Goal: Task Accomplishment & Management: Manage account settings

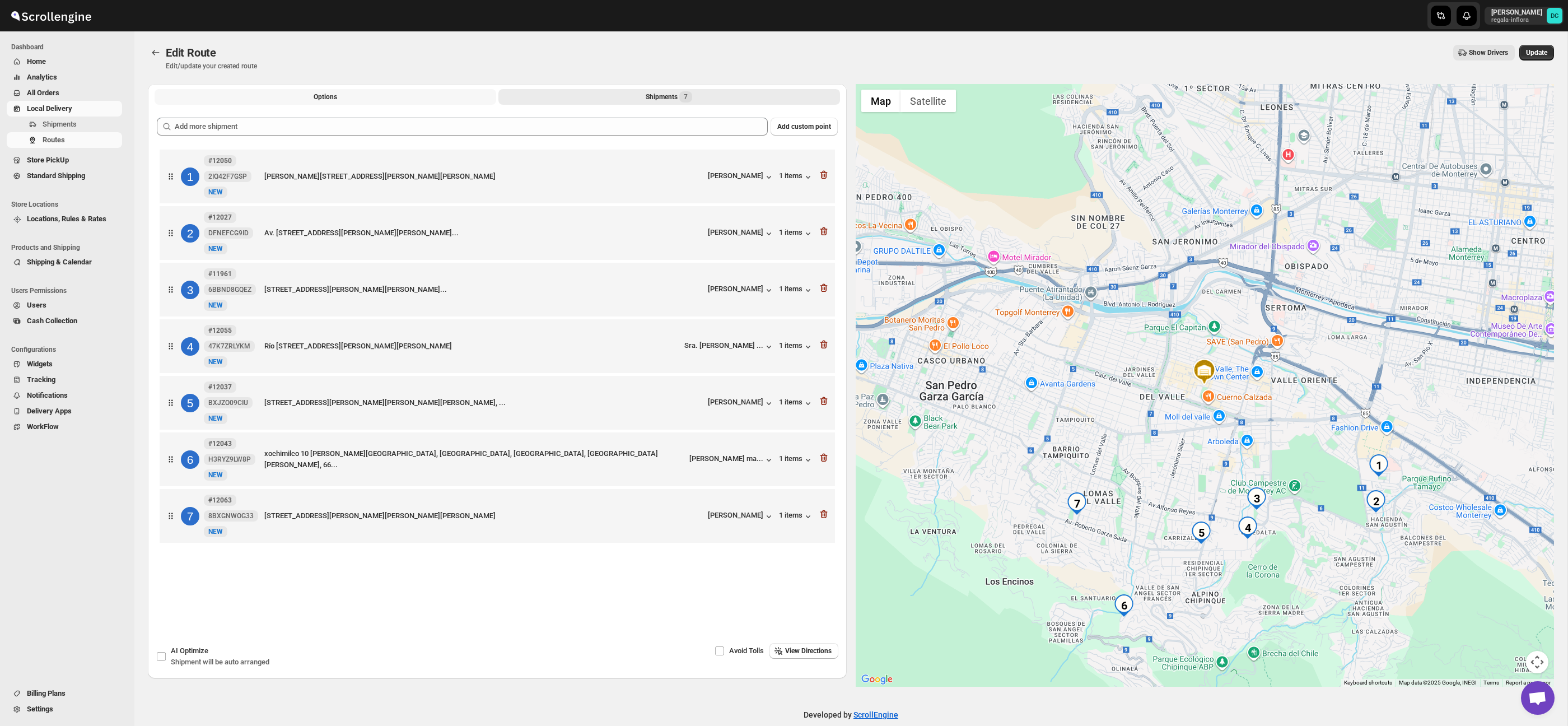
click at [357, 97] on button "Options" at bounding box center [325, 97] width 342 height 16
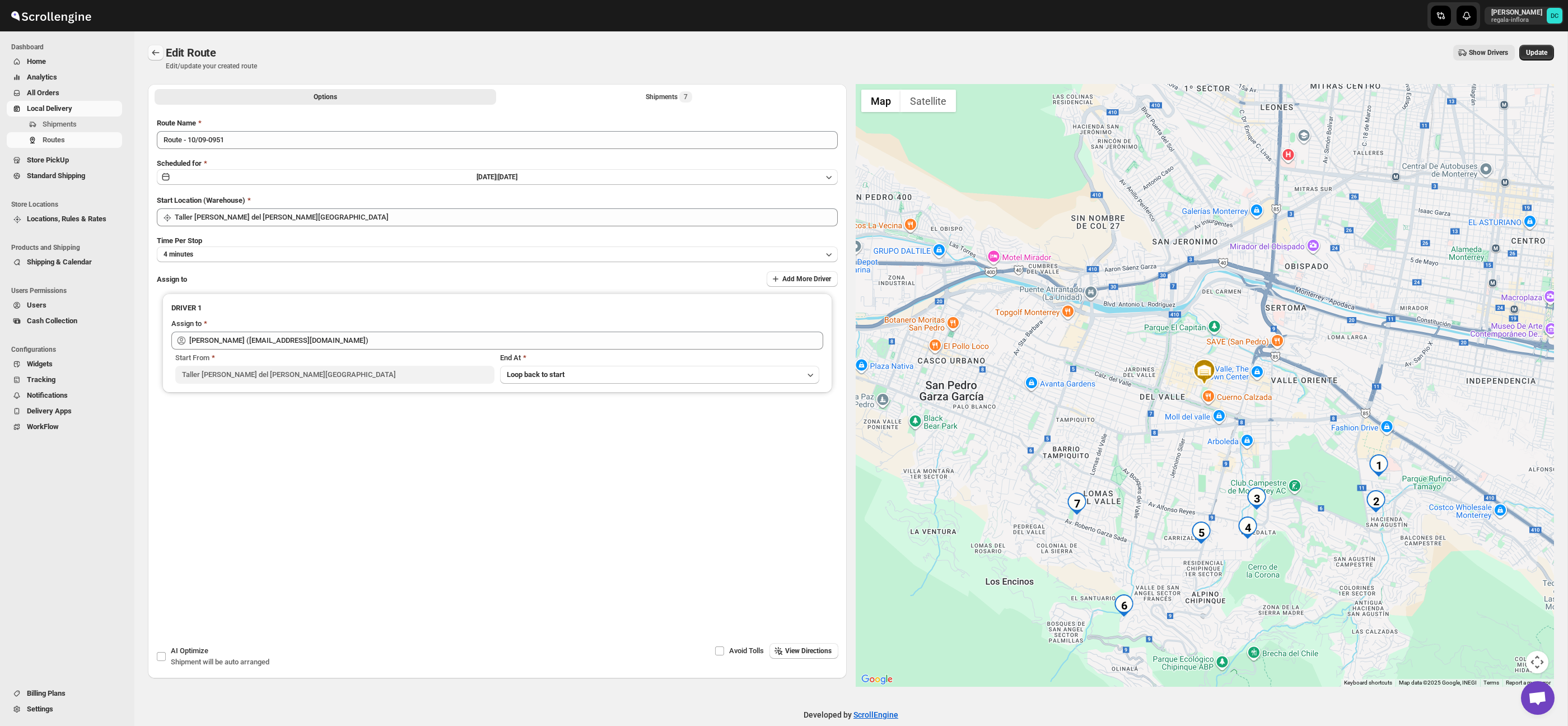
click at [159, 52] on icon "Routes" at bounding box center [155, 52] width 11 height 11
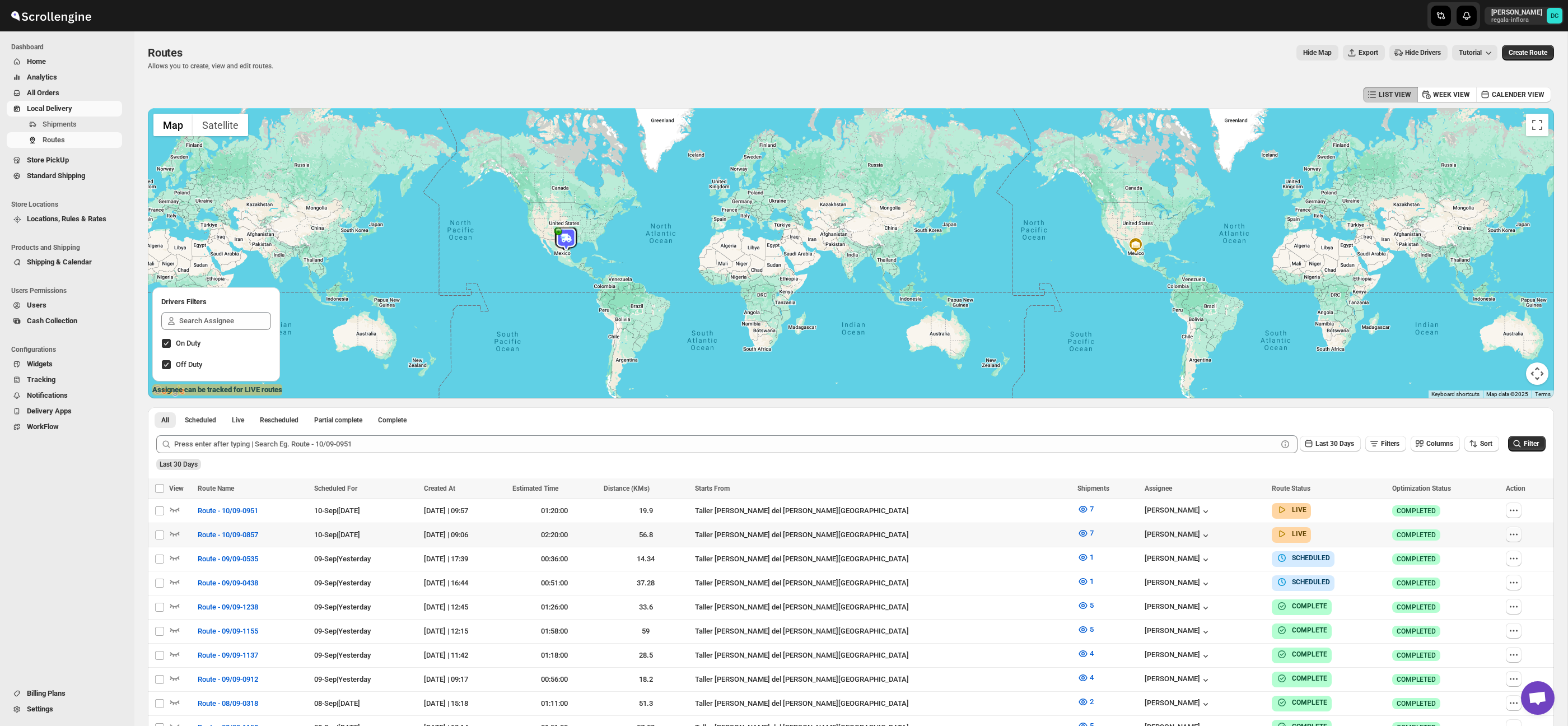
click at [1513, 527] on button "button" at bounding box center [1513, 534] width 16 height 16
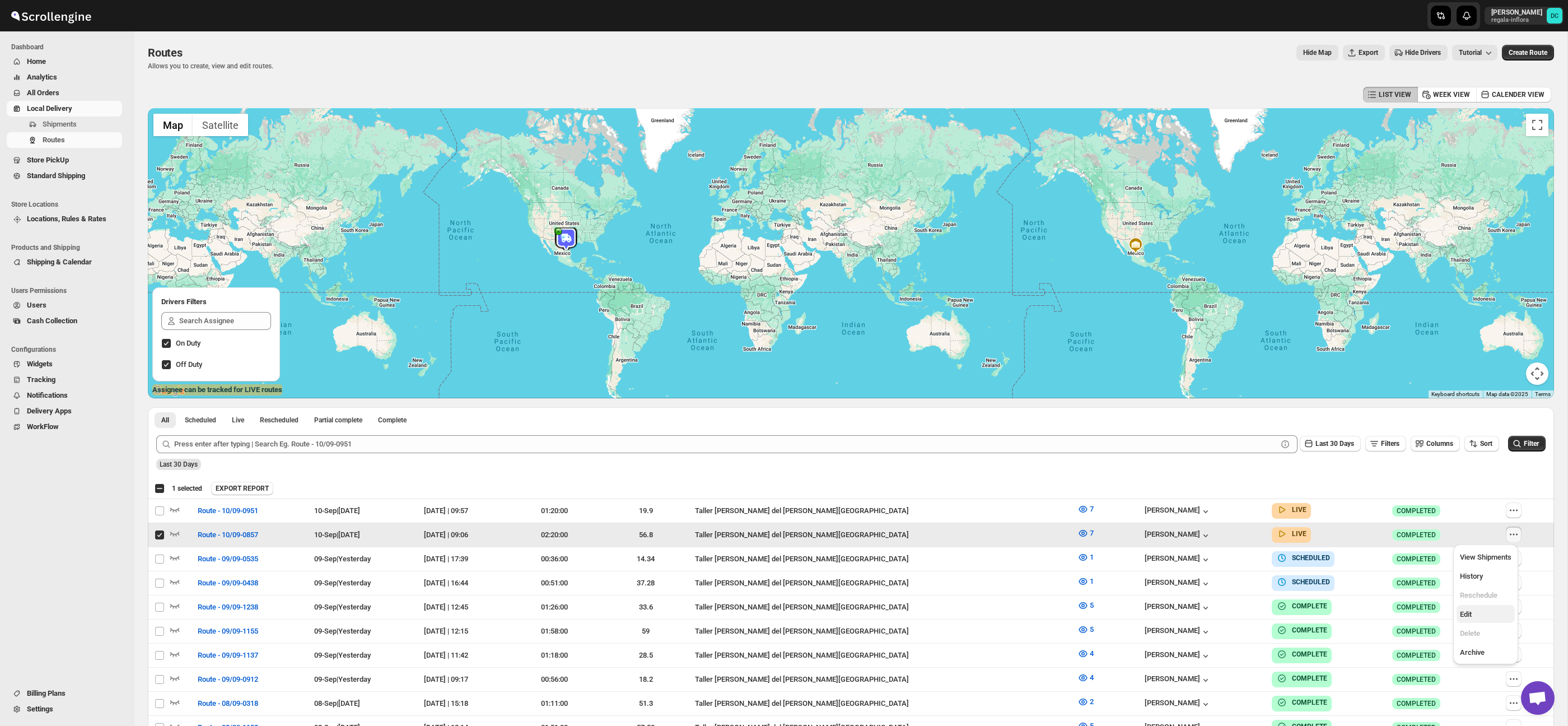
click at [1473, 614] on span "Edit" at bounding box center [1485, 614] width 52 height 11
checkbox input "false"
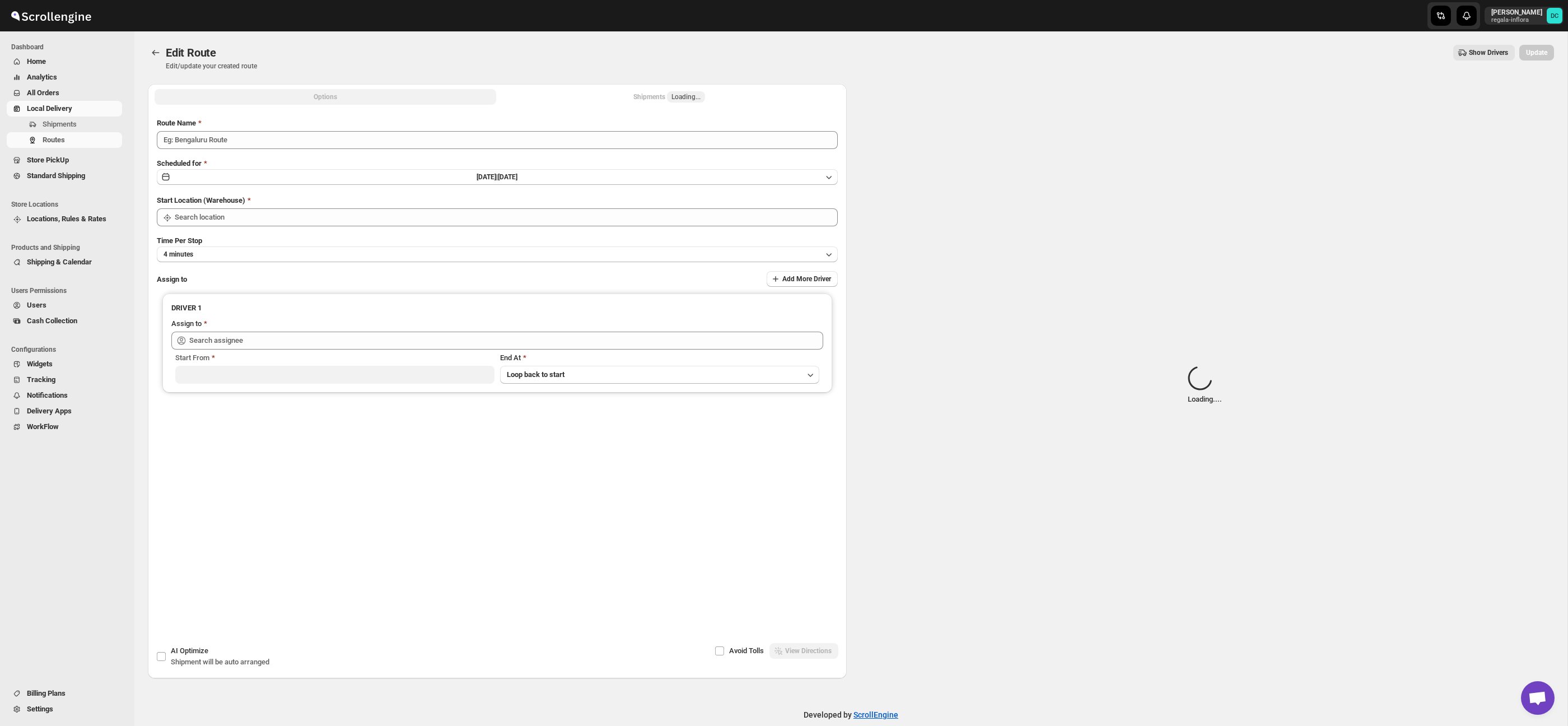
type input "Route - 10/09-0857"
type input "Taller [PERSON_NAME] del [PERSON_NAME][GEOGRAPHIC_DATA]"
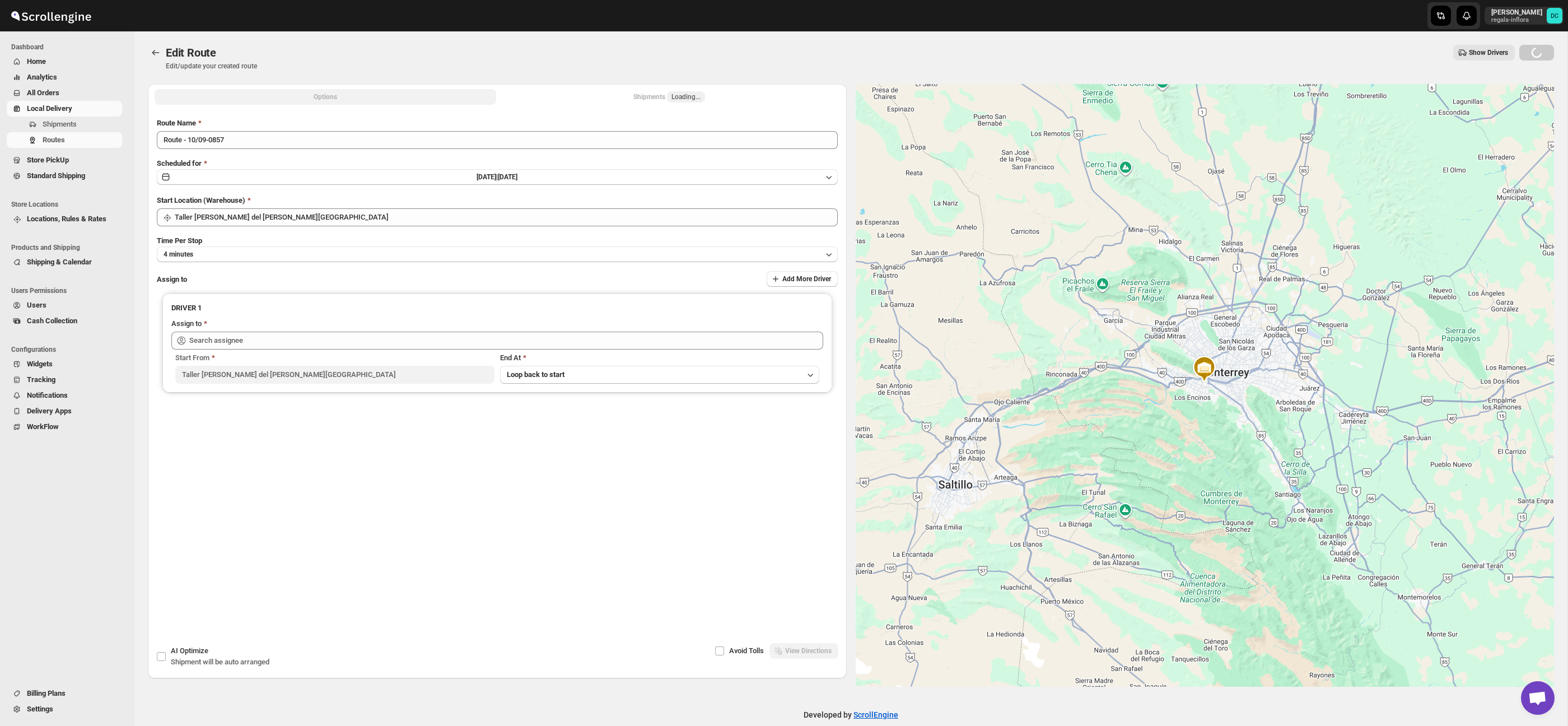
type input "[PERSON_NAME] ([EMAIL_ADDRESS][DOMAIN_NAME])"
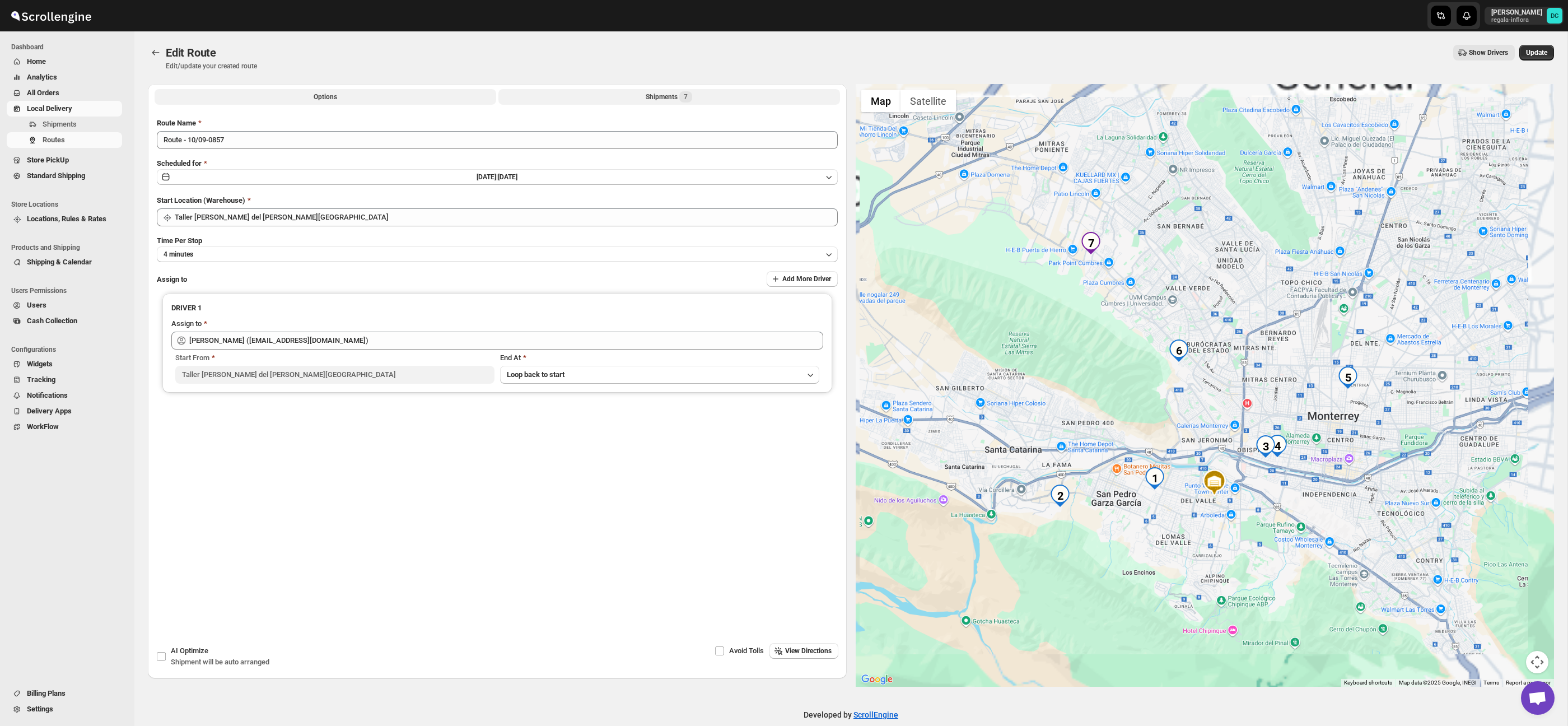
click at [692, 98] on span "7" at bounding box center [685, 97] width 13 height 11
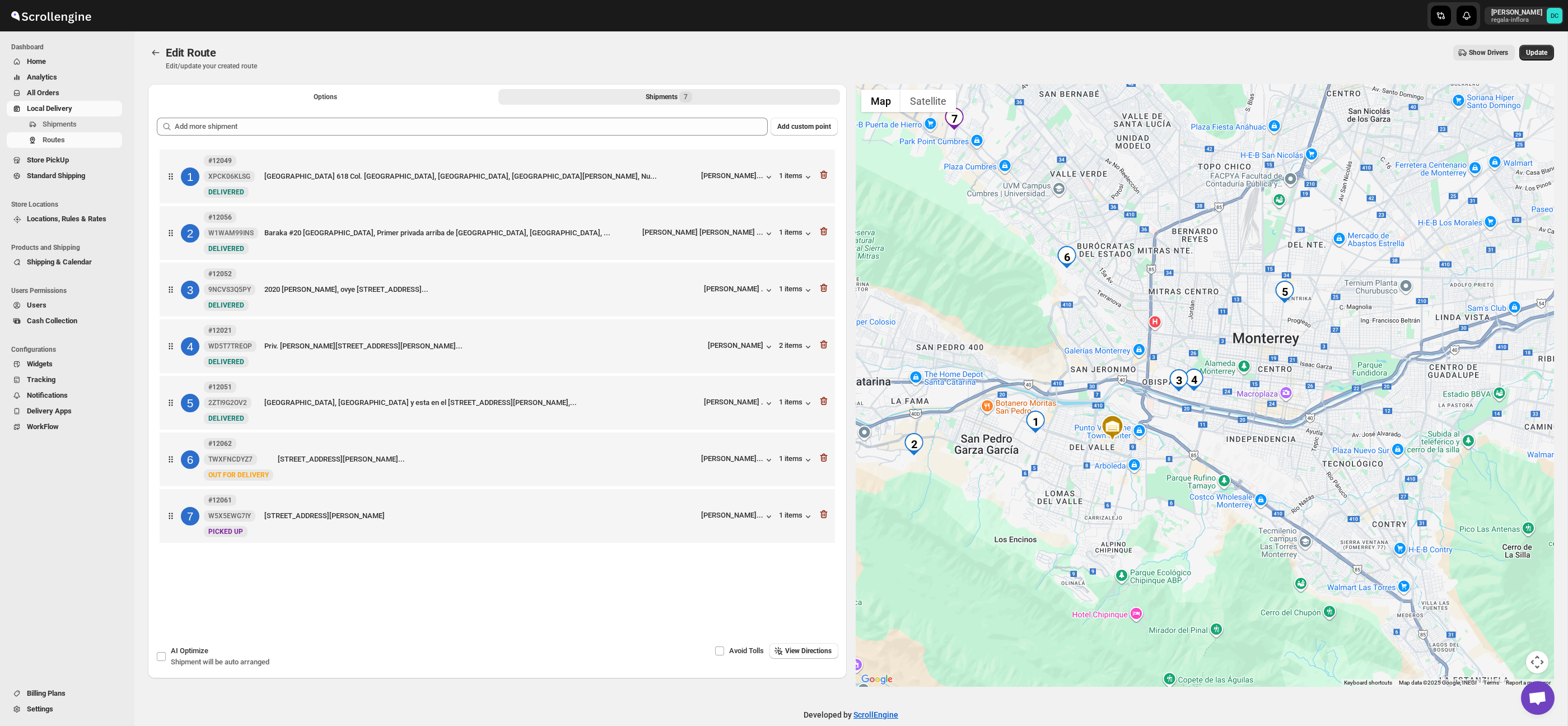
drag, startPoint x: 1288, startPoint y: 479, endPoint x: 1255, endPoint y: 502, distance: 40.2
click at [1255, 502] on div at bounding box center [1205, 385] width 699 height 602
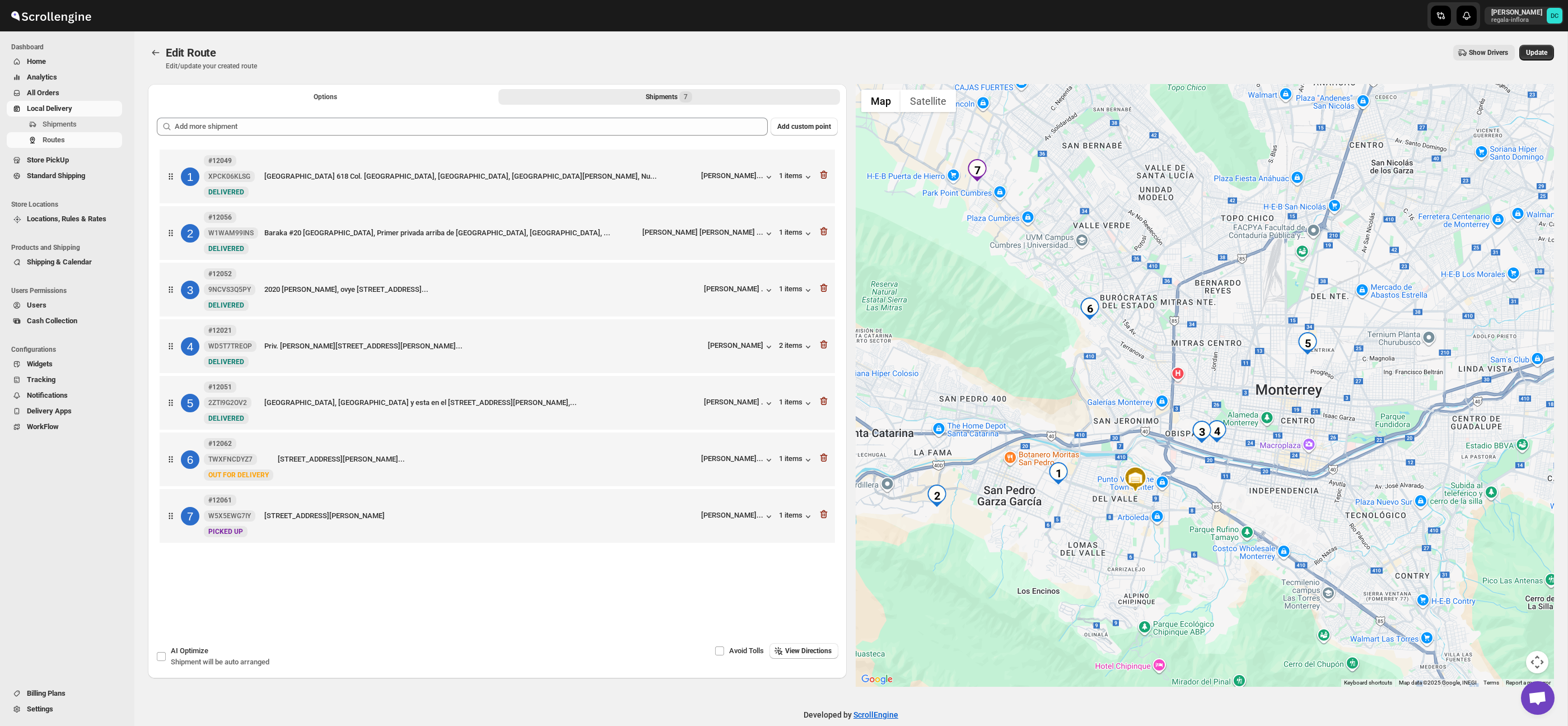
drag, startPoint x: 1168, startPoint y: 269, endPoint x: 1203, endPoint y: 316, distance: 58.6
click at [1202, 316] on div at bounding box center [1205, 385] width 699 height 602
drag, startPoint x: 163, startPoint y: 46, endPoint x: 147, endPoint y: 50, distance: 16.5
click at [162, 46] on div at bounding box center [157, 52] width 18 height 16
click at [153, 49] on icon "Routes" at bounding box center [155, 52] width 11 height 11
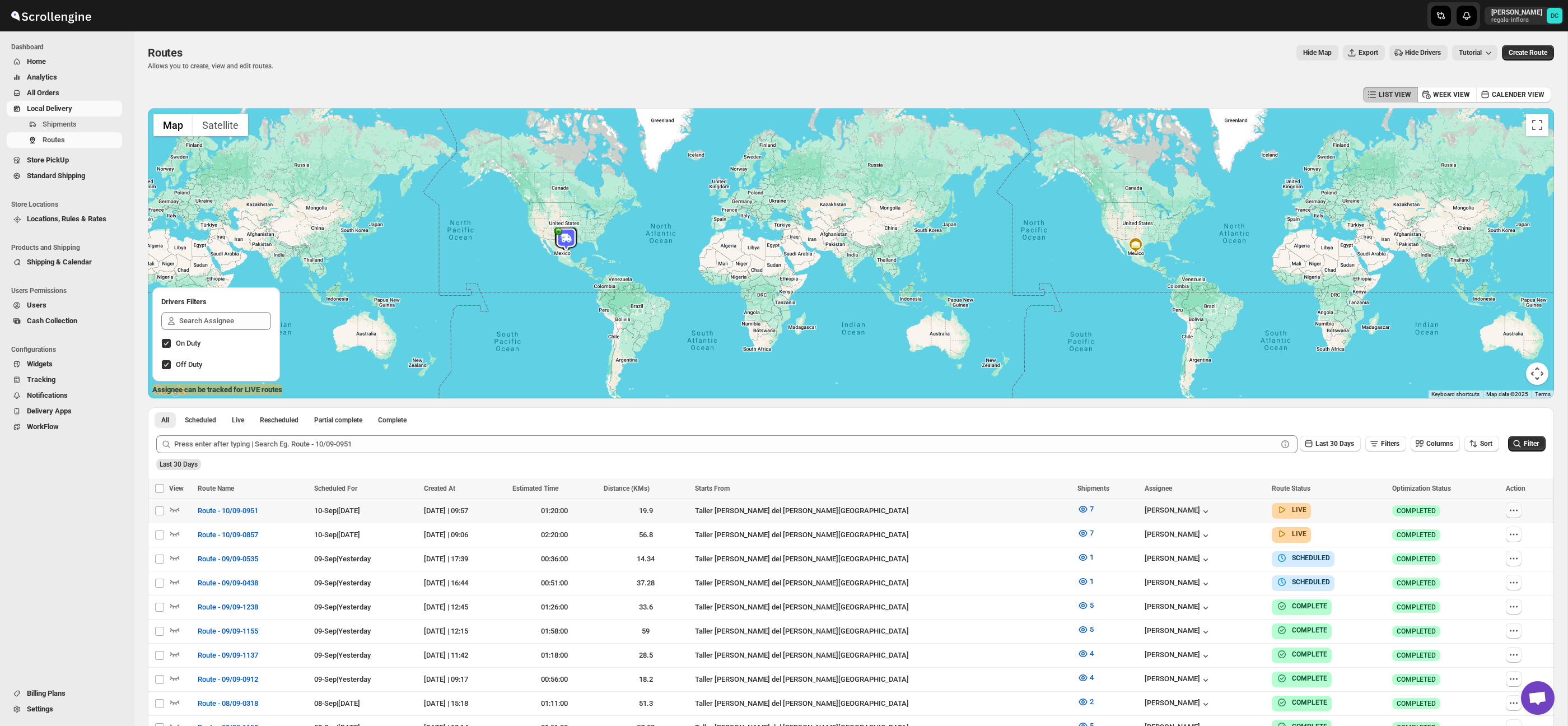
click at [1511, 511] on icon "button" at bounding box center [1513, 510] width 11 height 11
click at [1465, 587] on span "Edit" at bounding box center [1465, 591] width 12 height 8
checkbox input "false"
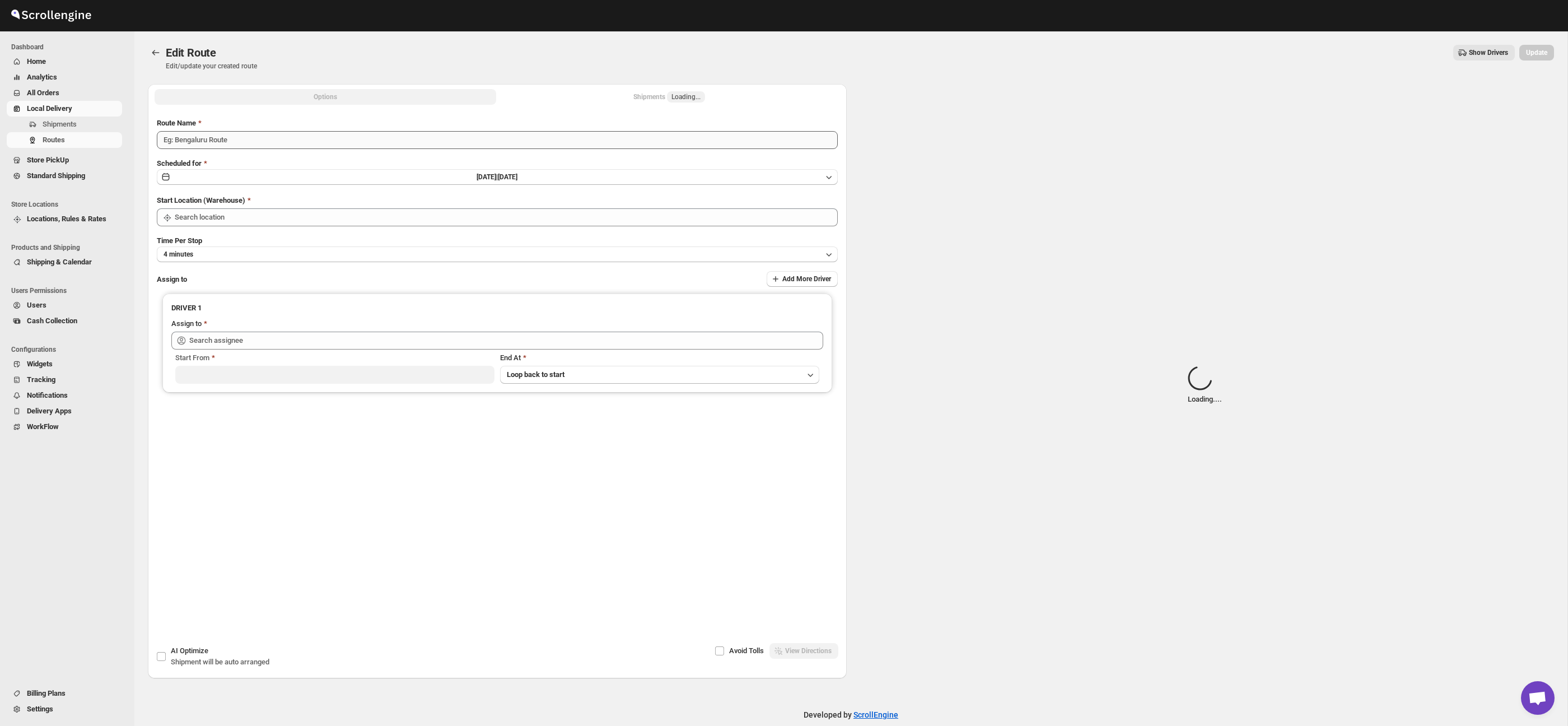
type input "Route - 10/09-0951"
type input "Taller [PERSON_NAME] del [PERSON_NAME][GEOGRAPHIC_DATA]"
type input "[PERSON_NAME] ([EMAIL_ADDRESS][DOMAIN_NAME])"
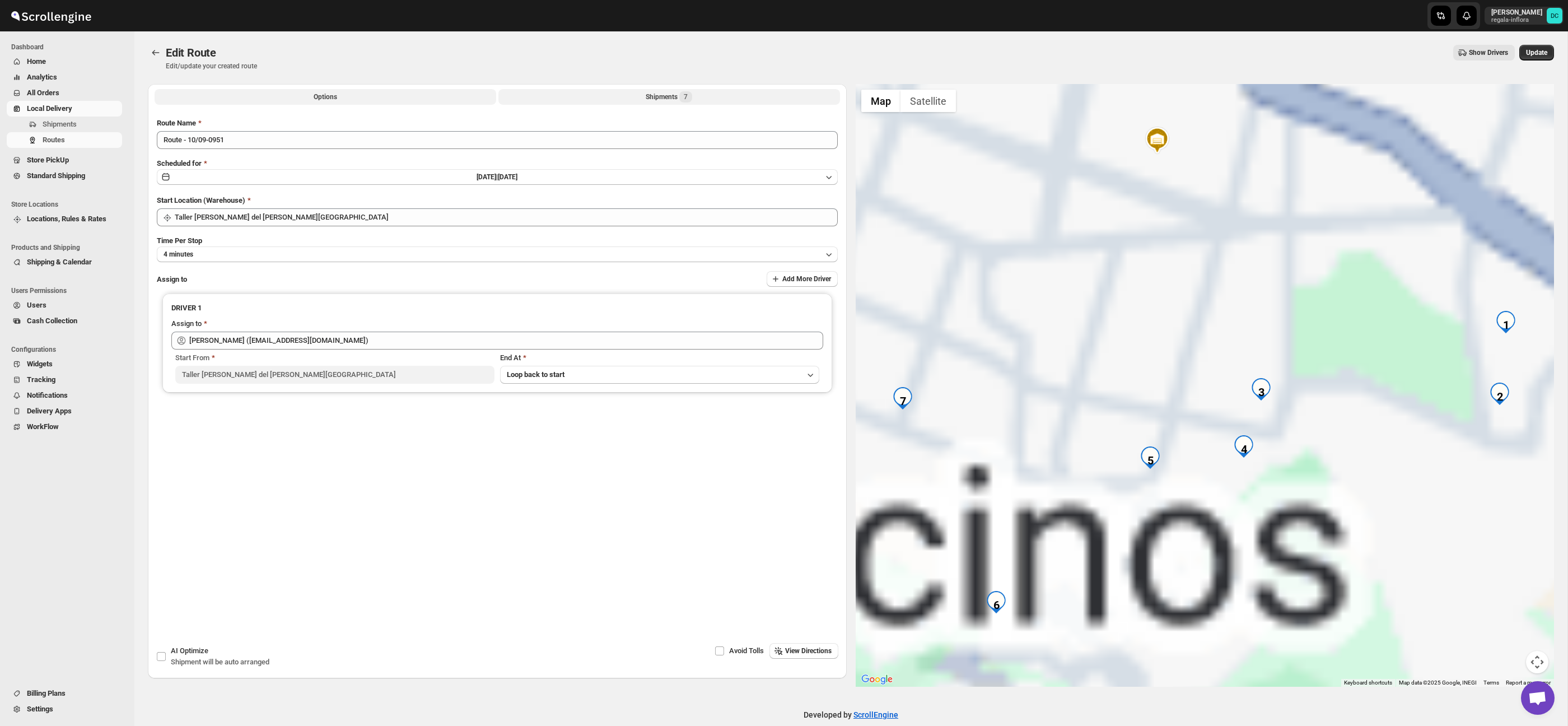
click at [650, 97] on div "Shipments 7" at bounding box center [669, 97] width 46 height 11
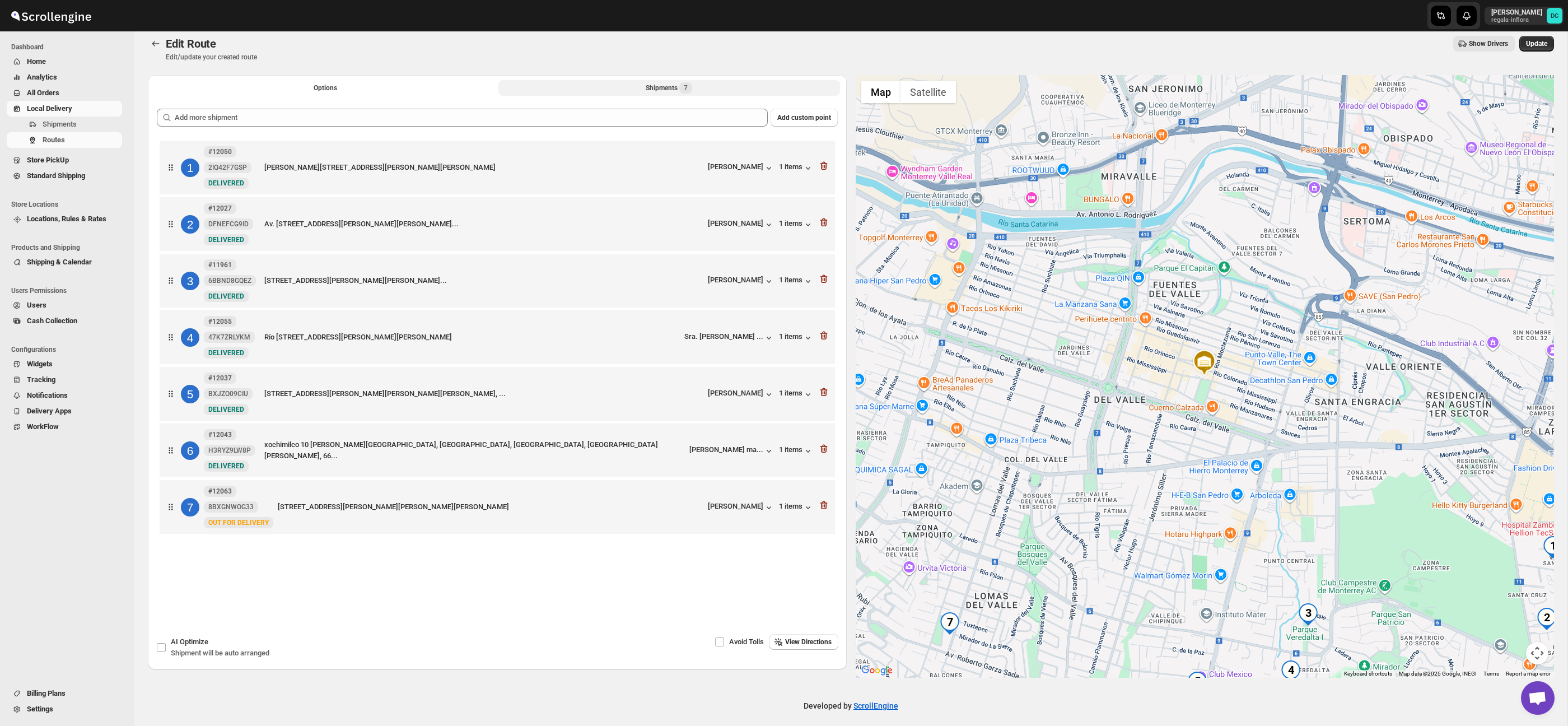
scroll to position [10, 0]
click at [155, 44] on icon "Routes" at bounding box center [155, 43] width 11 height 11
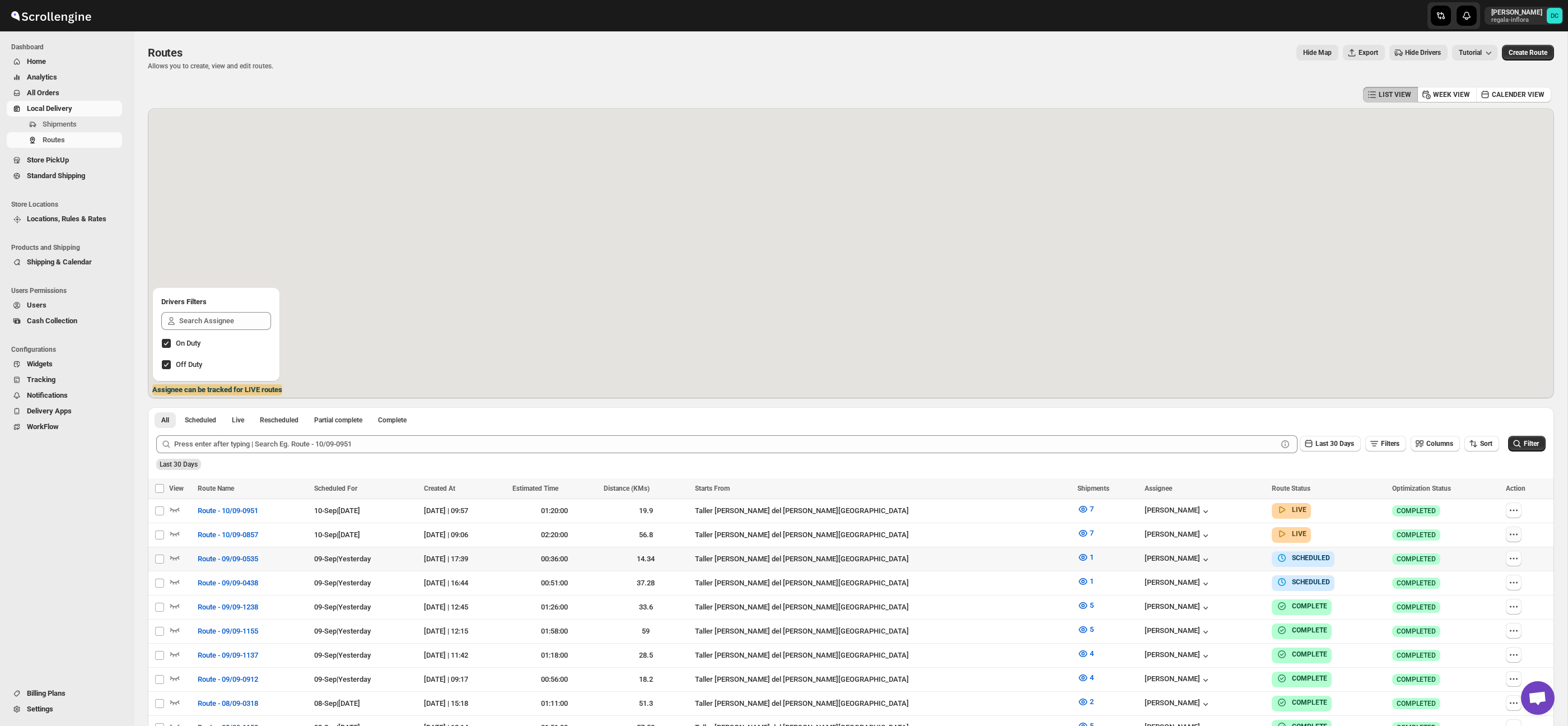
click at [1508, 528] on button "button" at bounding box center [1513, 534] width 16 height 16
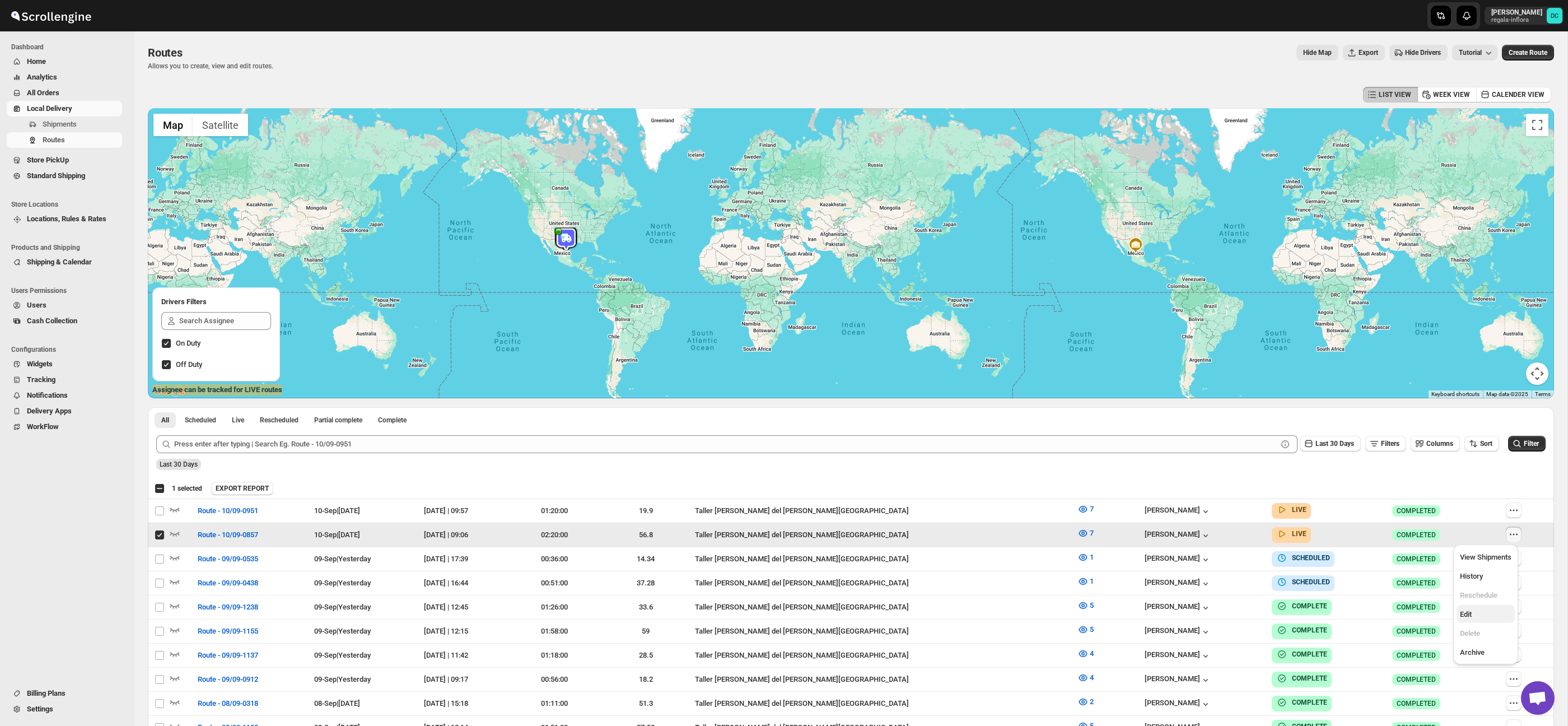
click at [1470, 616] on span "Edit" at bounding box center [1465, 614] width 12 height 8
checkbox input "false"
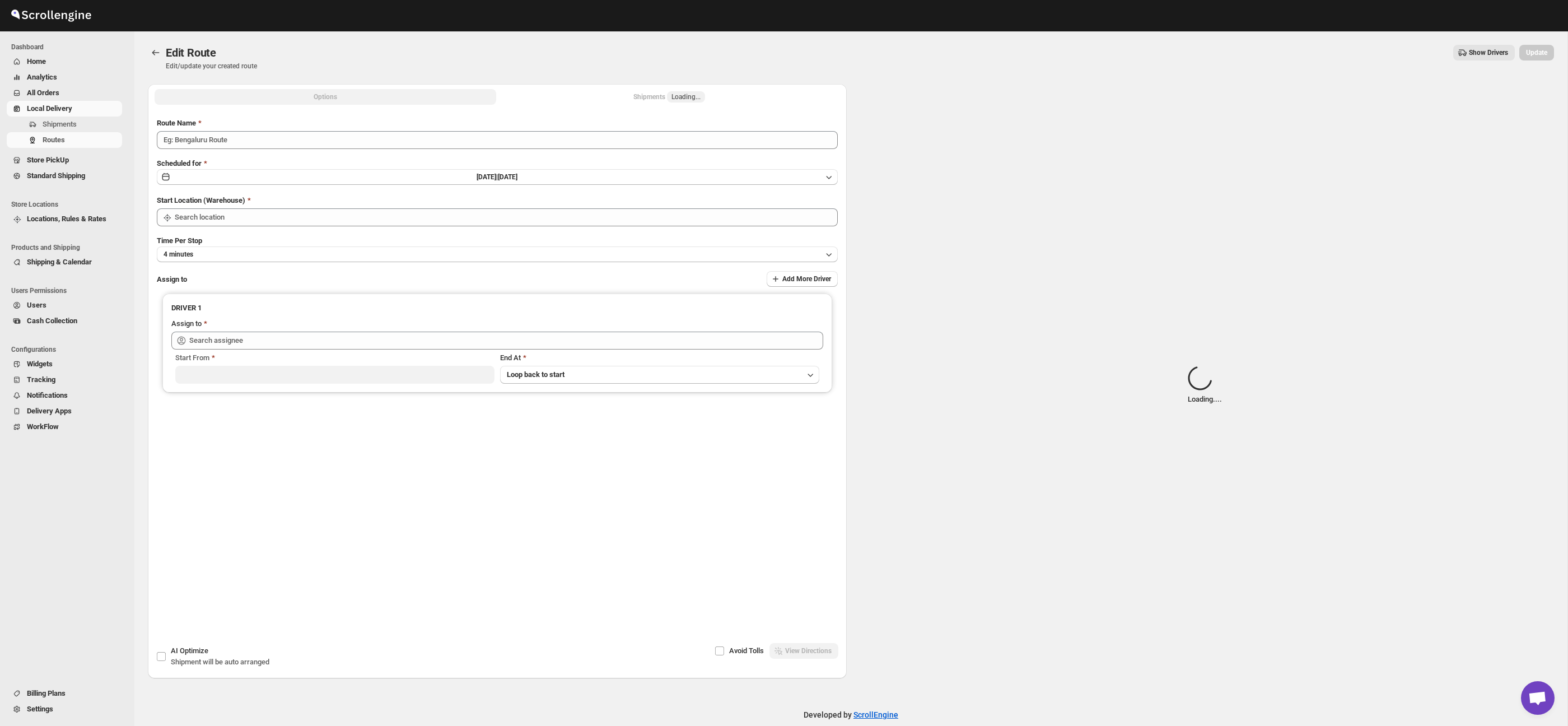
type input "Route - 10/09-0857"
type input "Taller [PERSON_NAME] del [PERSON_NAME][GEOGRAPHIC_DATA]"
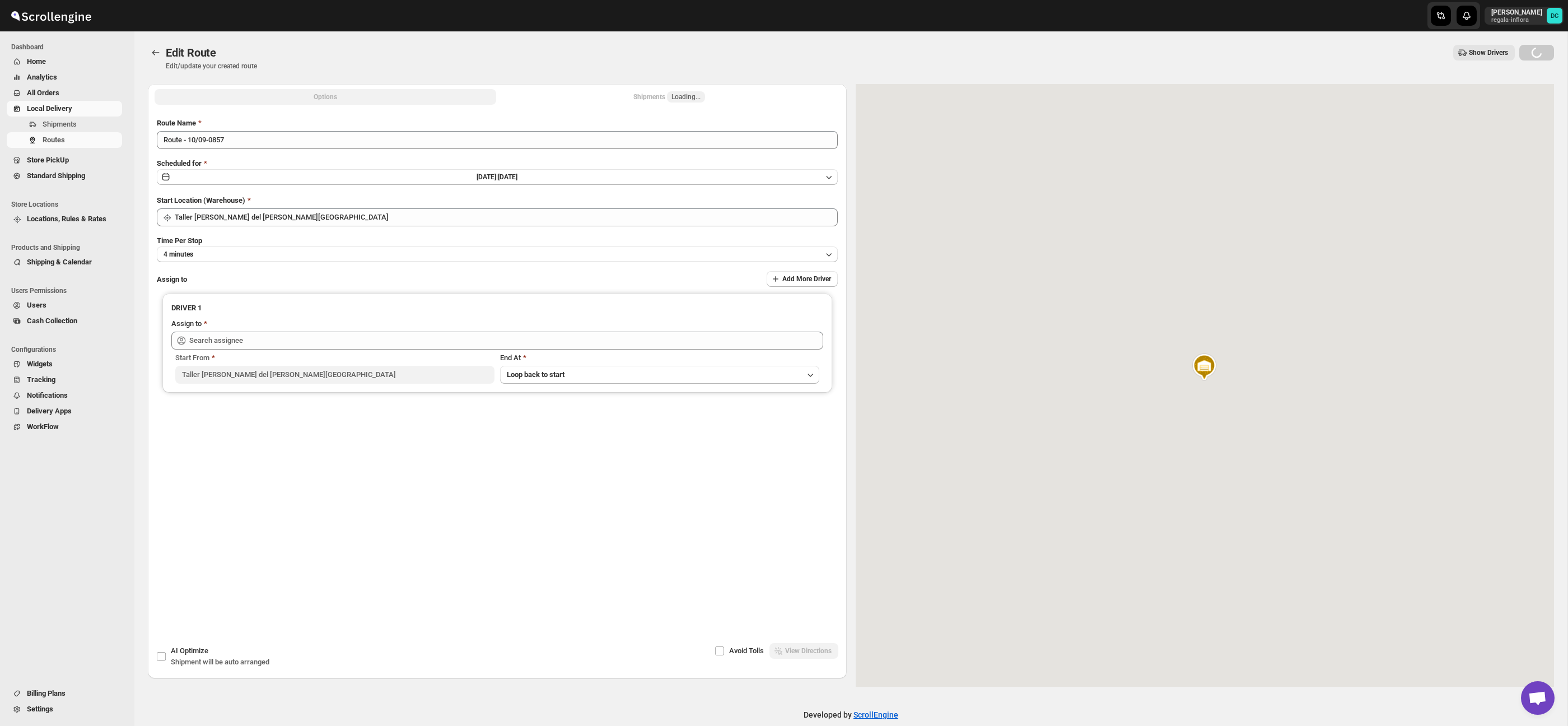
type input "[PERSON_NAME] ([EMAIL_ADDRESS][DOMAIN_NAME])"
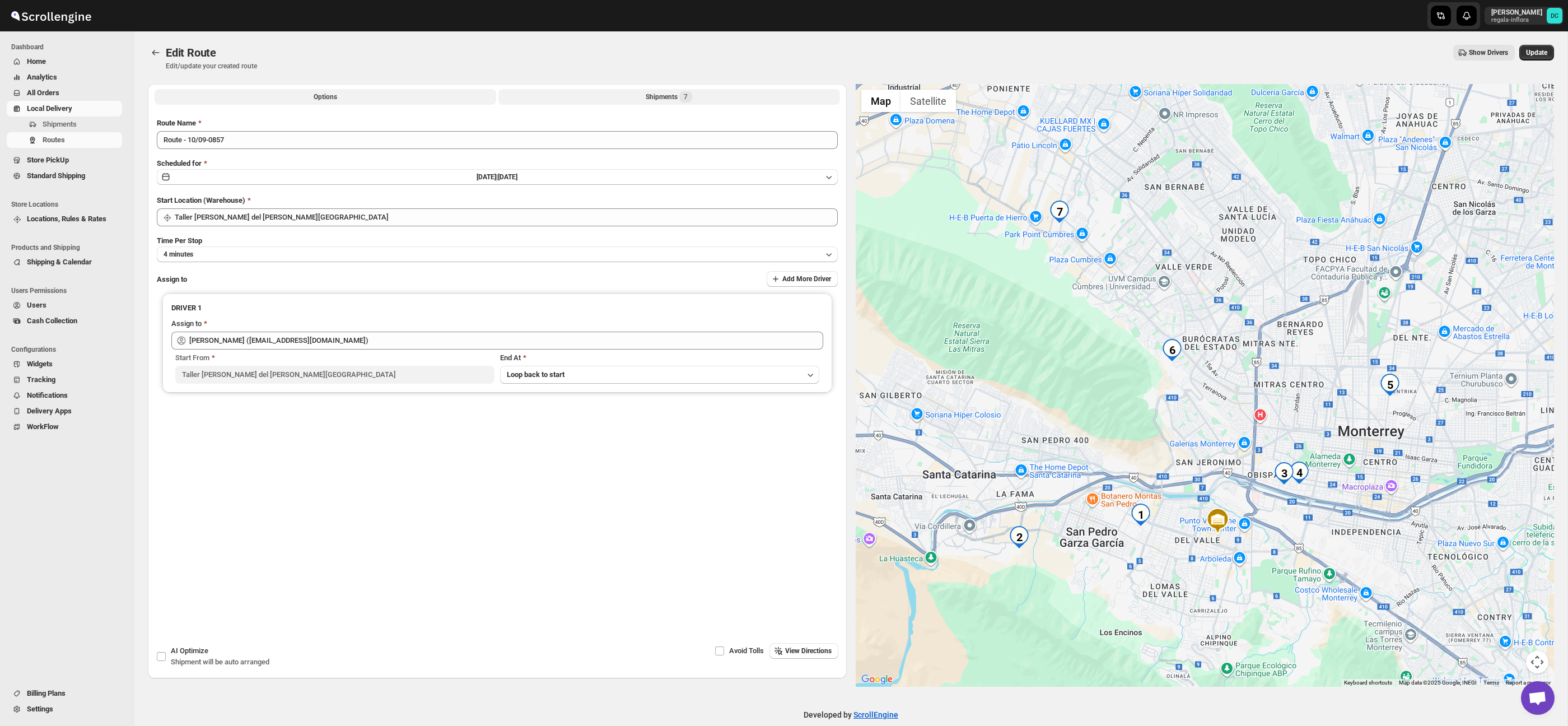
click at [687, 99] on span "7" at bounding box center [686, 97] width 4 height 9
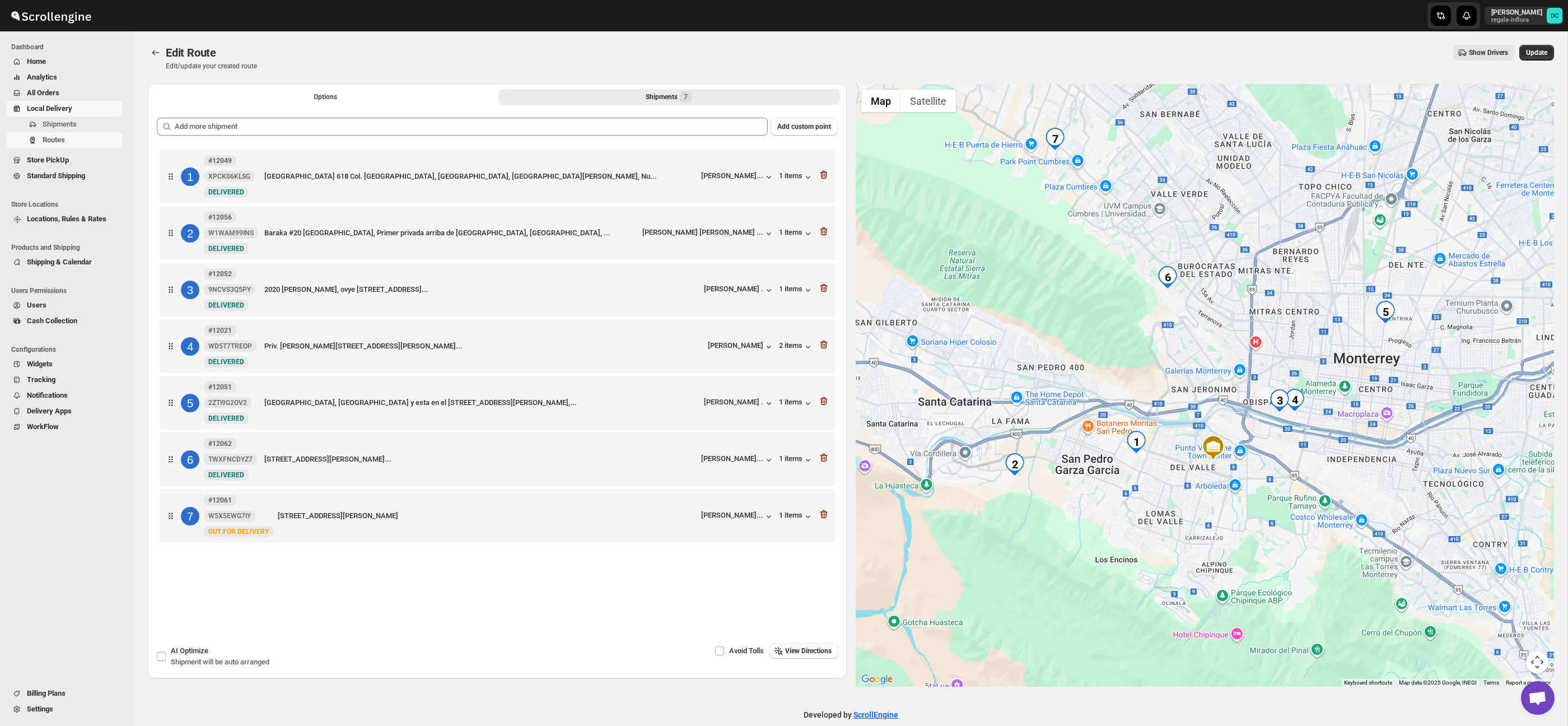
drag, startPoint x: 1088, startPoint y: 214, endPoint x: 1097, endPoint y: 293, distance: 79.5
click at [1097, 294] on div at bounding box center [1205, 385] width 699 height 602
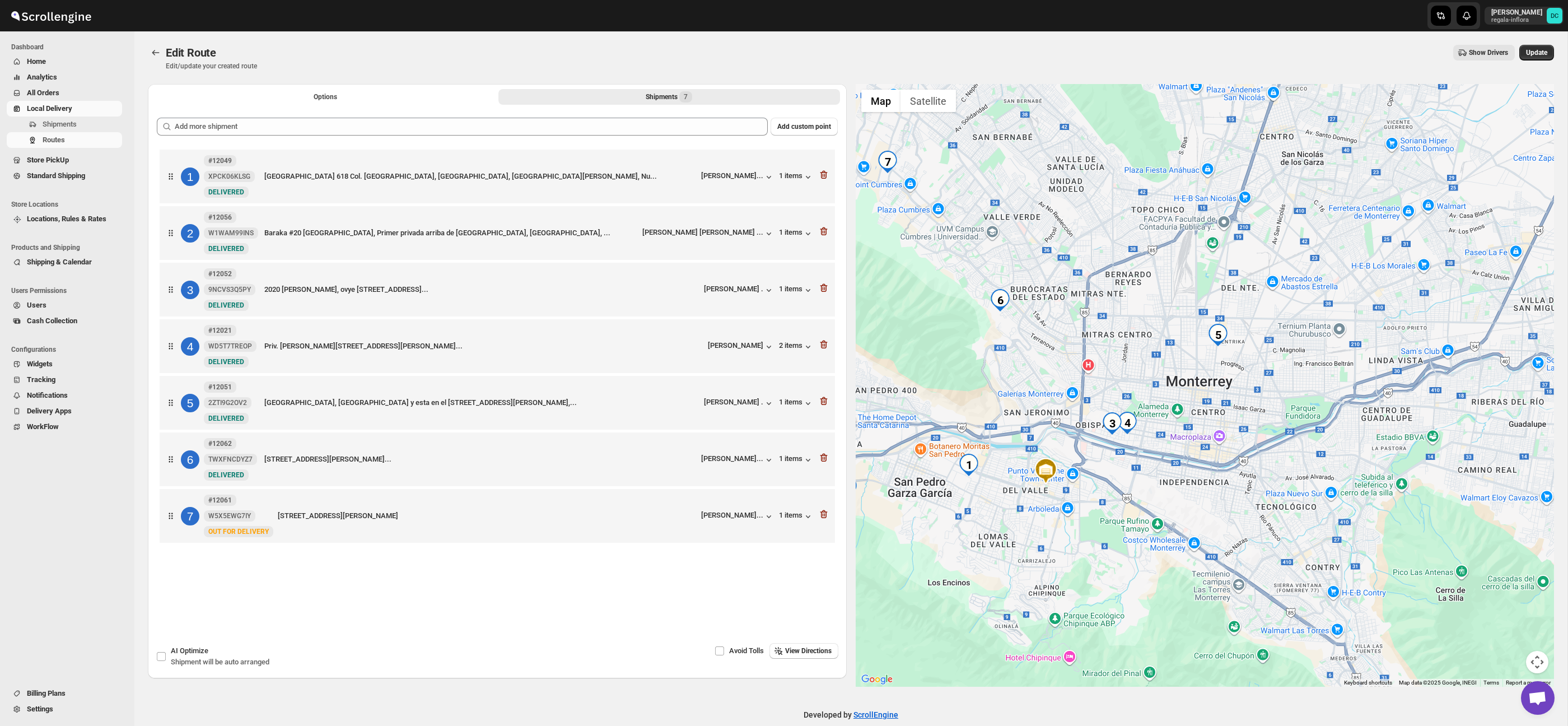
drag, startPoint x: 1310, startPoint y: 302, endPoint x: 1122, endPoint y: 322, distance: 189.1
click at [1122, 322] on div at bounding box center [1205, 385] width 699 height 602
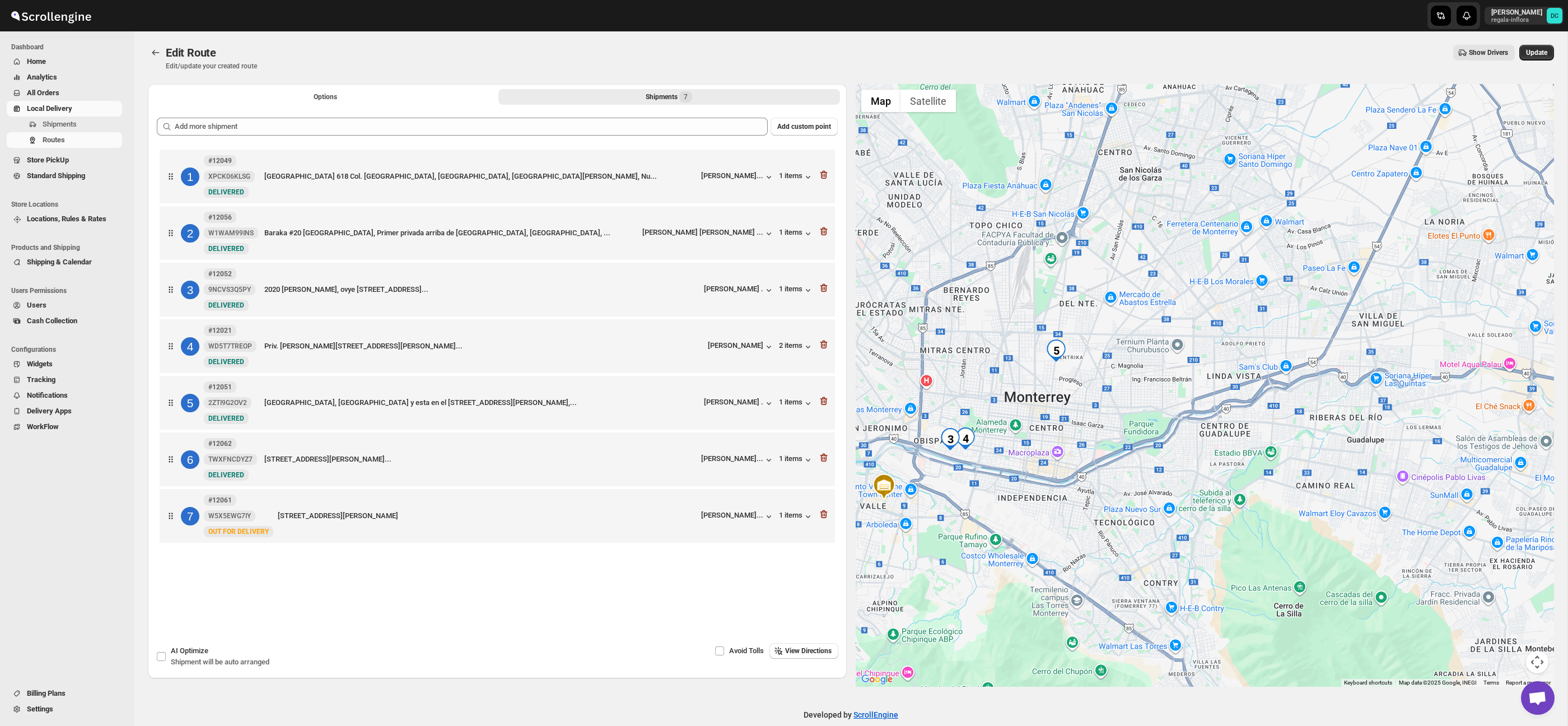
drag, startPoint x: 1233, startPoint y: 349, endPoint x: 1087, endPoint y: 365, distance: 146.9
click at [1086, 365] on div at bounding box center [1205, 385] width 699 height 602
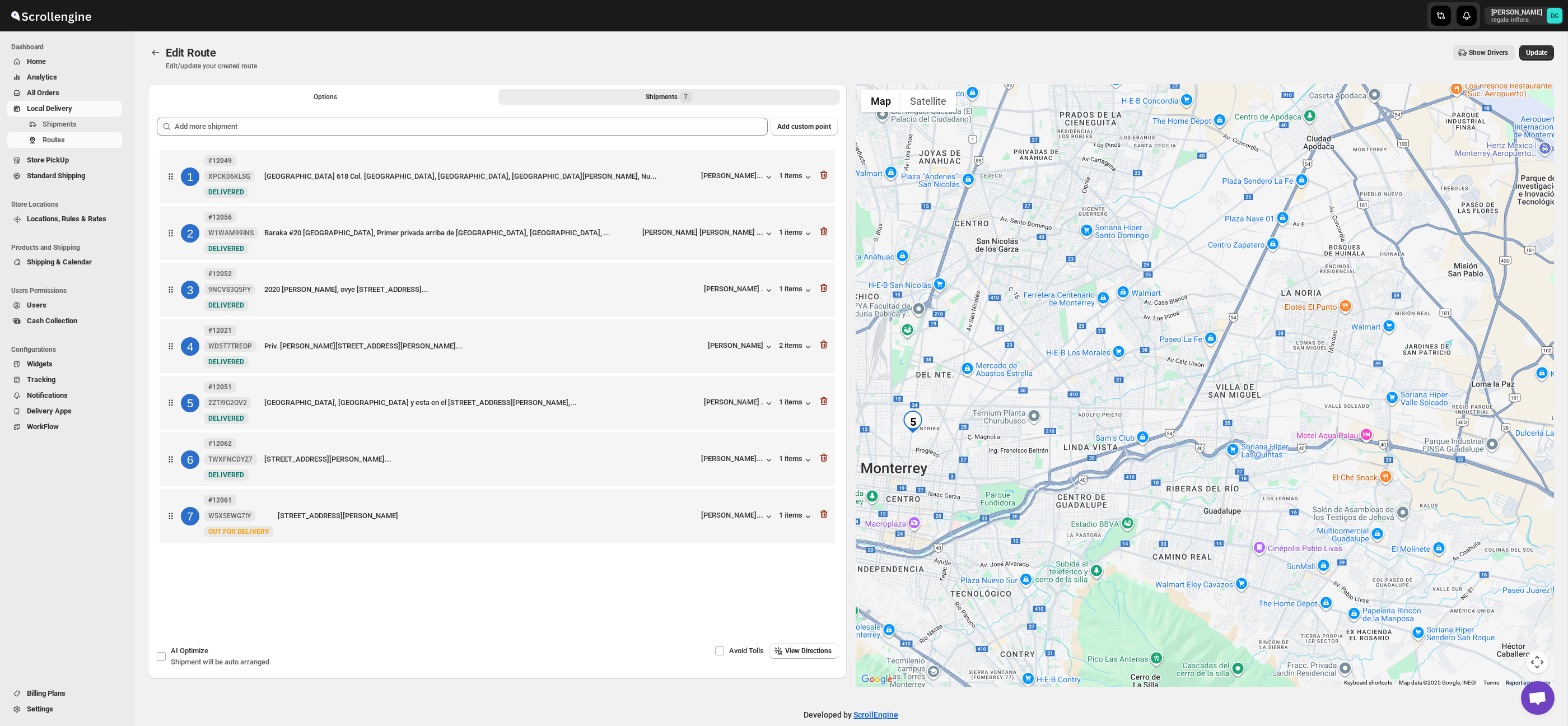
drag, startPoint x: 1267, startPoint y: 306, endPoint x: 1107, endPoint y: 382, distance: 177.1
click at [1107, 382] on div at bounding box center [1205, 385] width 699 height 602
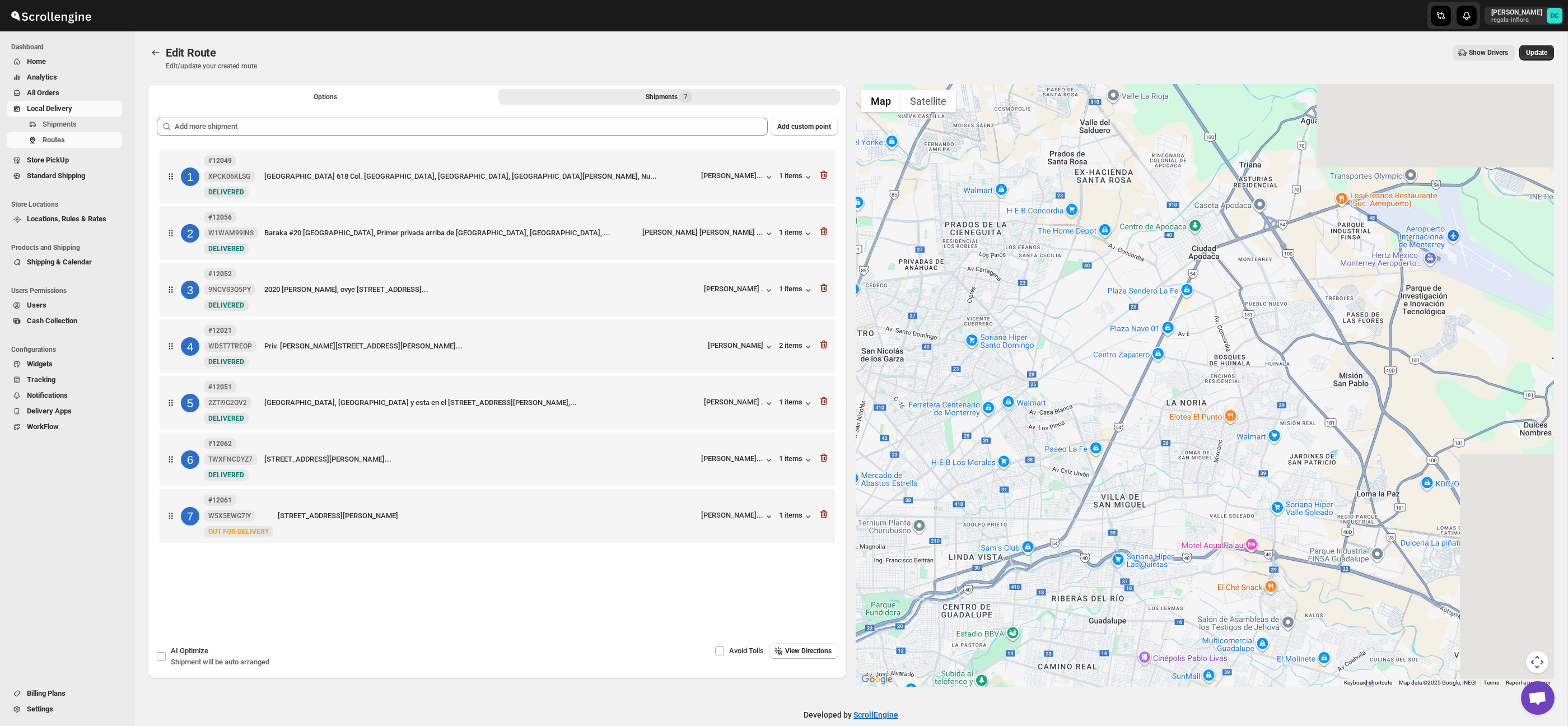
drag, startPoint x: 1188, startPoint y: 313, endPoint x: 1097, endPoint y: 410, distance: 133.0
click at [1097, 410] on div at bounding box center [1205, 385] width 699 height 602
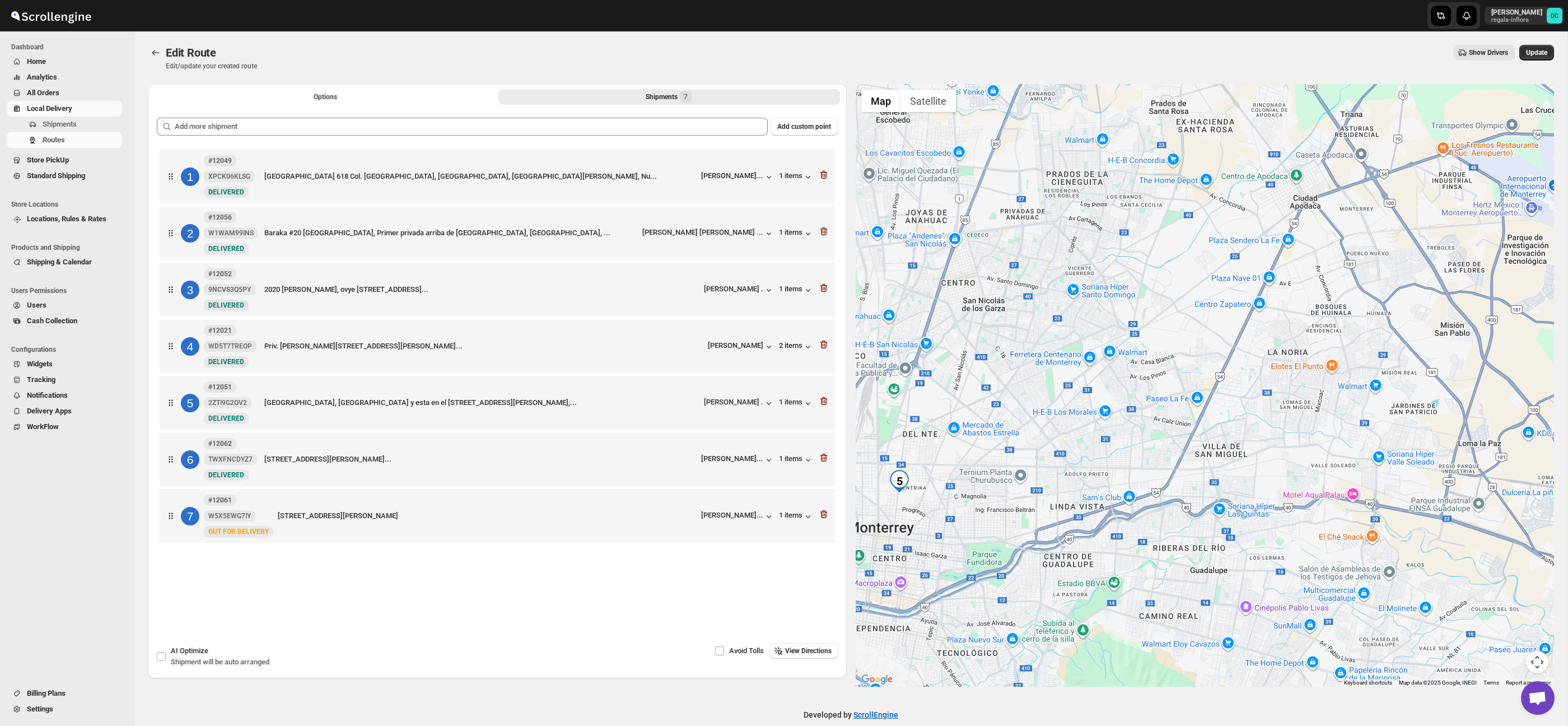
drag, startPoint x: 1080, startPoint y: 355, endPoint x: 1181, endPoint y: 304, distance: 113.1
click at [1181, 304] on div at bounding box center [1205, 385] width 699 height 602
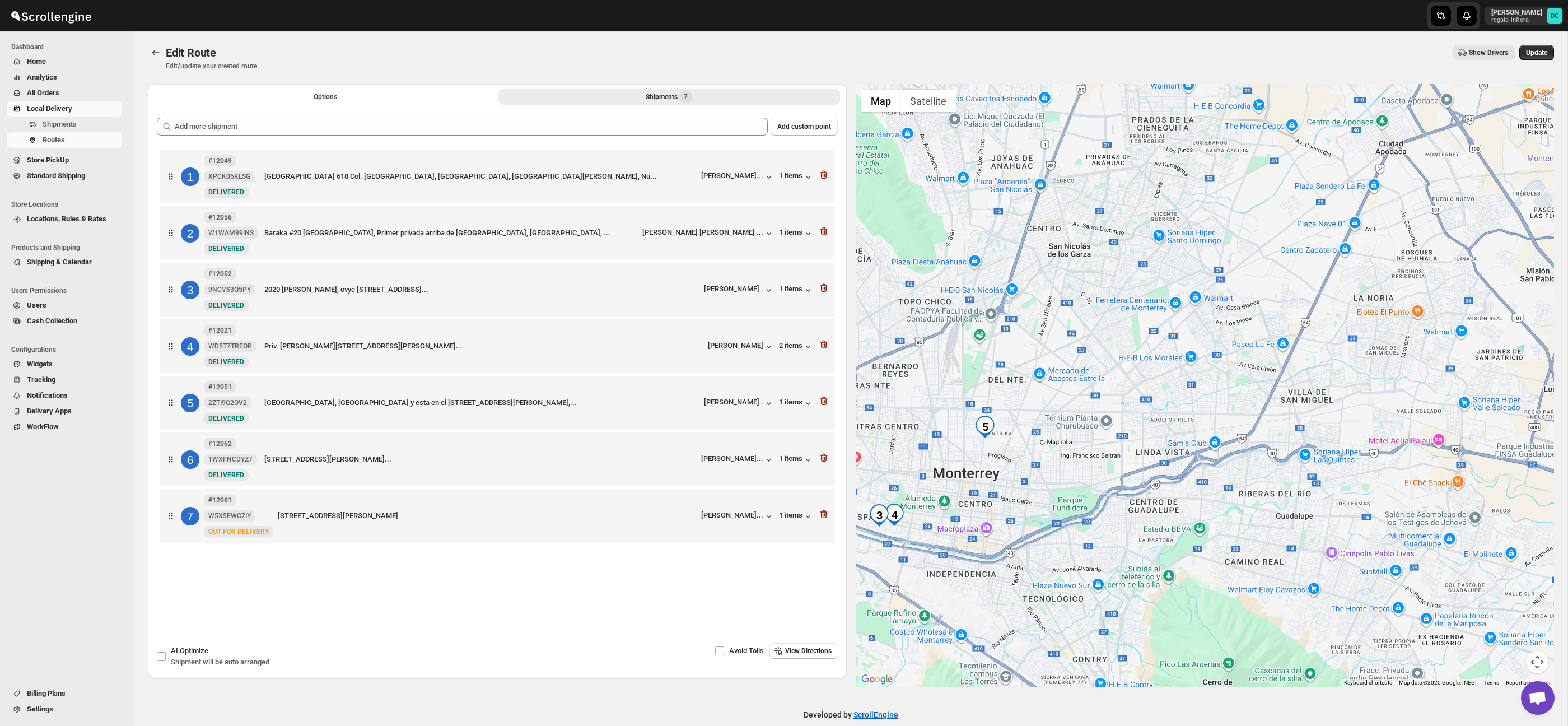
drag, startPoint x: 1106, startPoint y: 324, endPoint x: 1211, endPoint y: 257, distance: 124.6
click at [1211, 257] on div at bounding box center [1205, 385] width 699 height 602
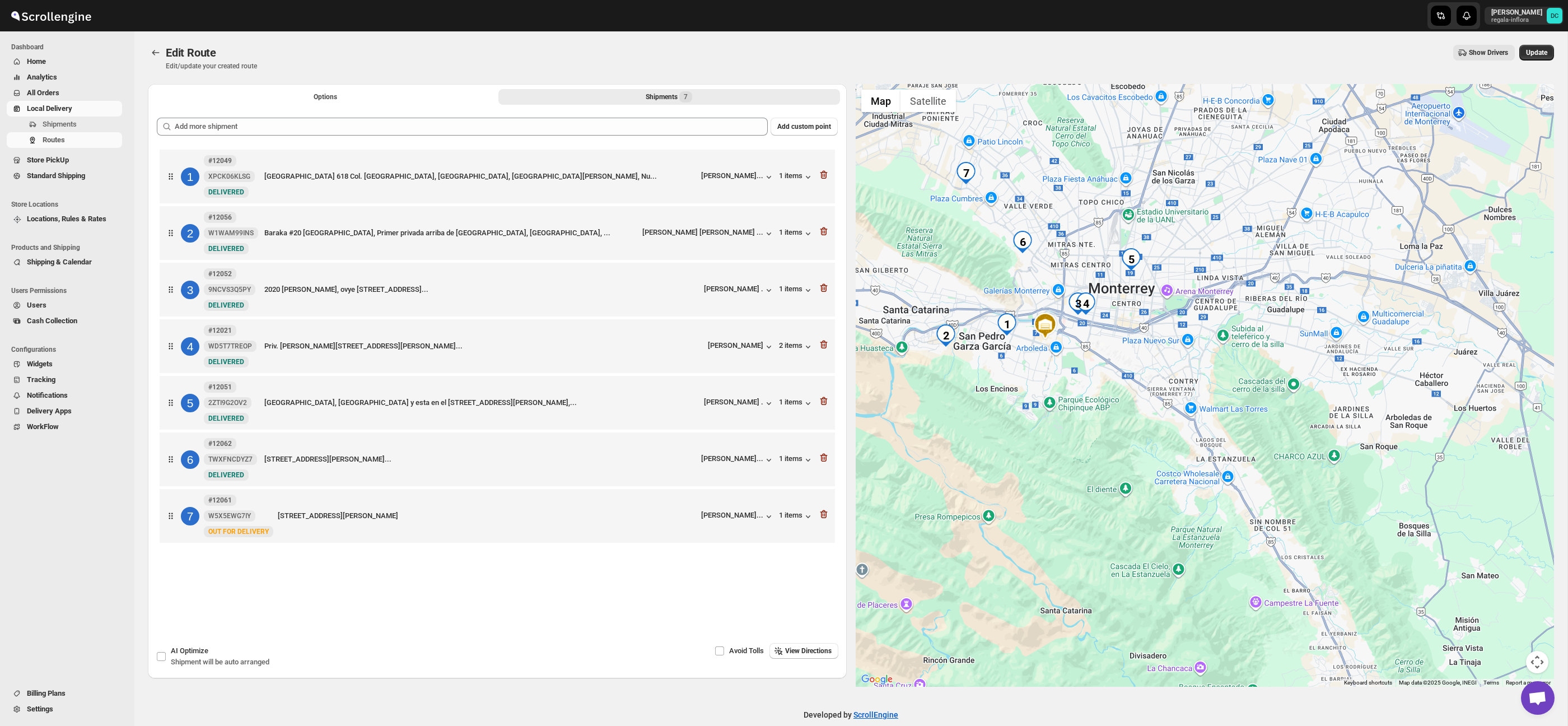
drag, startPoint x: 1246, startPoint y: 444, endPoint x: 1255, endPoint y: 297, distance: 147.3
click at [1255, 297] on div at bounding box center [1205, 385] width 699 height 602
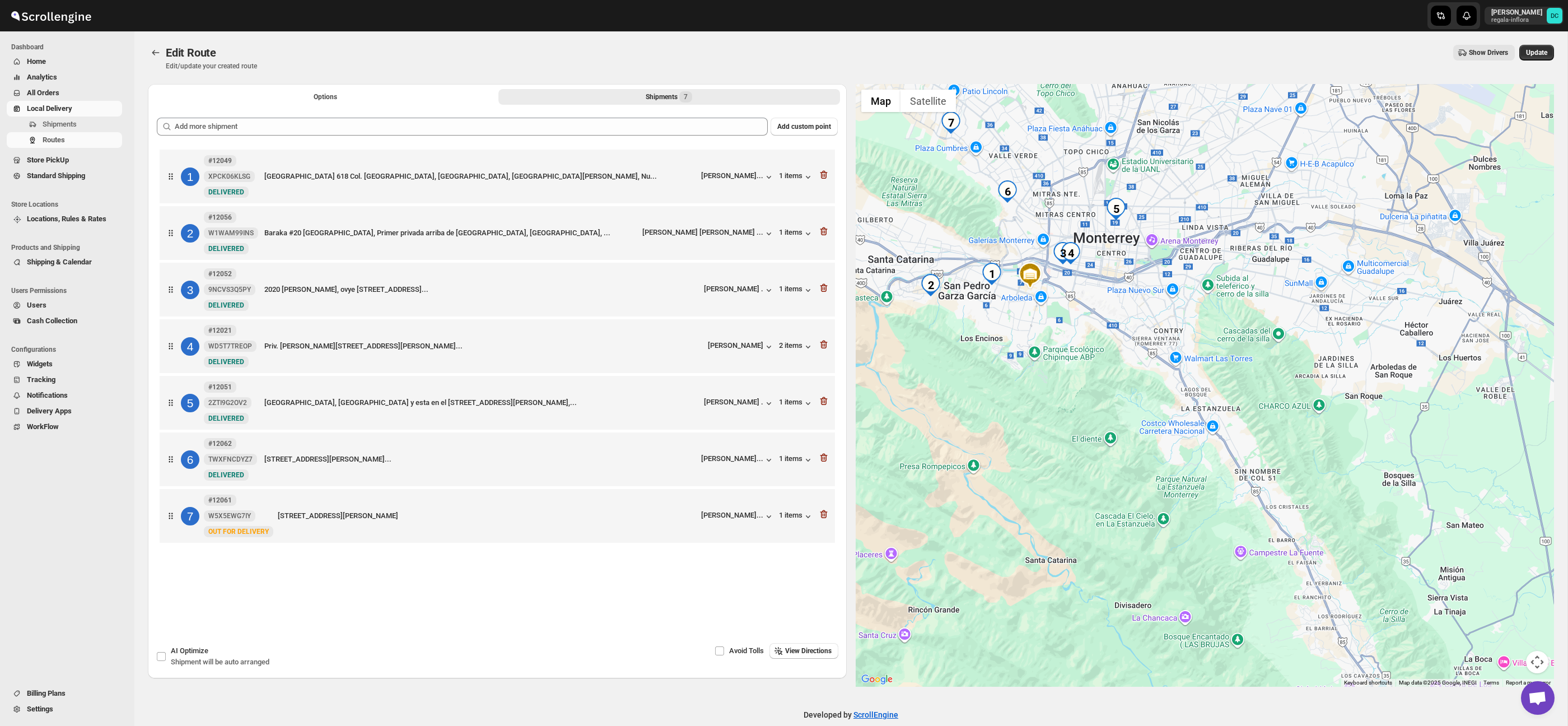
drag, startPoint x: 1338, startPoint y: 458, endPoint x: 1323, endPoint y: 414, distance: 46.5
click at [1323, 414] on div at bounding box center [1205, 385] width 699 height 602
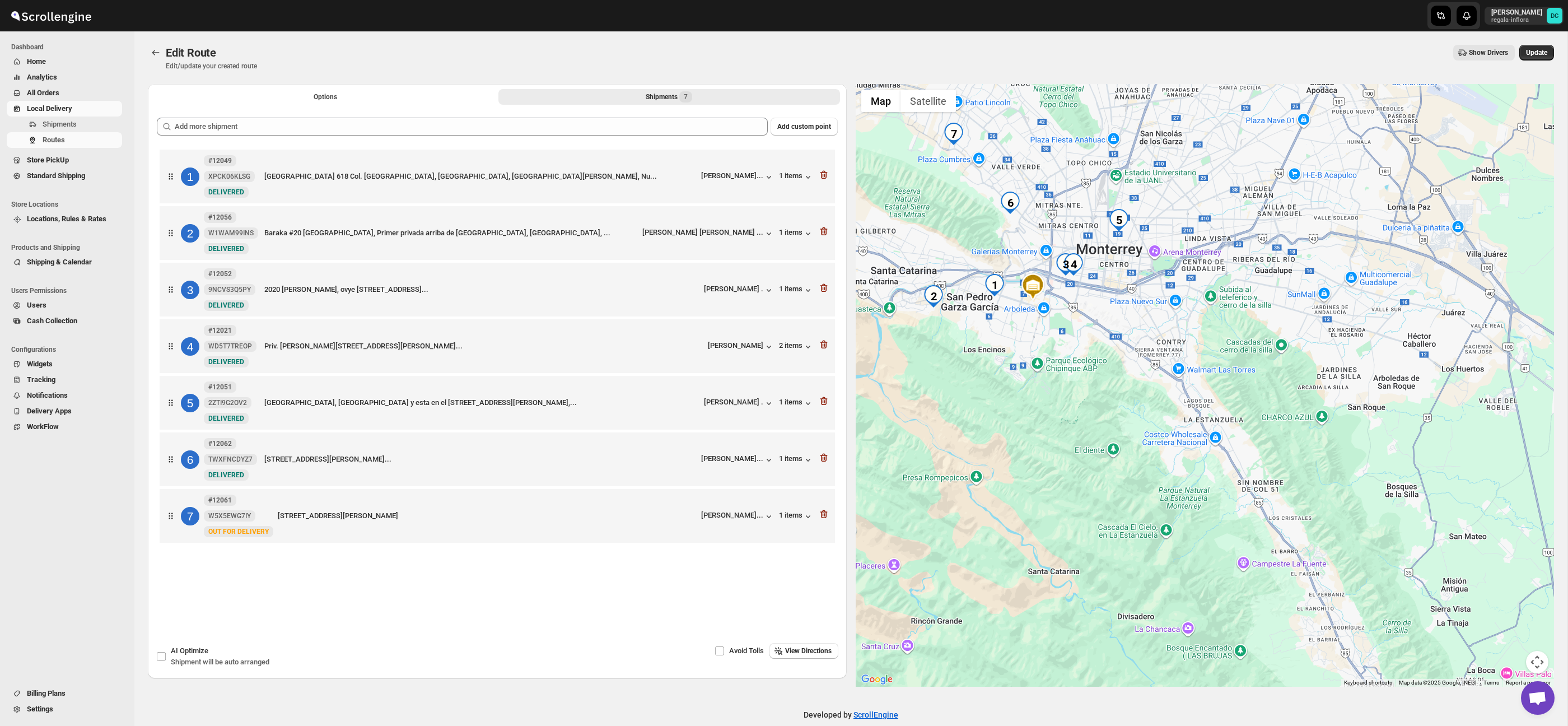
drag, startPoint x: 931, startPoint y: 379, endPoint x: 968, endPoint y: 447, distance: 77.4
click at [968, 448] on div at bounding box center [1205, 385] width 699 height 602
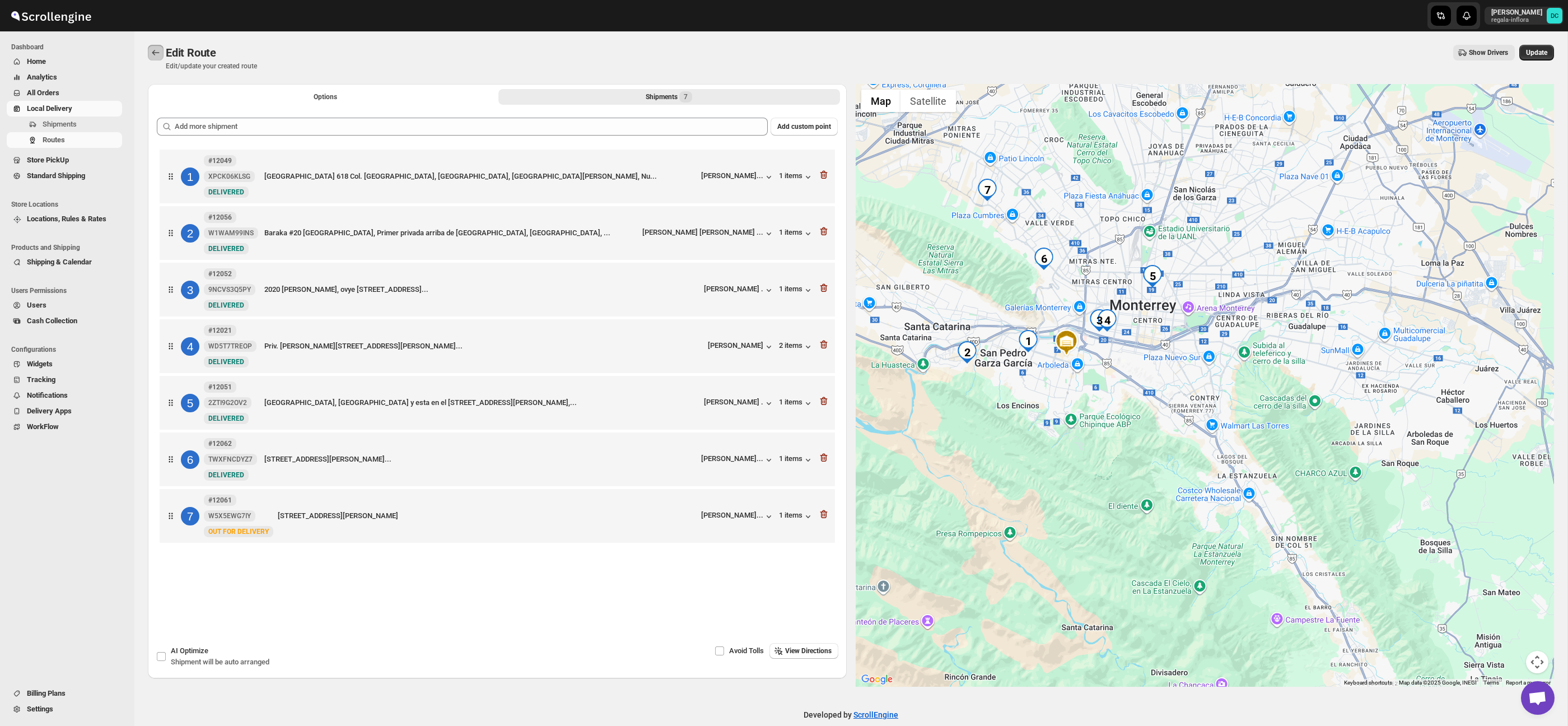
drag, startPoint x: 156, startPoint y: 48, endPoint x: 192, endPoint y: 45, distance: 36.1
click at [157, 48] on icon "Routes" at bounding box center [155, 52] width 11 height 11
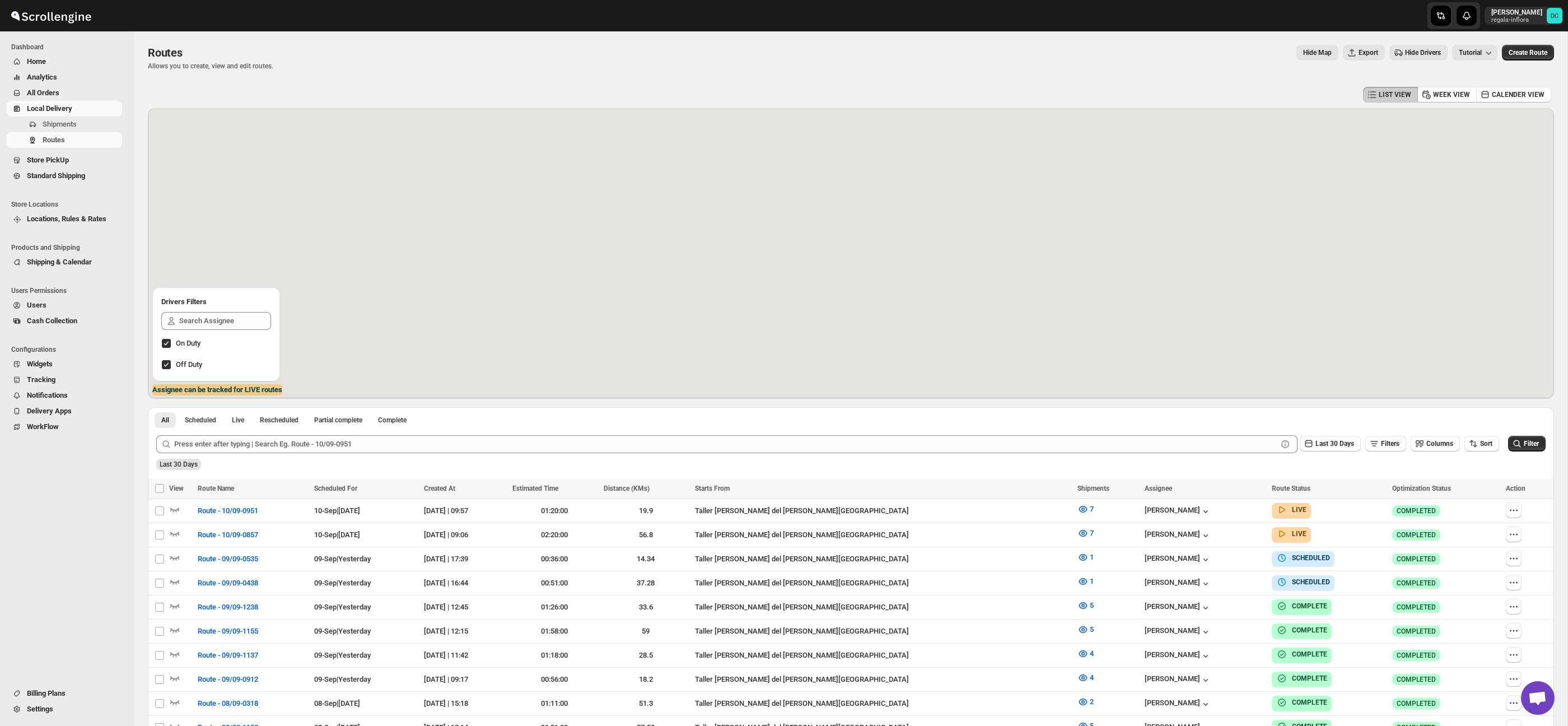
click at [50, 92] on span "All Orders" at bounding box center [43, 92] width 32 height 8
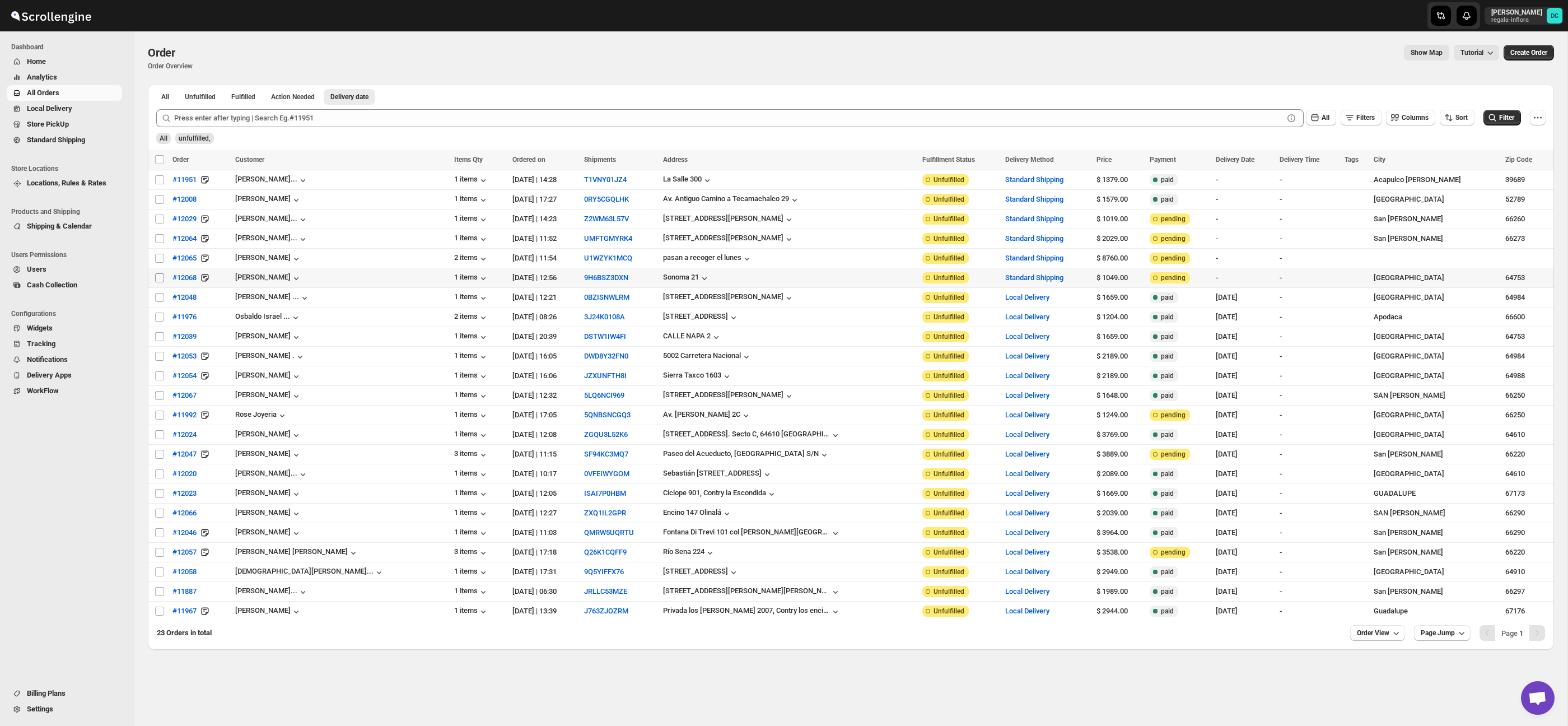
click at [157, 279] on input "Select order" at bounding box center [159, 277] width 9 height 9
checkbox input "true"
click at [159, 259] on input "Select order" at bounding box center [159, 258] width 9 height 9
checkbox input "true"
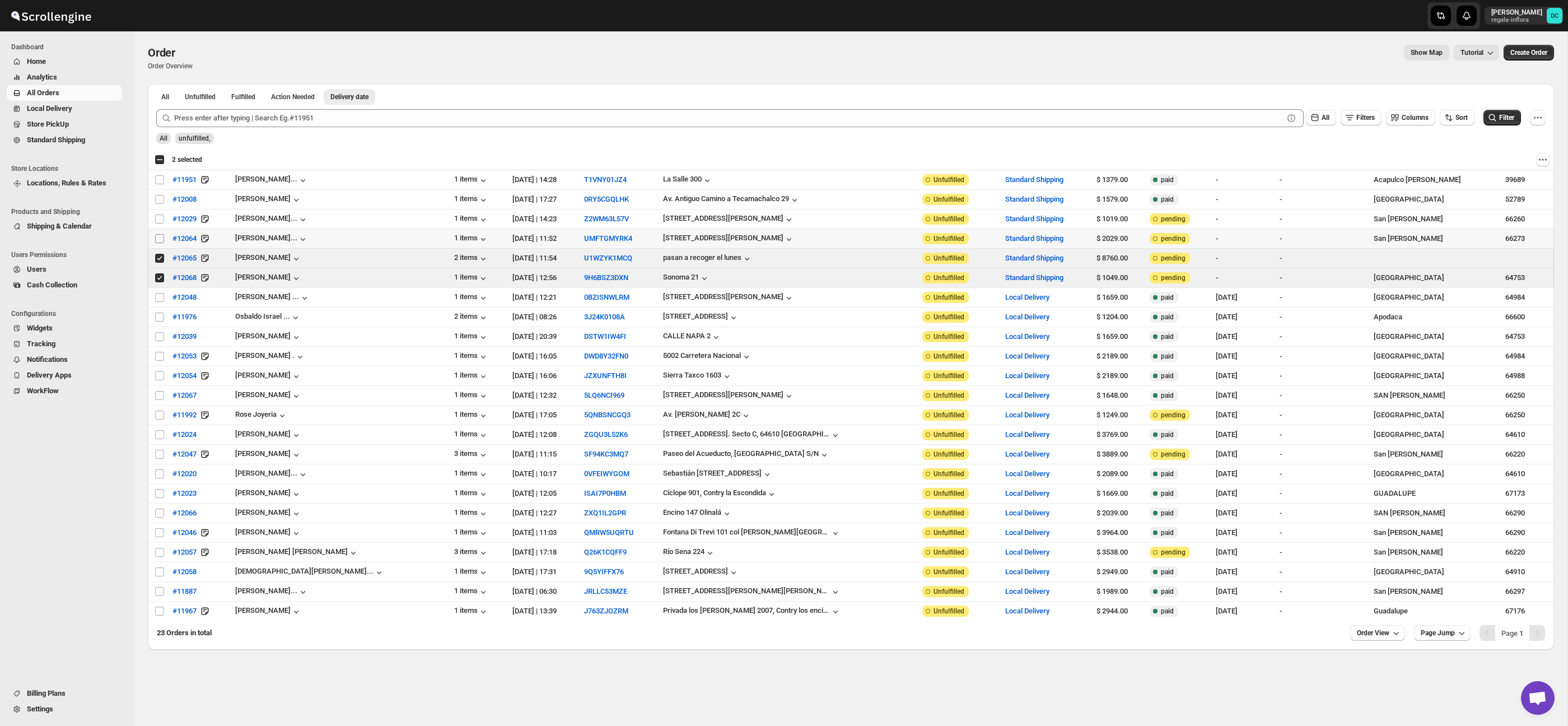
click at [159, 242] on input "Select order" at bounding box center [159, 238] width 9 height 9
checkbox input "true"
click at [94, 129] on span "Shipments" at bounding box center [81, 124] width 77 height 11
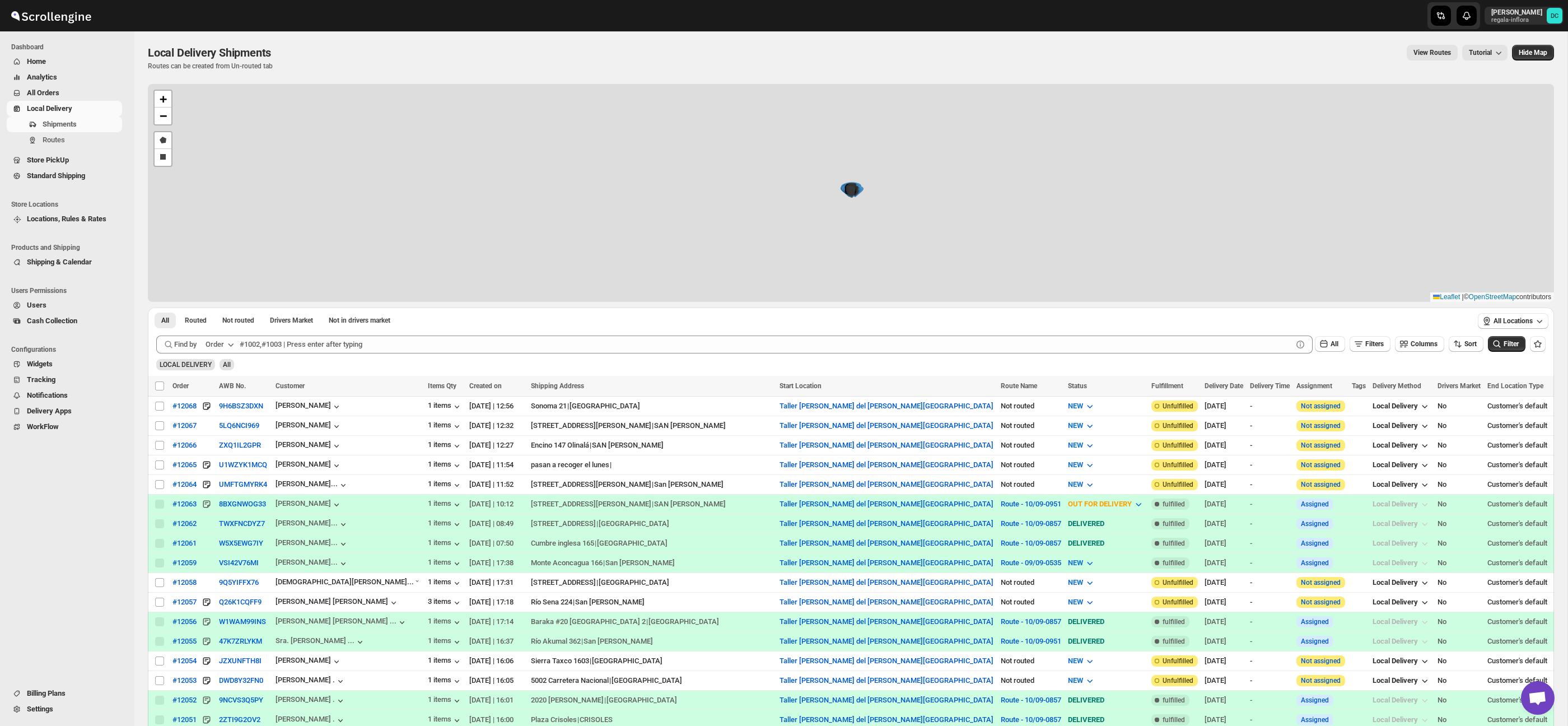
click at [78, 90] on span "All Orders" at bounding box center [73, 93] width 93 height 11
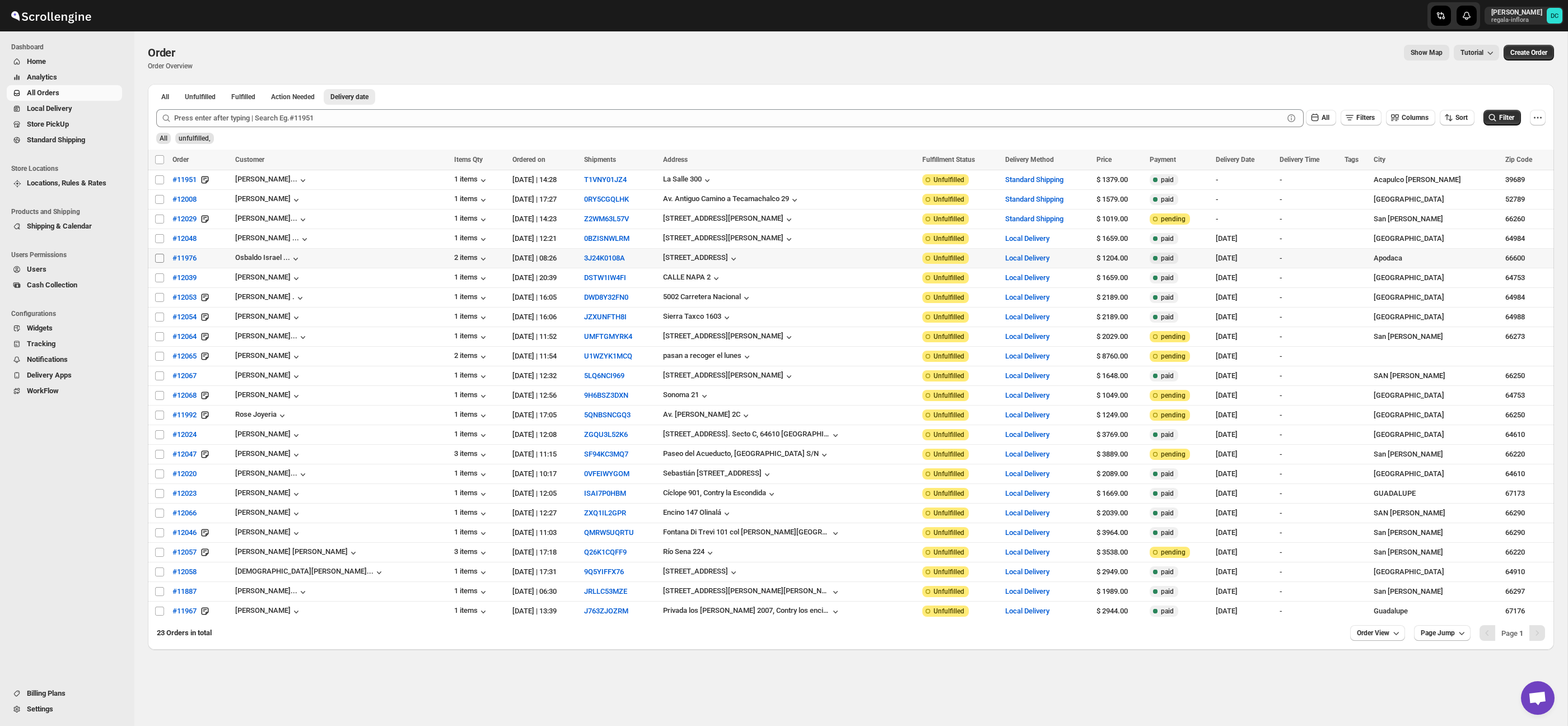
click at [157, 258] on input "Select order" at bounding box center [159, 258] width 9 height 9
checkbox input "true"
click at [159, 277] on input "Select order" at bounding box center [159, 277] width 9 height 9
checkbox input "true"
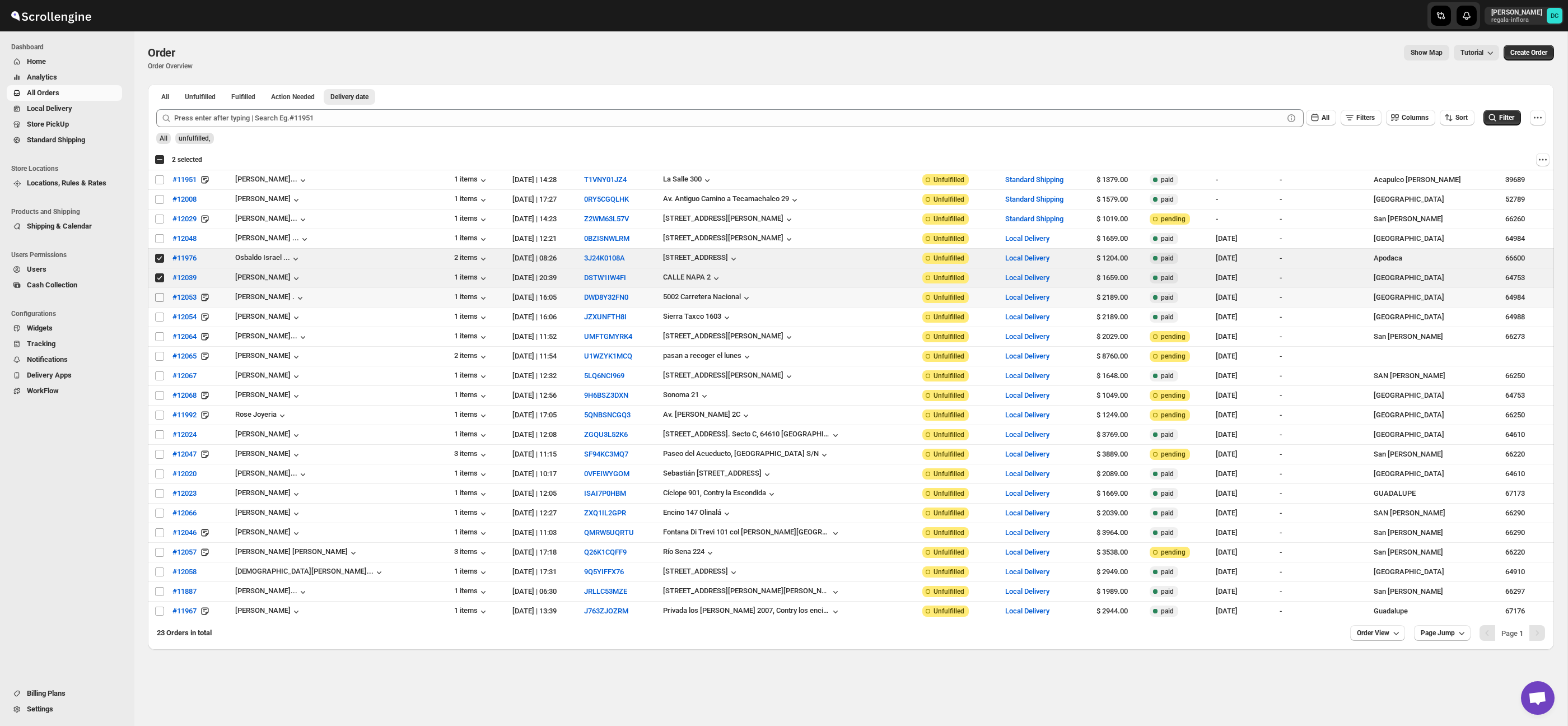
click at [160, 295] on input "Select order" at bounding box center [159, 297] width 9 height 9
checkbox input "true"
click at [161, 319] on input "Select order" at bounding box center [159, 317] width 9 height 9
checkbox input "true"
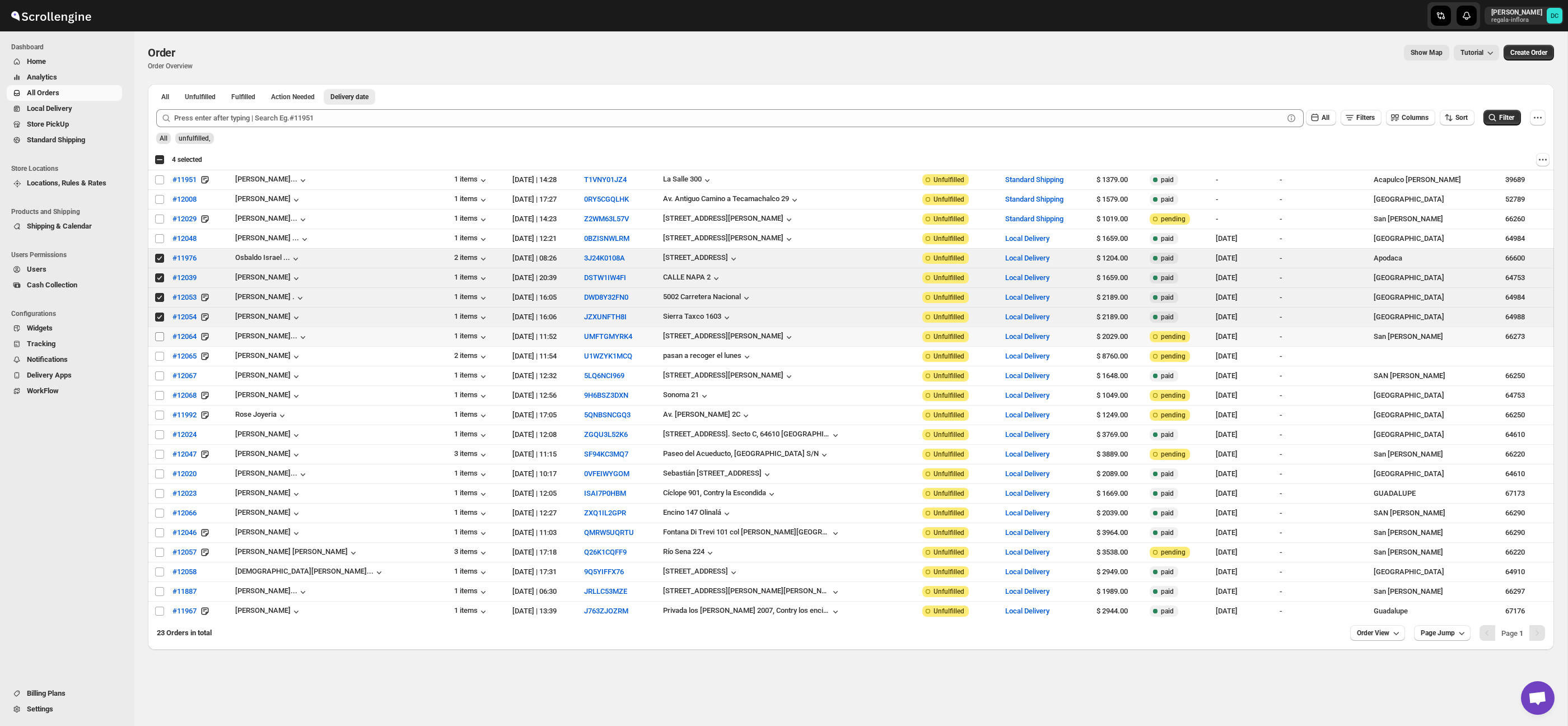
click at [160, 337] on input "Select order" at bounding box center [159, 336] width 9 height 9
checkbox input "true"
click at [161, 355] on input "Select order" at bounding box center [159, 356] width 9 height 9
checkbox input "true"
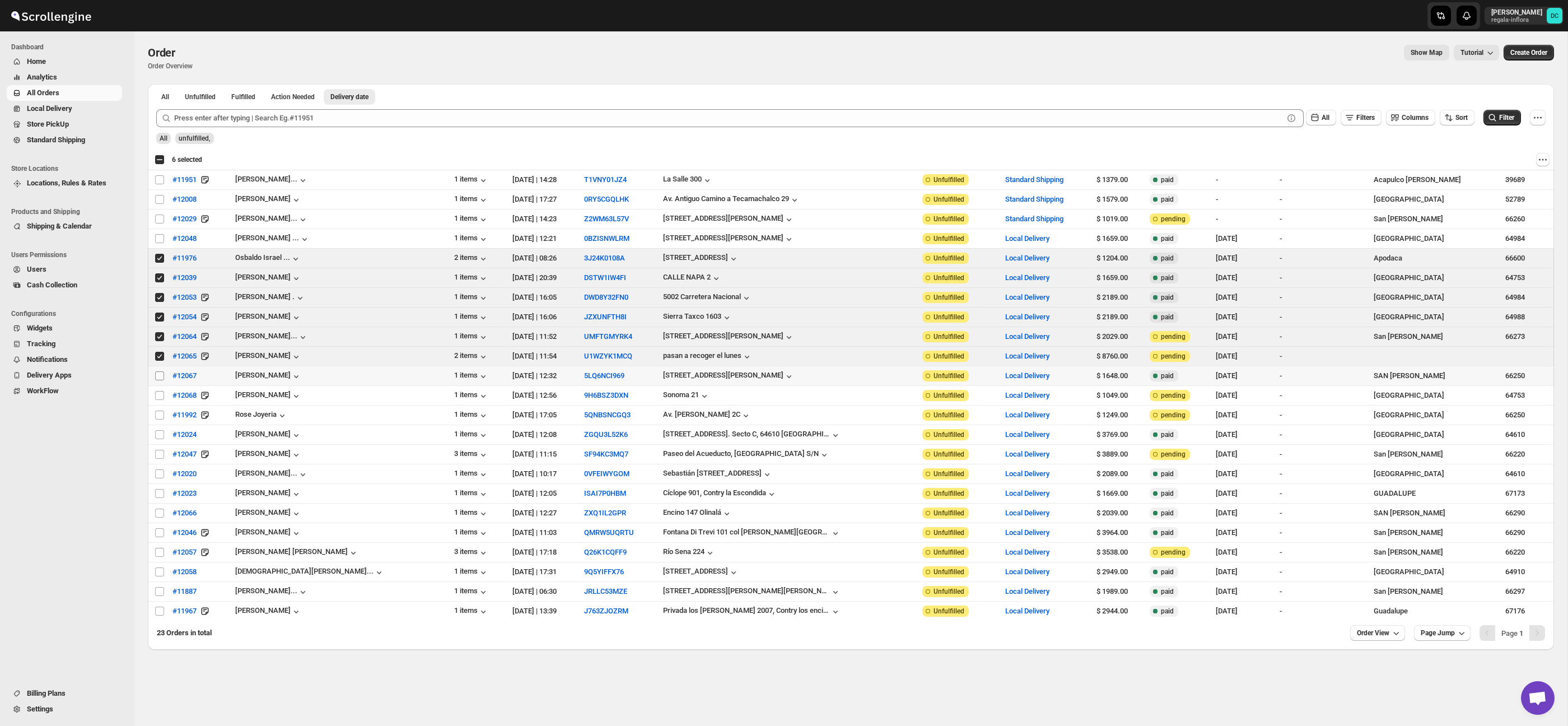
click at [161, 372] on input "Select order" at bounding box center [159, 375] width 9 height 9
checkbox input "true"
click at [161, 386] on td "Select order" at bounding box center [158, 395] width 21 height 19
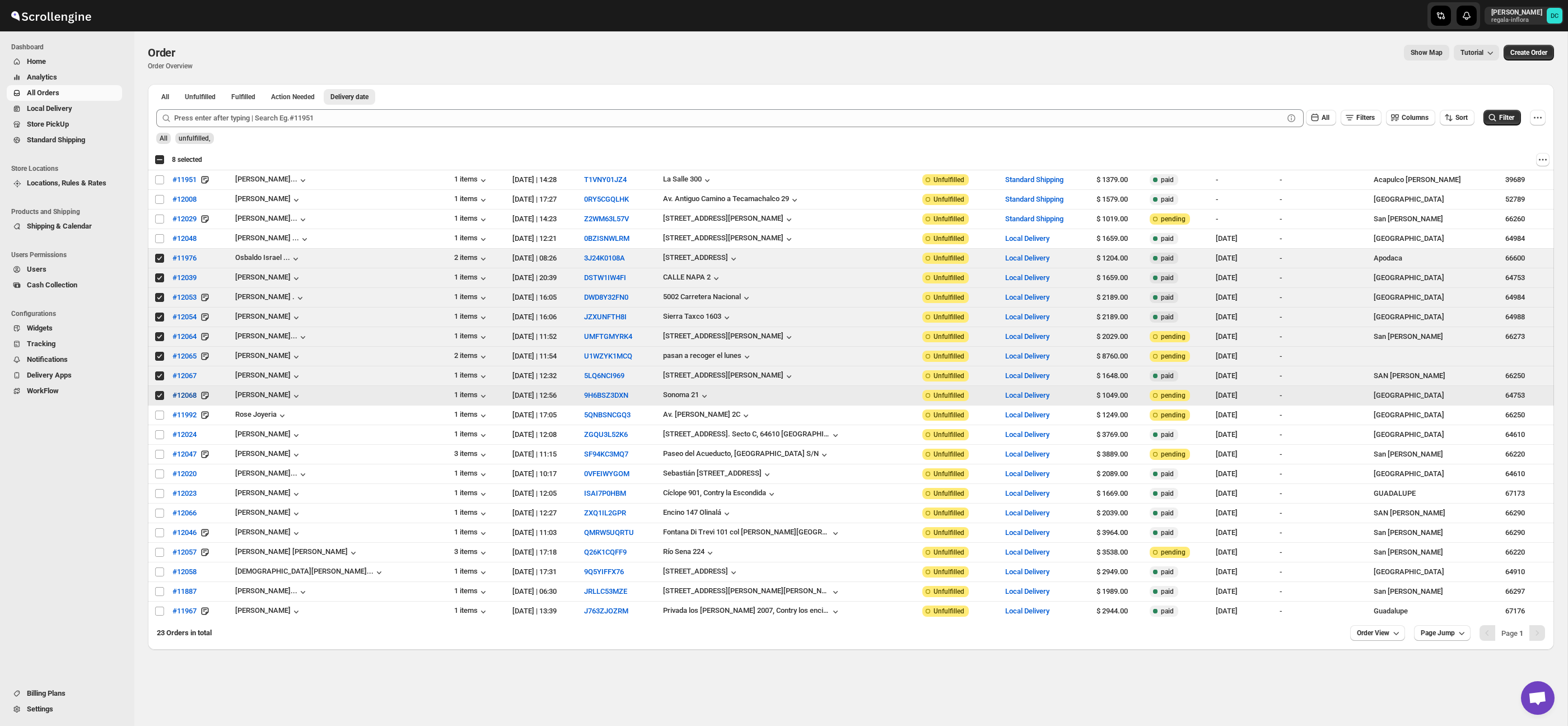
drag, startPoint x: 162, startPoint y: 397, endPoint x: 170, endPoint y: 393, distance: 8.9
click at [162, 397] on input "Select order" at bounding box center [159, 395] width 9 height 9
checkbox input "false"
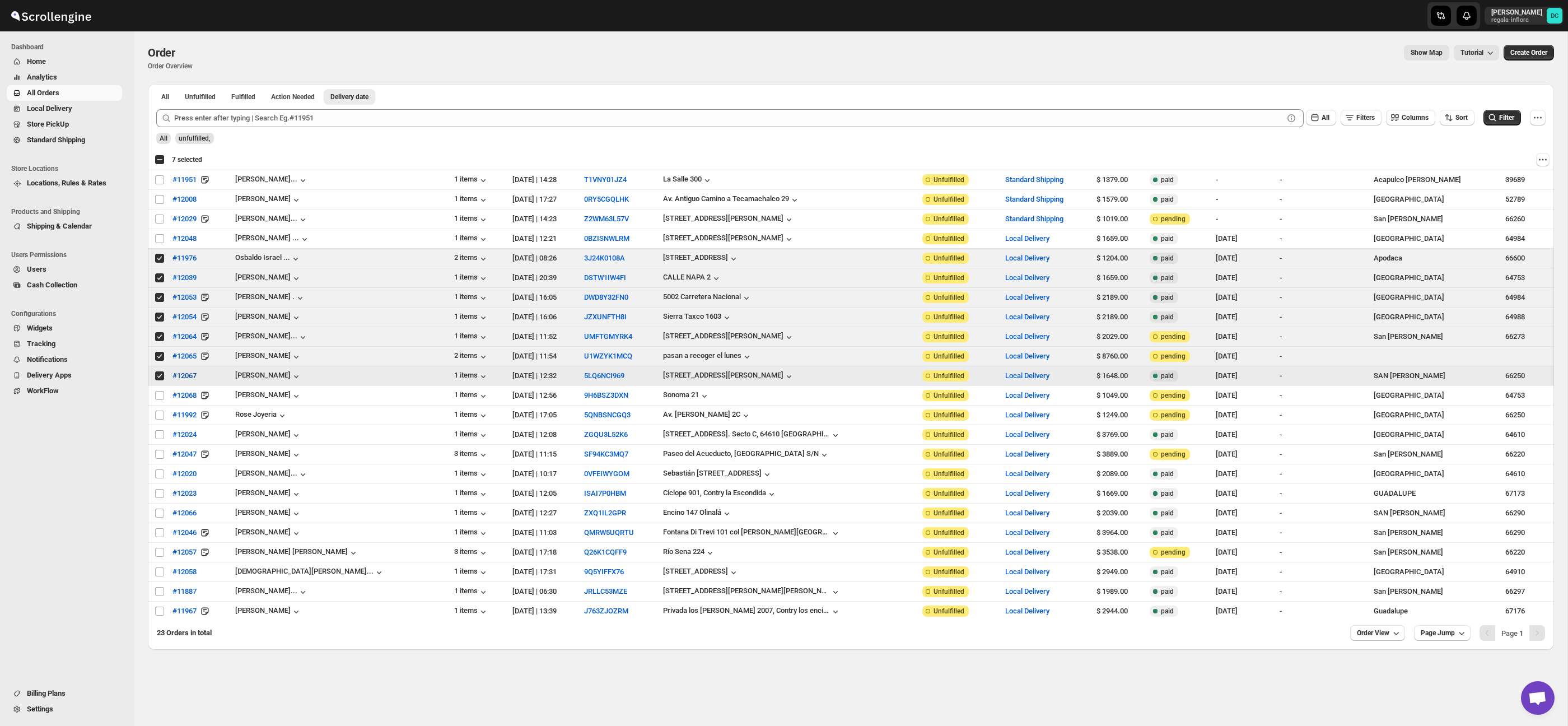
drag, startPoint x: 156, startPoint y: 377, endPoint x: 175, endPoint y: 380, distance: 19.2
click at [156, 377] on input "Select order" at bounding box center [159, 375] width 9 height 9
checkbox input "false"
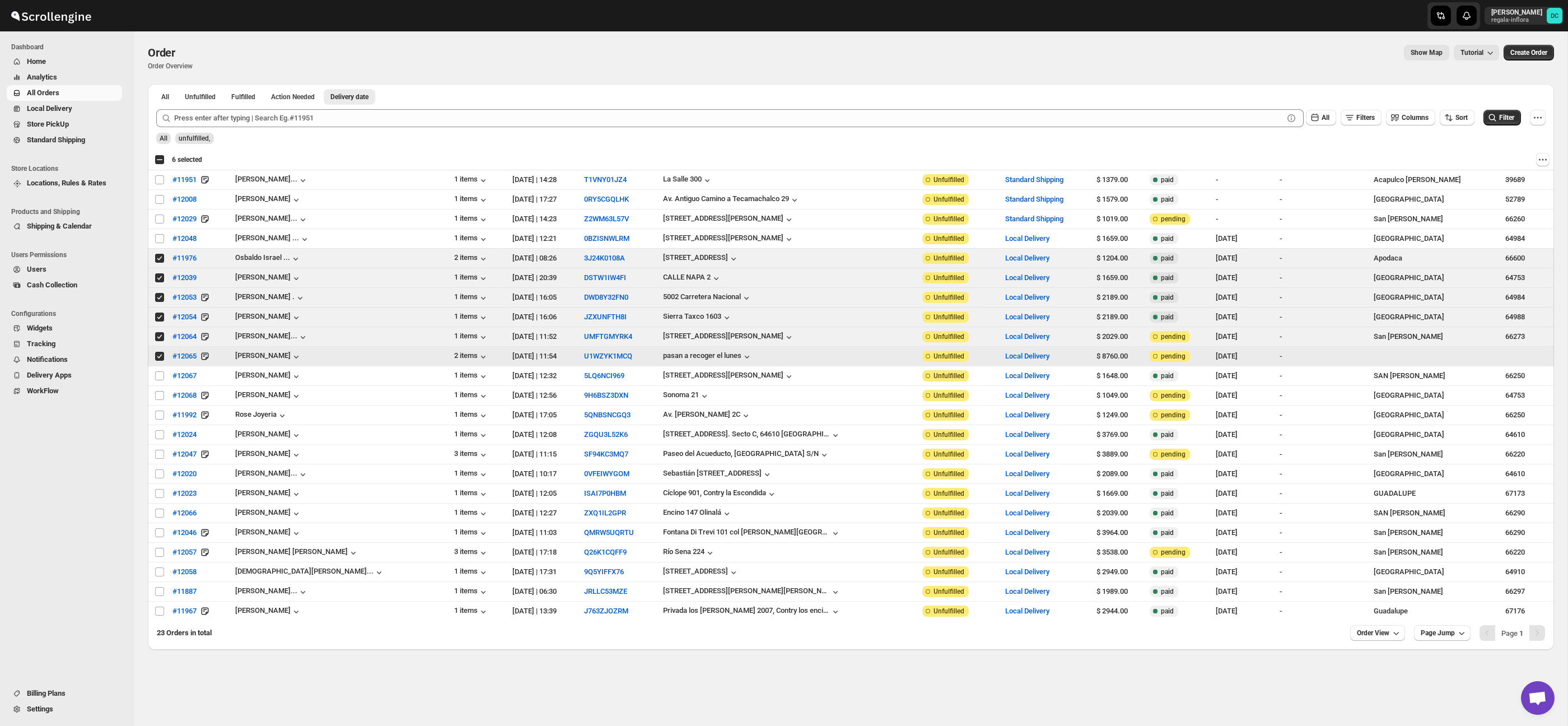
click at [159, 357] on input "Select order" at bounding box center [159, 356] width 9 height 9
checkbox input "false"
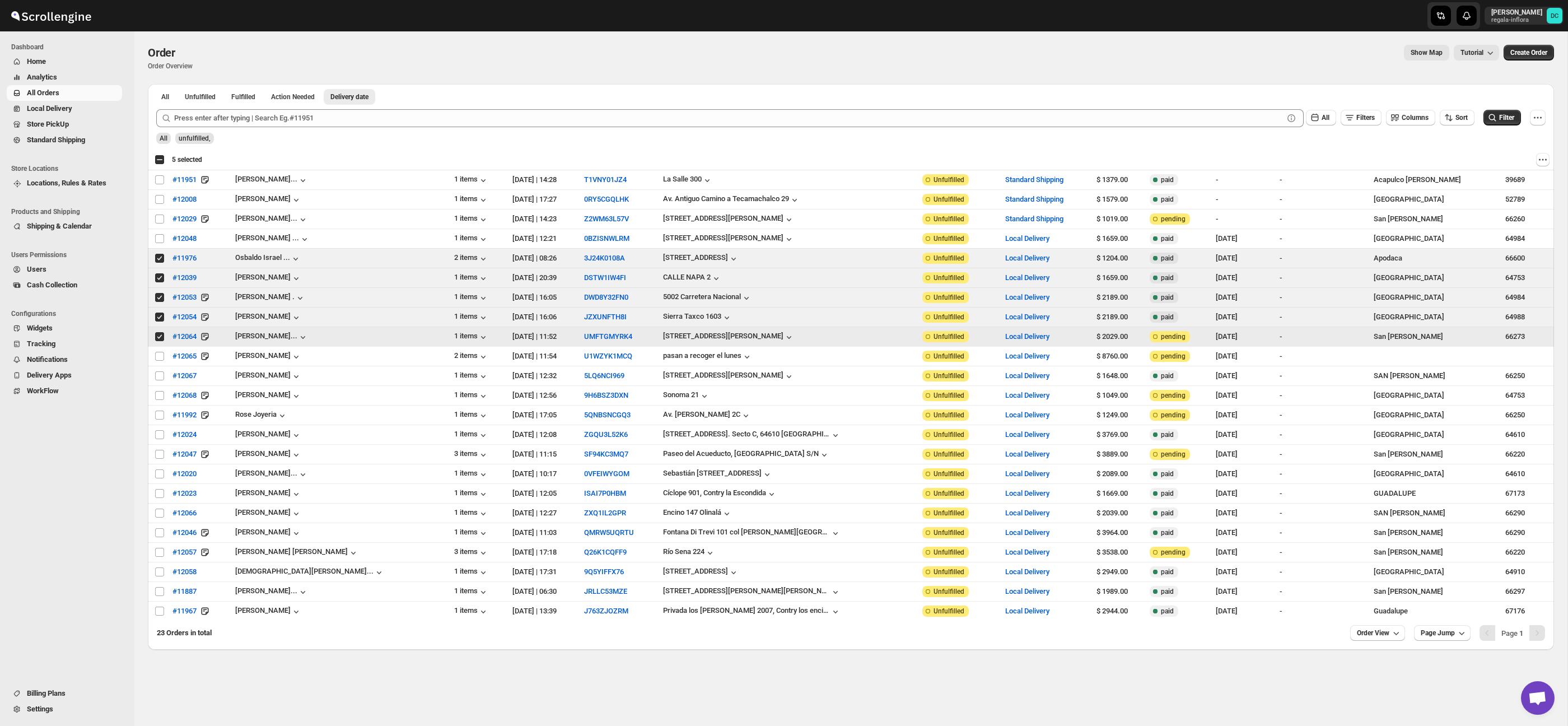
click at [161, 341] on input "Select order" at bounding box center [159, 336] width 9 height 9
checkbox input "false"
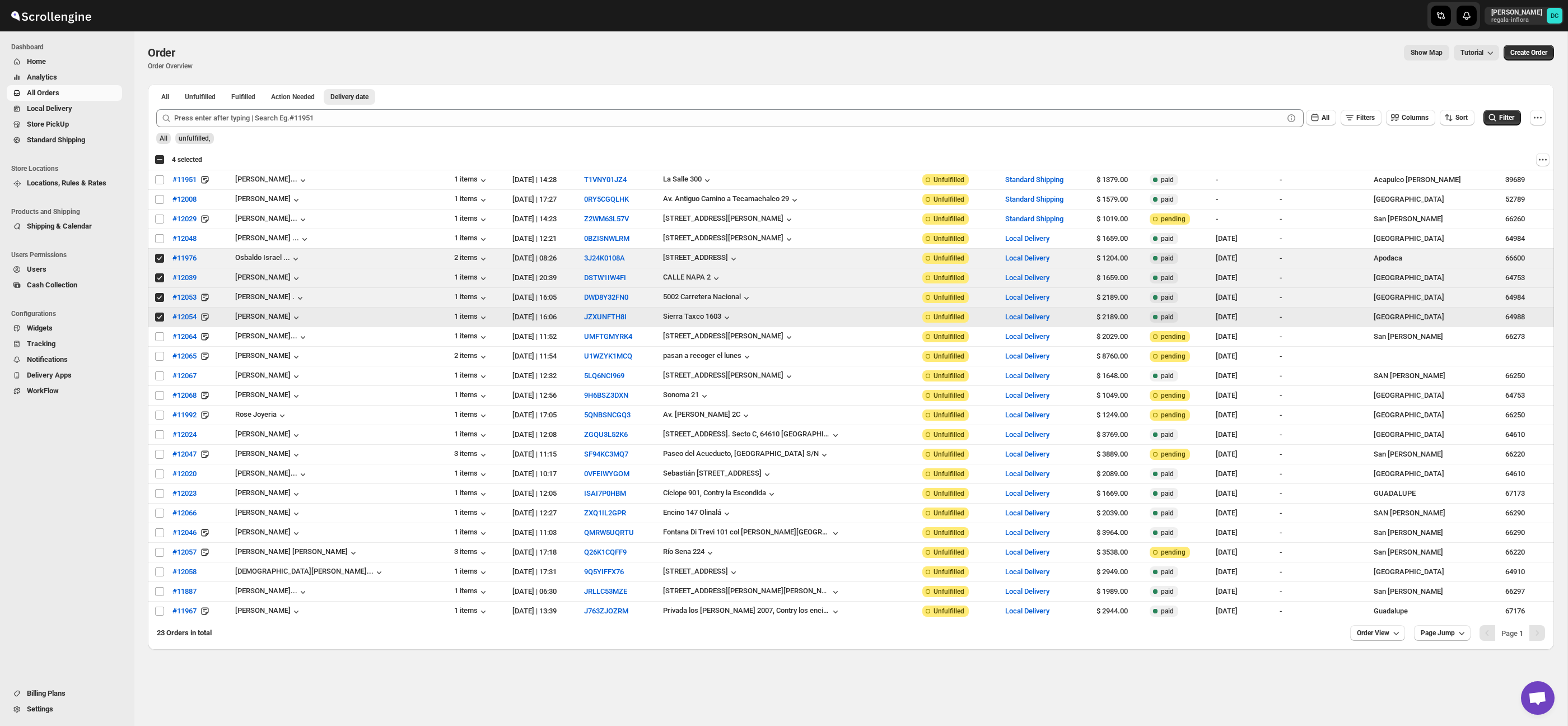
click at [159, 317] on input "Select order" at bounding box center [159, 317] width 9 height 9
checkbox input "false"
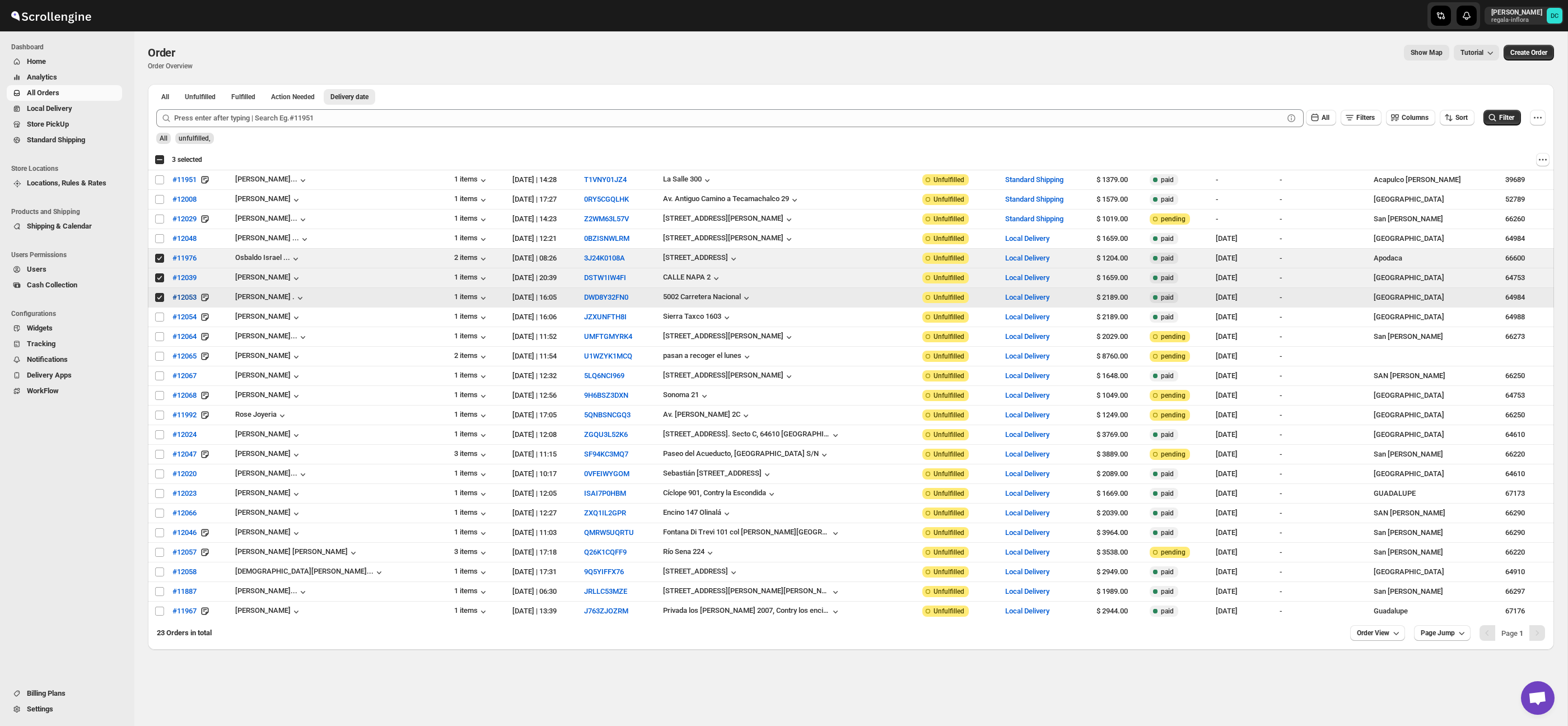
drag, startPoint x: 155, startPoint y: 299, endPoint x: 178, endPoint y: 299, distance: 23.0
click at [157, 299] on input "Select order" at bounding box center [159, 297] width 9 height 9
checkbox input "false"
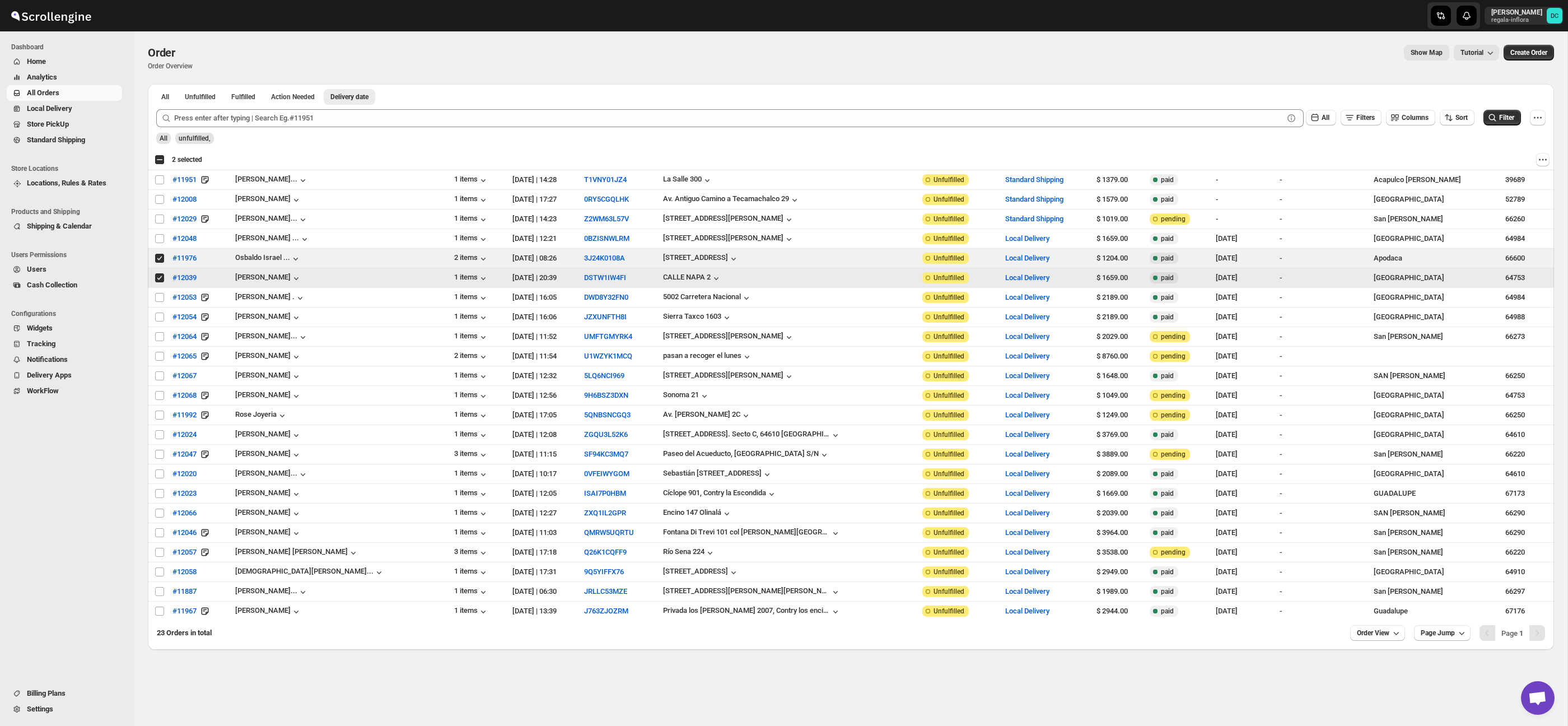
click at [157, 279] on input "Select order" at bounding box center [159, 277] width 9 height 9
checkbox input "false"
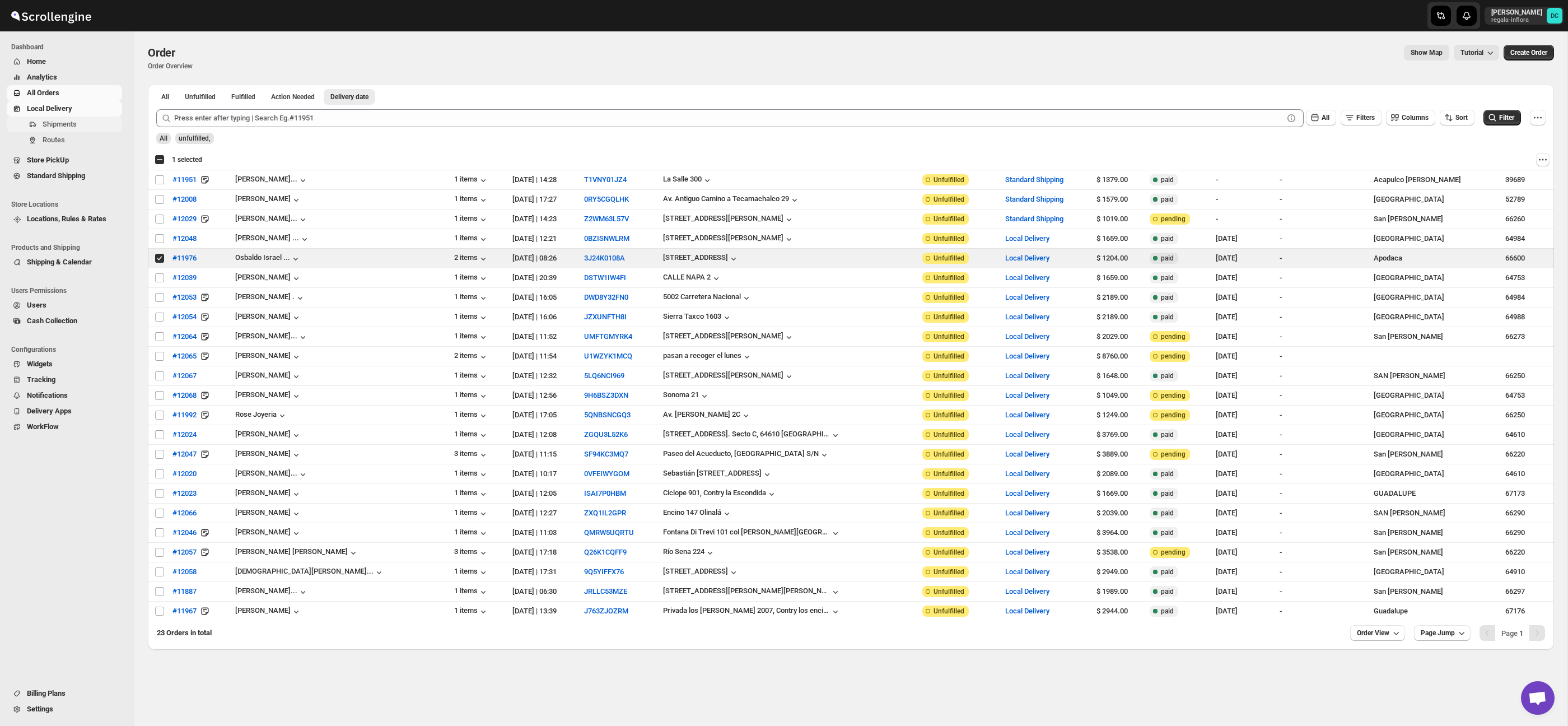
click at [81, 126] on span "Shipments" at bounding box center [81, 124] width 77 height 11
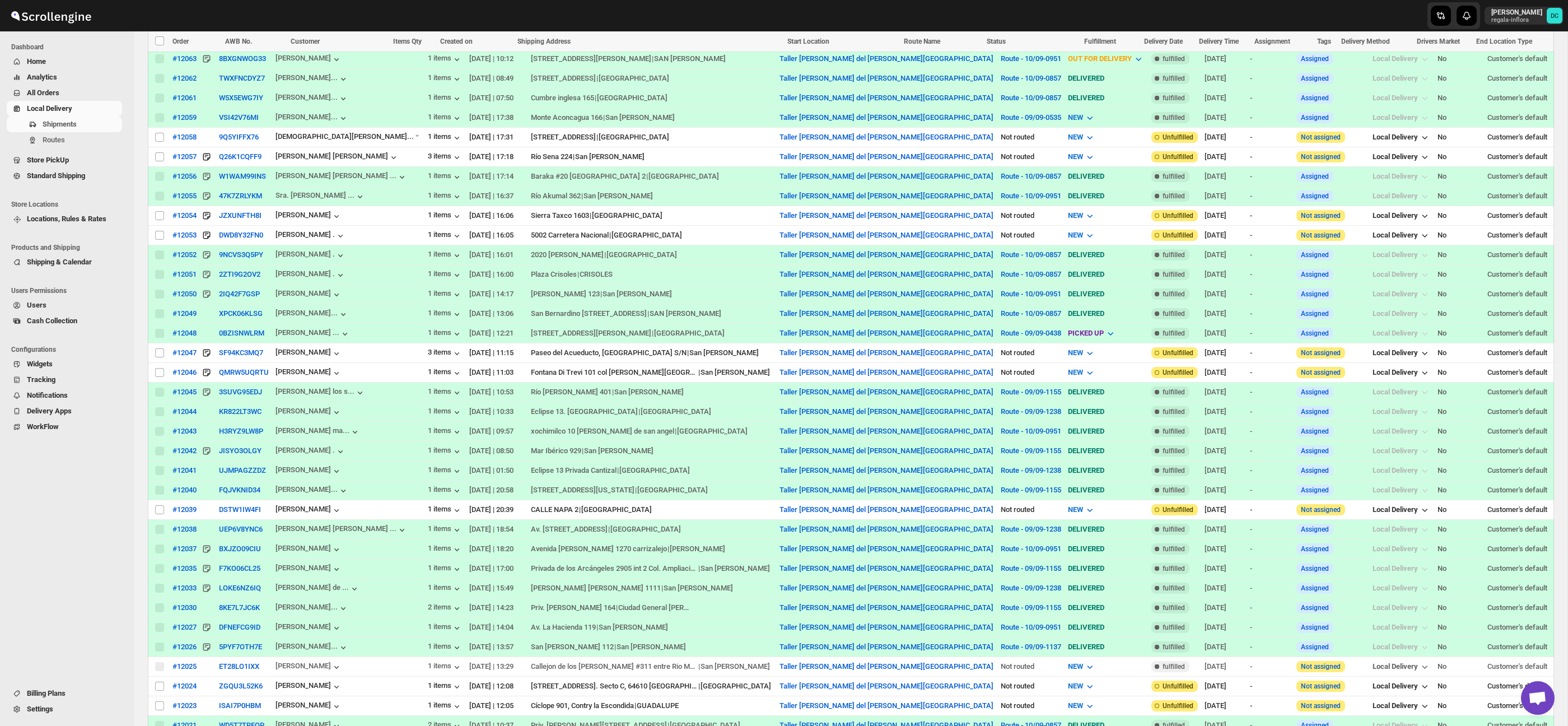
scroll to position [446, 0]
click at [261, 550] on button "BXJZO09CIU" at bounding box center [239, 548] width 42 height 8
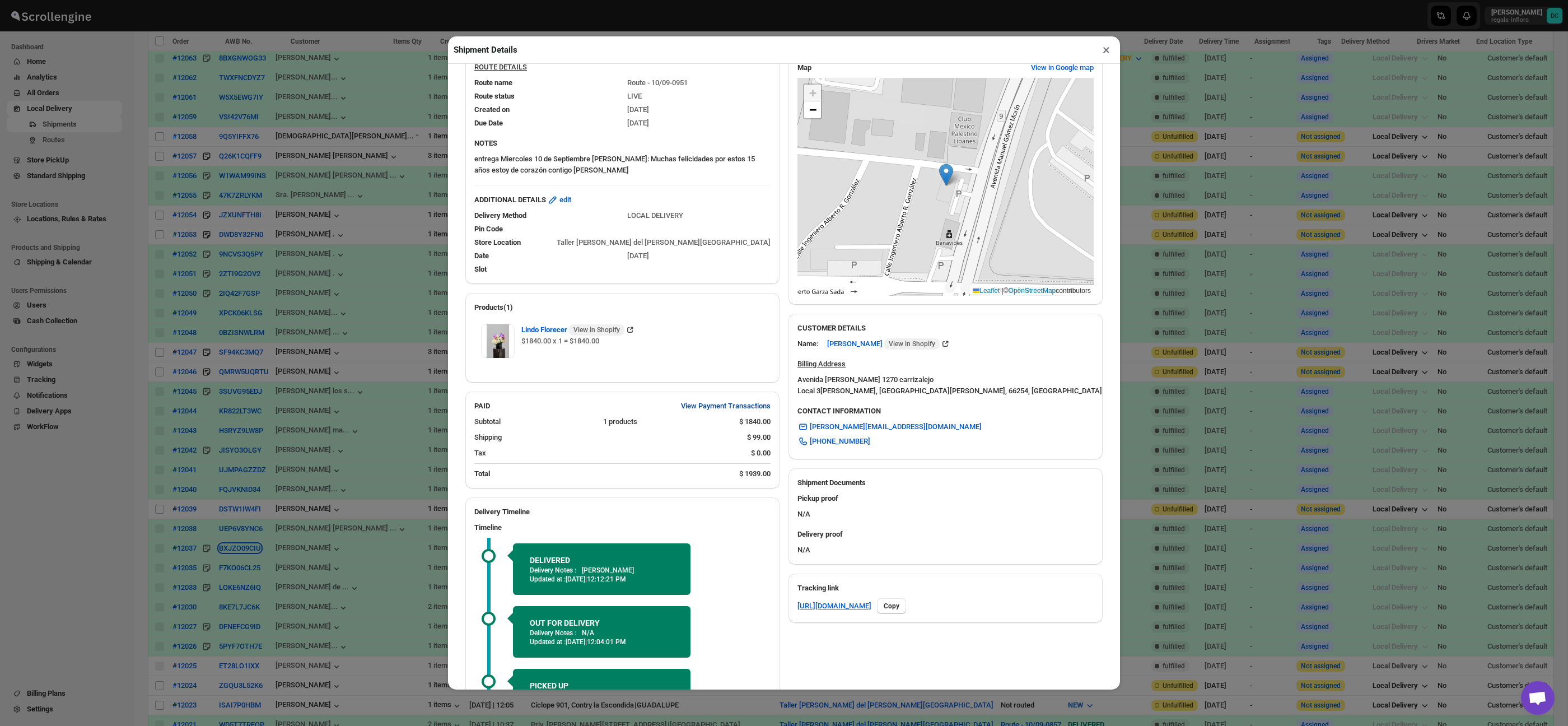
scroll to position [158, 0]
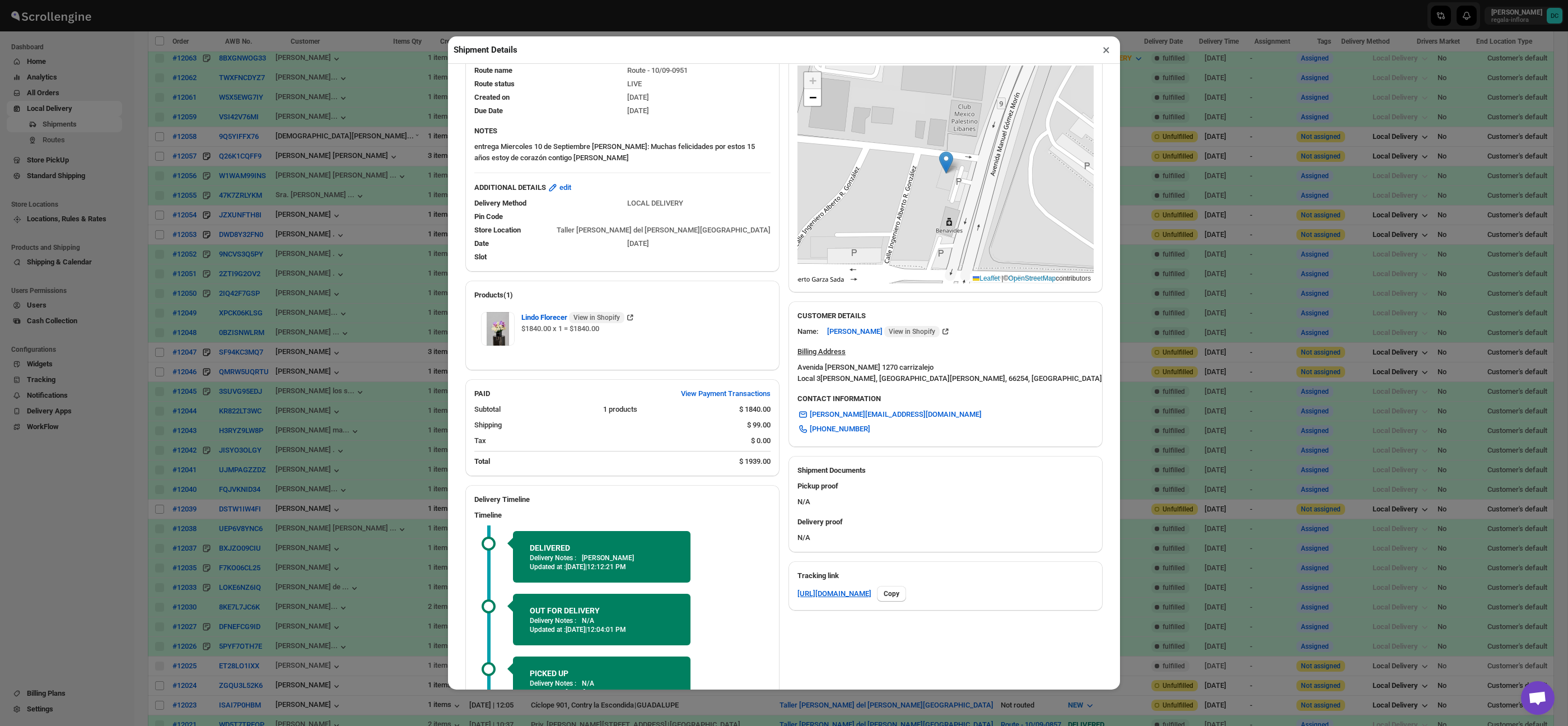
click at [1104, 48] on button "×" at bounding box center [1106, 50] width 17 height 16
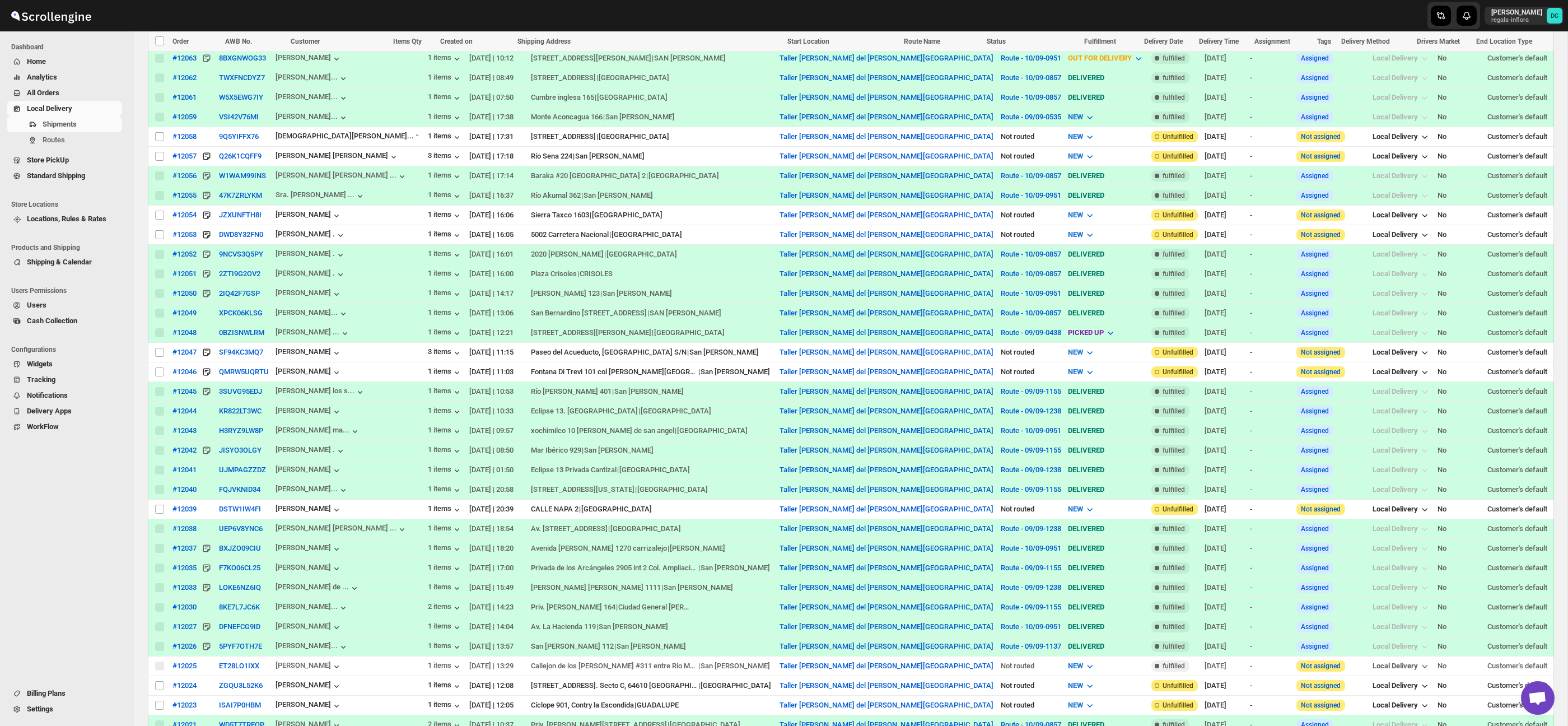
scroll to position [469, 0]
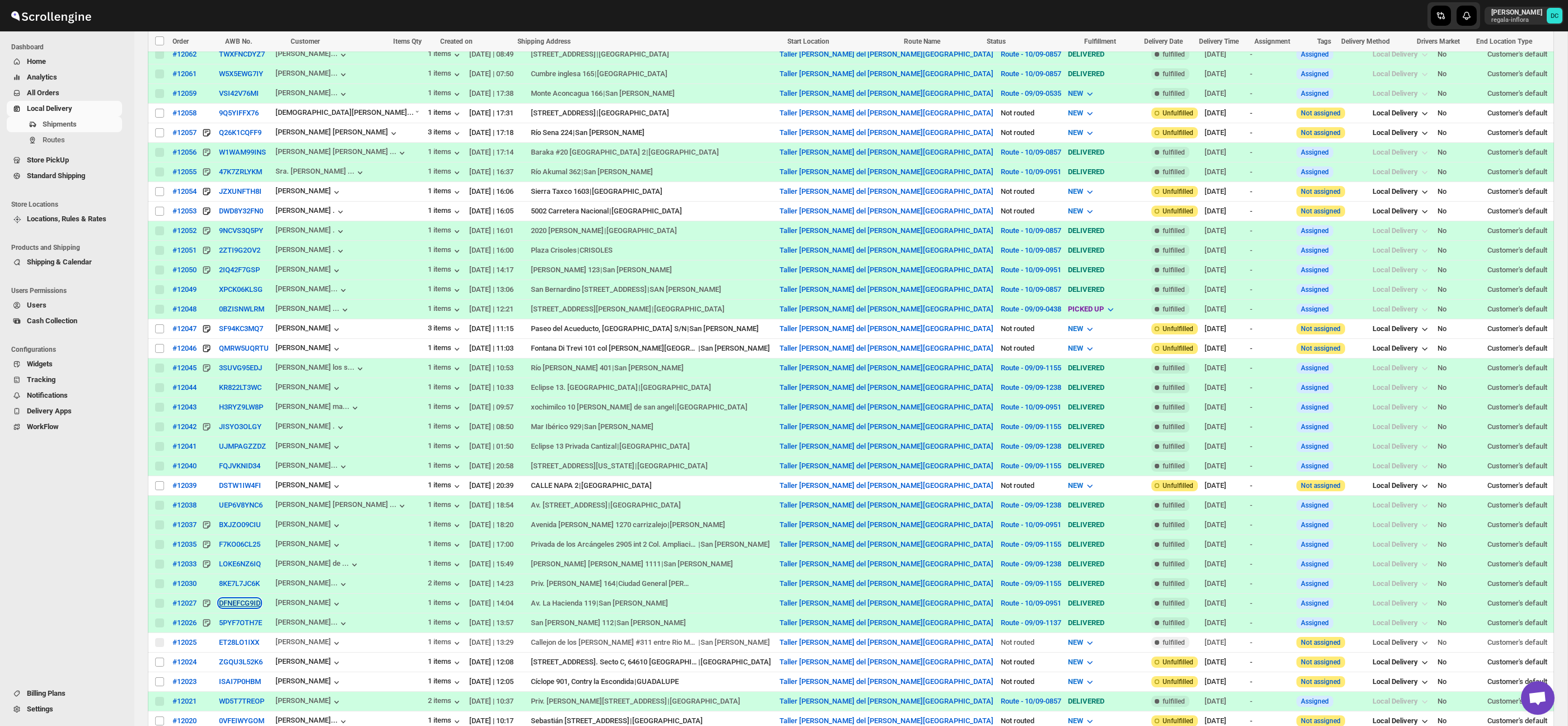
click at [242, 605] on button "DFNEFCG9ID" at bounding box center [239, 602] width 41 height 8
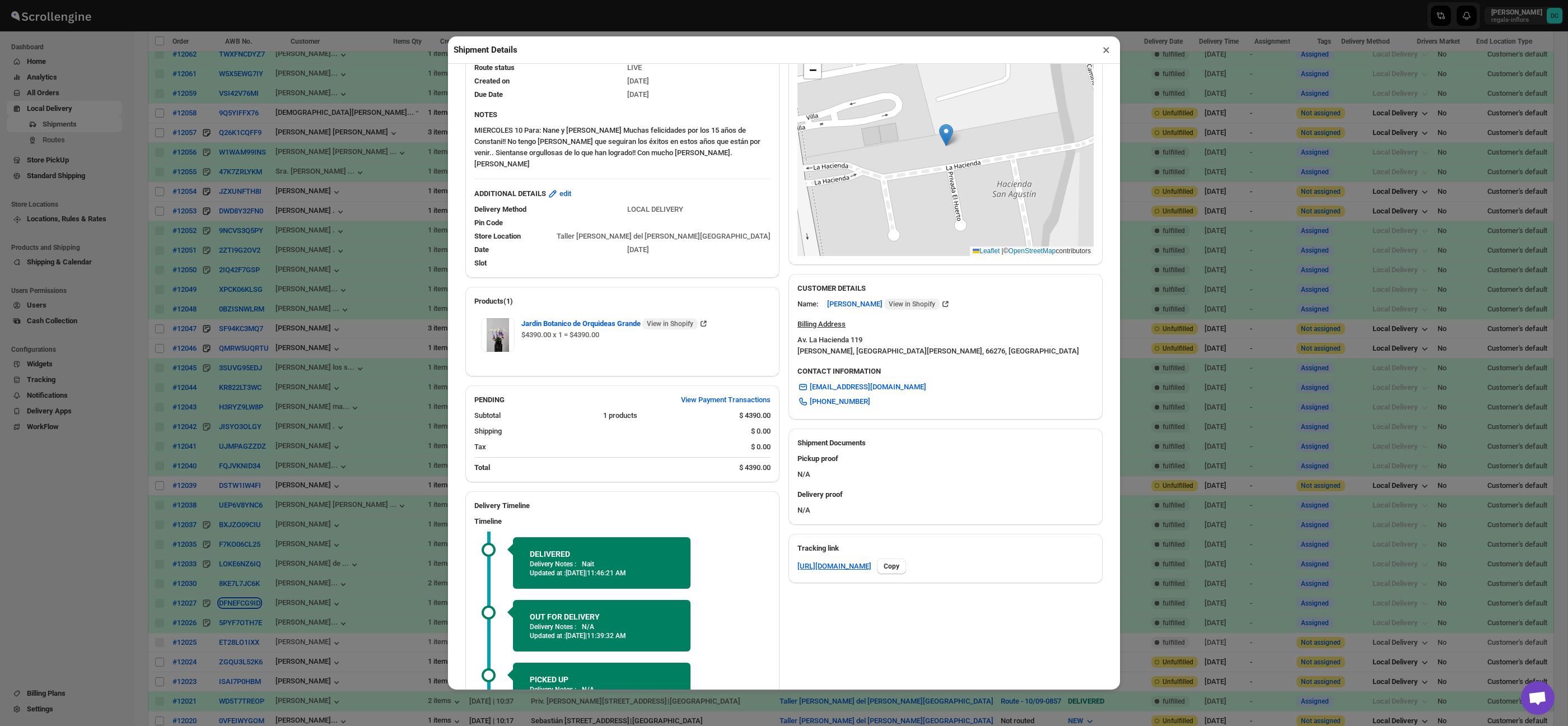
scroll to position [168, 0]
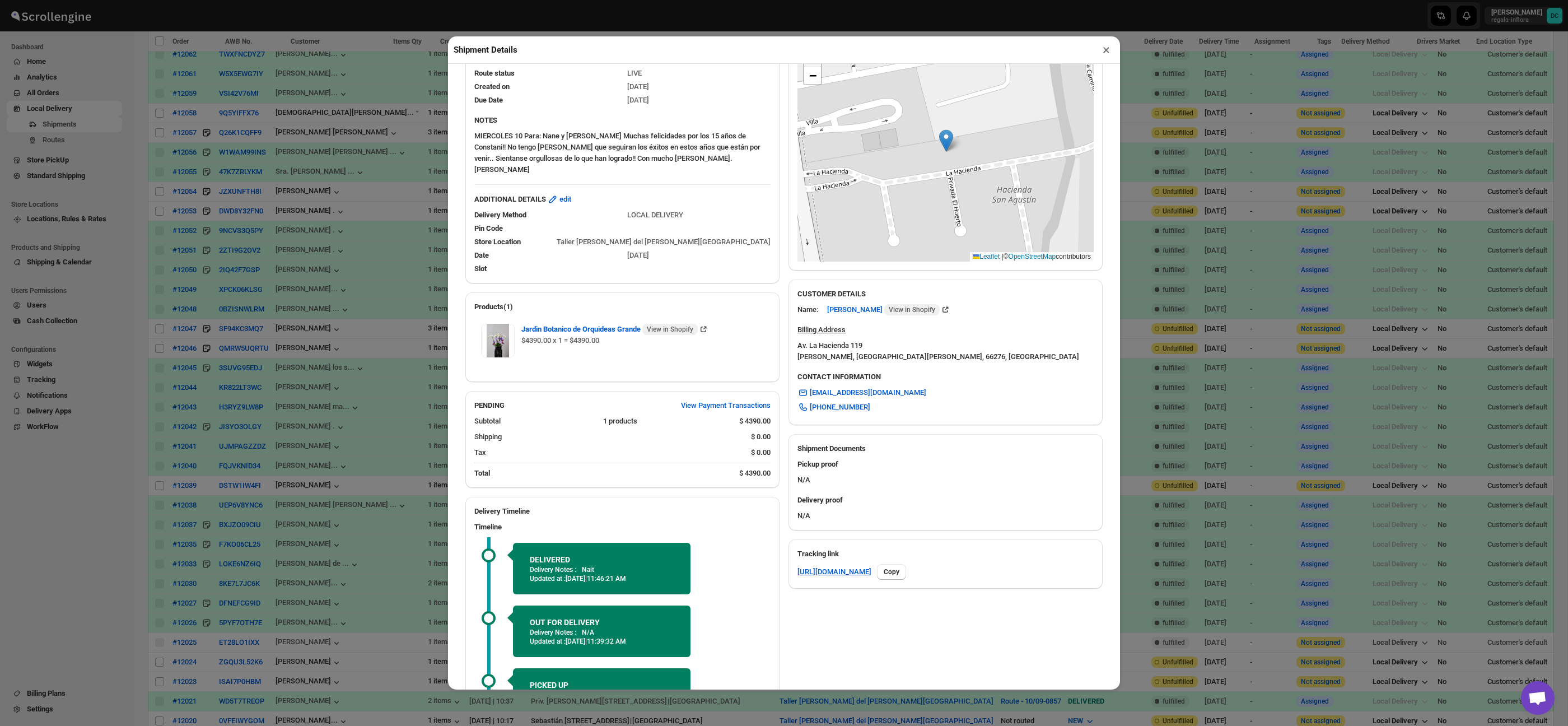
click at [1109, 51] on button "×" at bounding box center [1106, 50] width 17 height 16
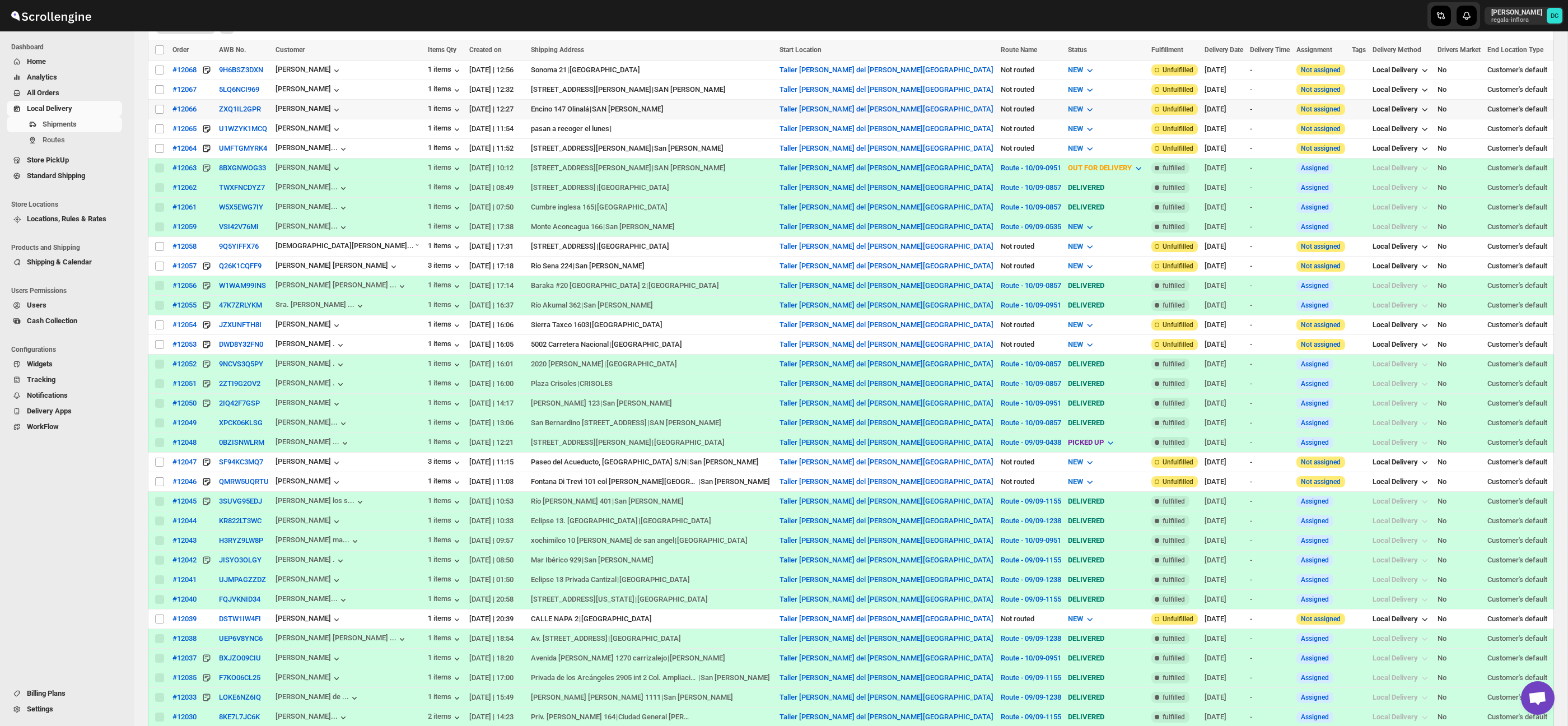
scroll to position [0, 0]
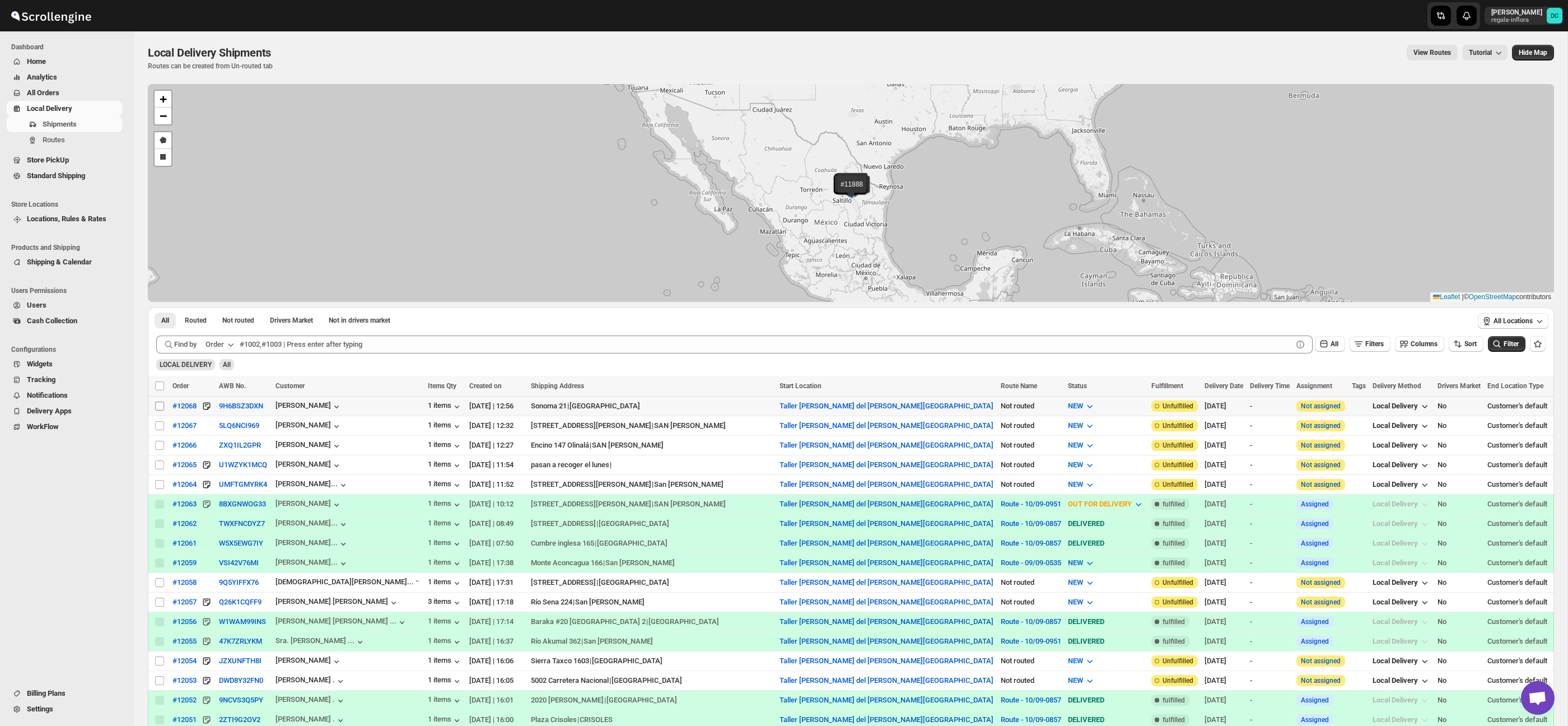
click at [162, 405] on input "Select shipment" at bounding box center [159, 406] width 9 height 9
checkbox input "true"
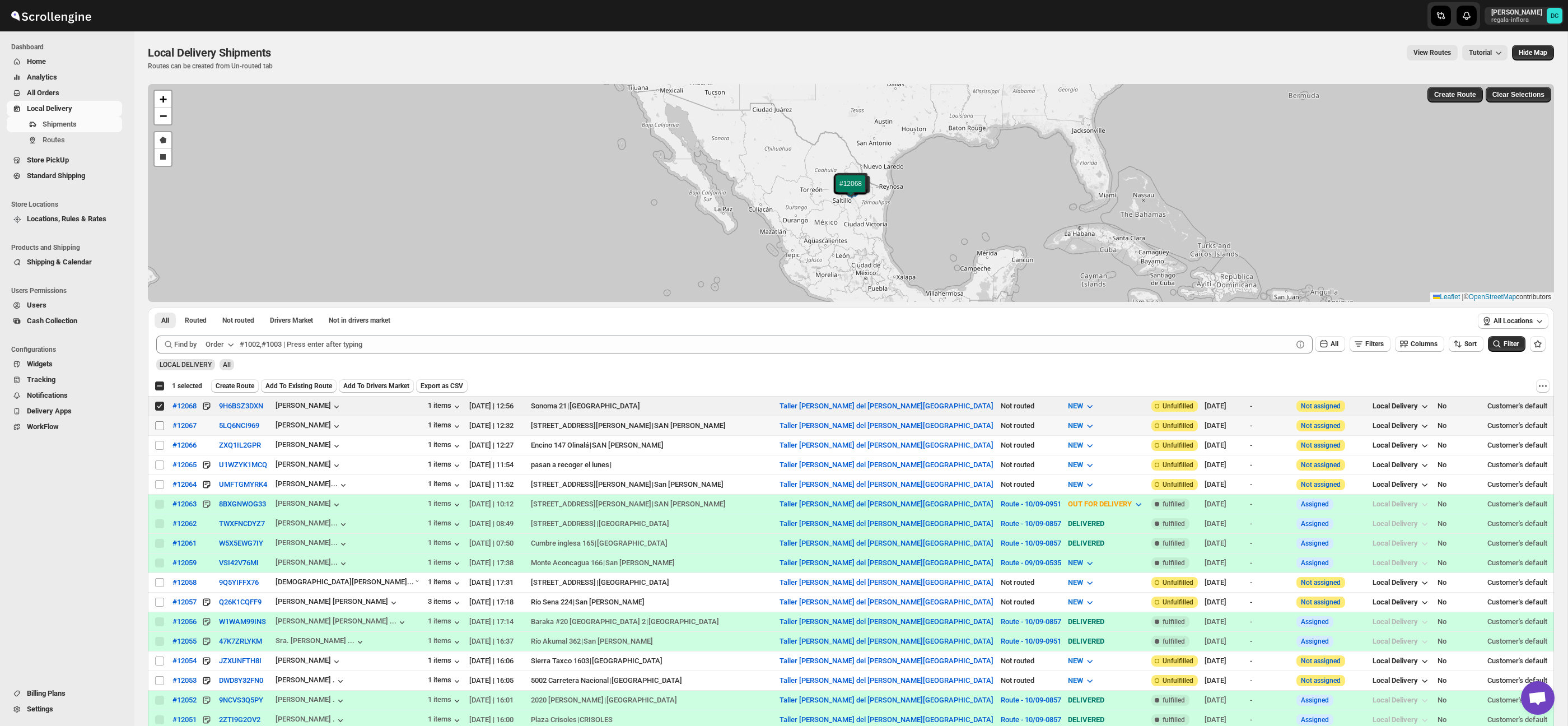
click at [161, 426] on input "Select shipment" at bounding box center [159, 425] width 9 height 9
checkbox input "true"
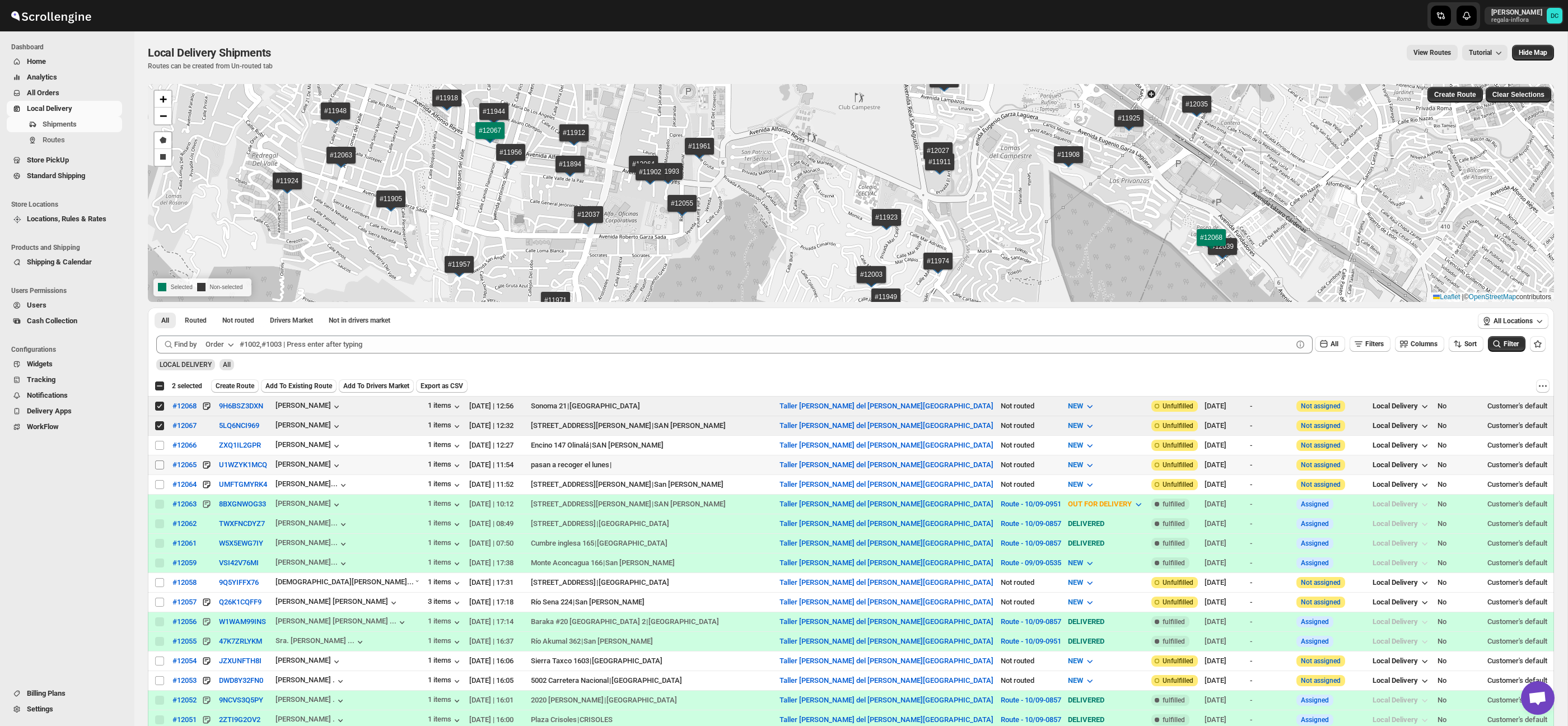
click at [162, 465] on input "Select shipment" at bounding box center [159, 464] width 9 height 9
checkbox input "true"
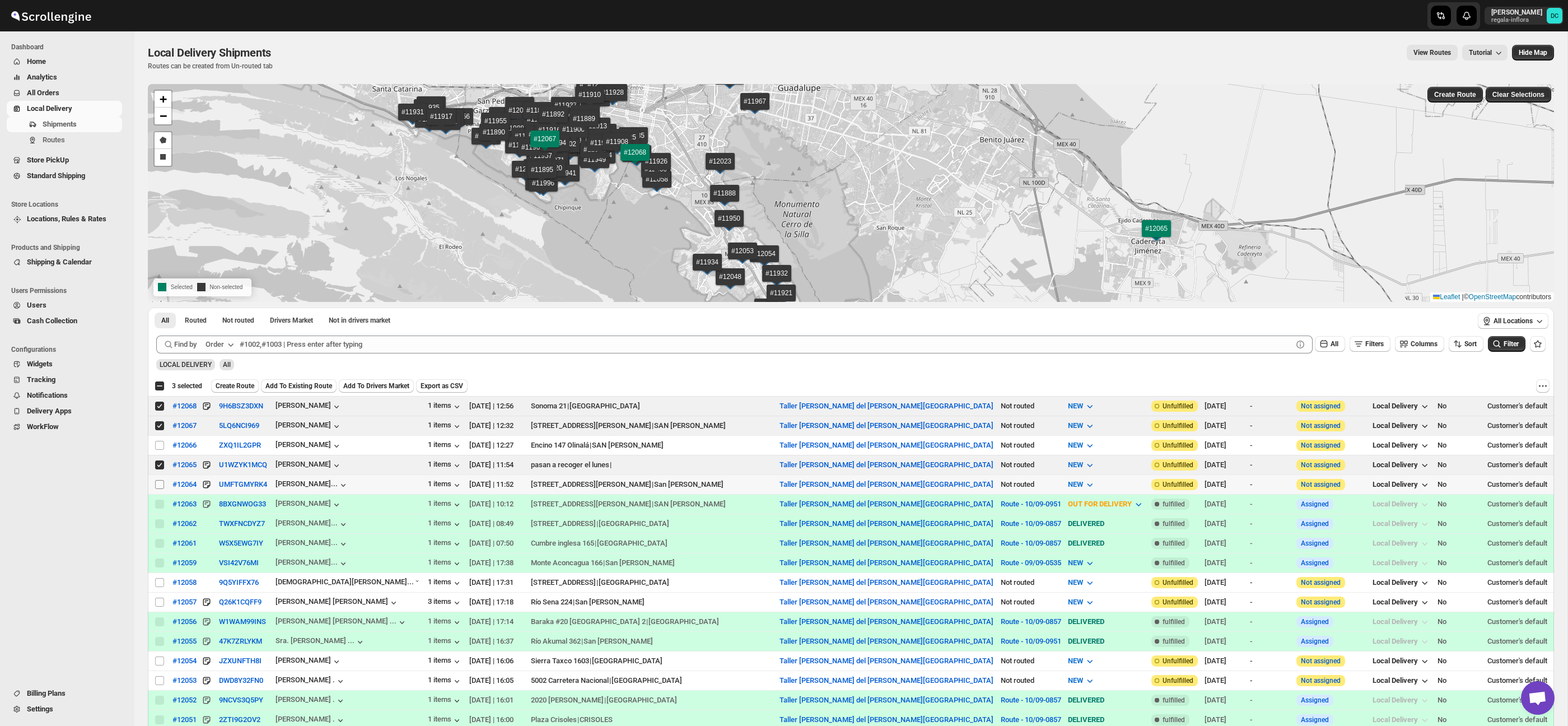
drag, startPoint x: 159, startPoint y: 486, endPoint x: 159, endPoint y: 480, distance: 6.0
click at [159, 486] on input "Select shipment" at bounding box center [159, 484] width 9 height 9
checkbox input "true"
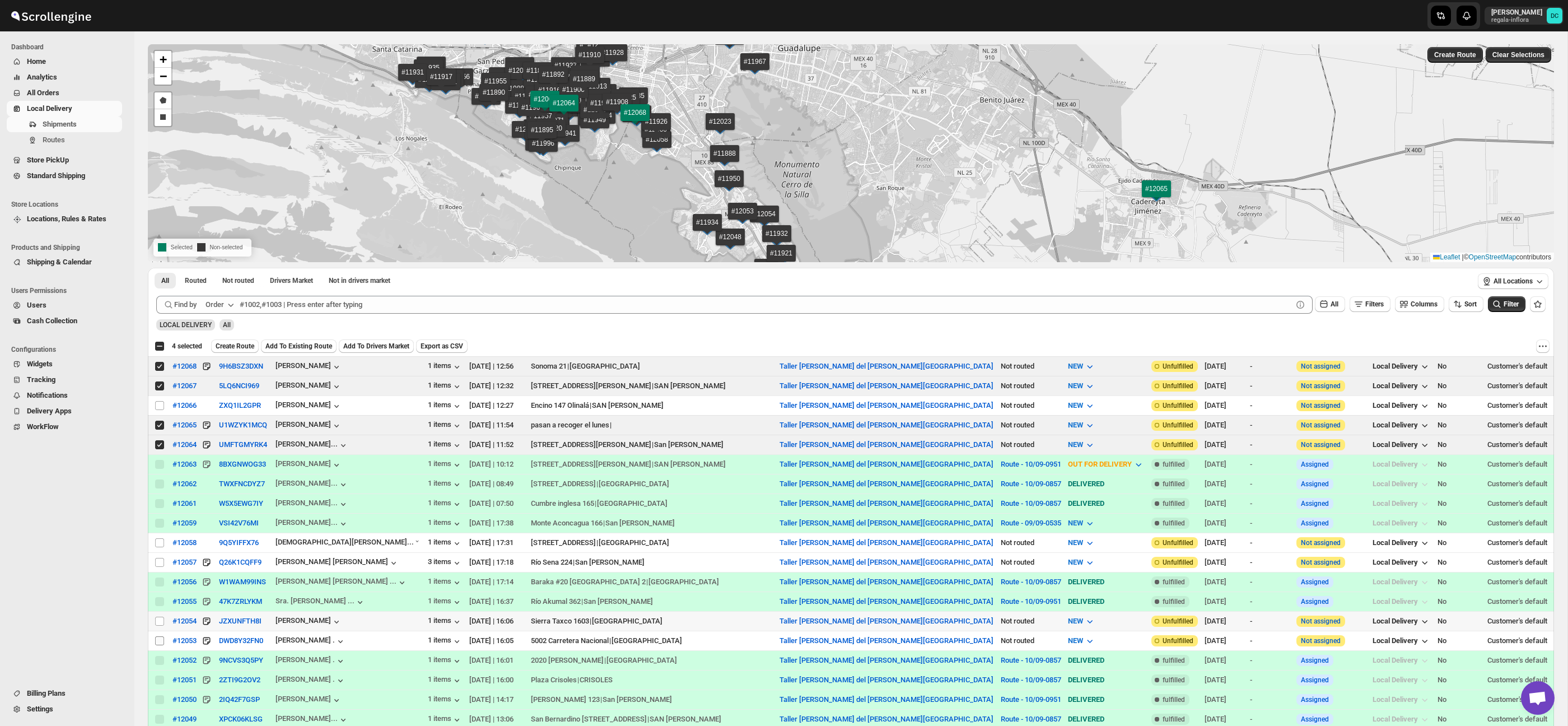
drag, startPoint x: 159, startPoint y: 623, endPoint x: 160, endPoint y: 636, distance: 13.0
click at [159, 623] on input "Select shipment" at bounding box center [159, 620] width 9 height 9
checkbox input "true"
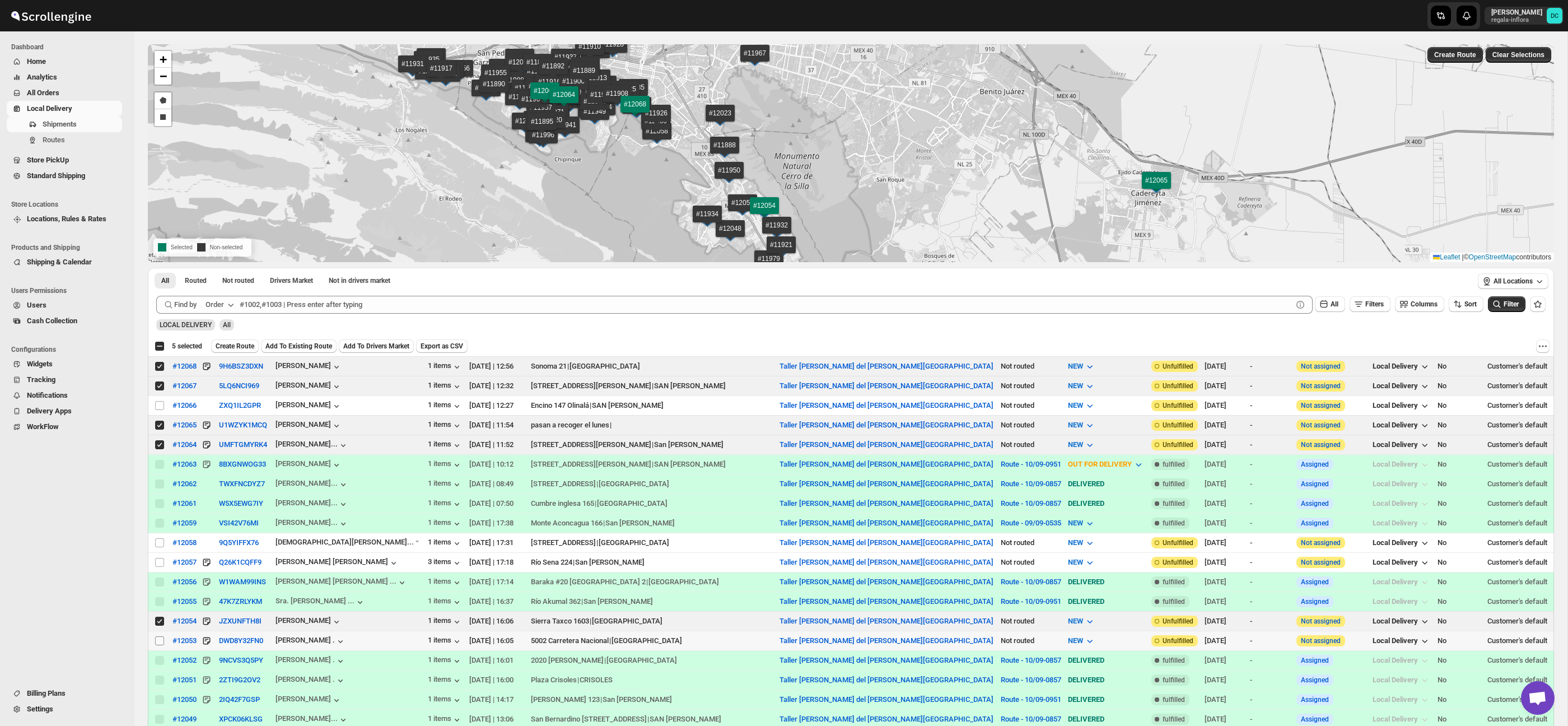
click at [160, 641] on input "Select shipment" at bounding box center [159, 640] width 9 height 9
checkbox input "true"
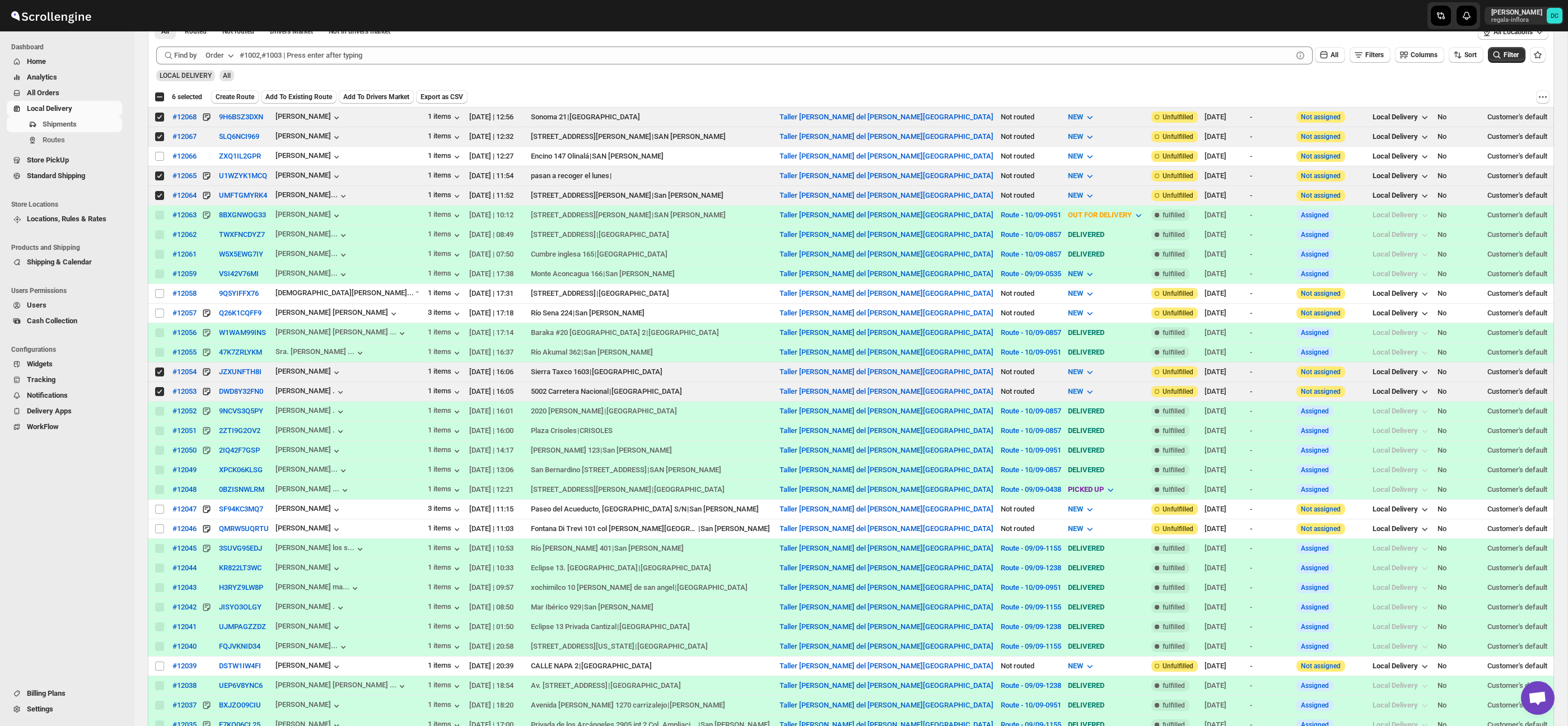
scroll to position [0, 0]
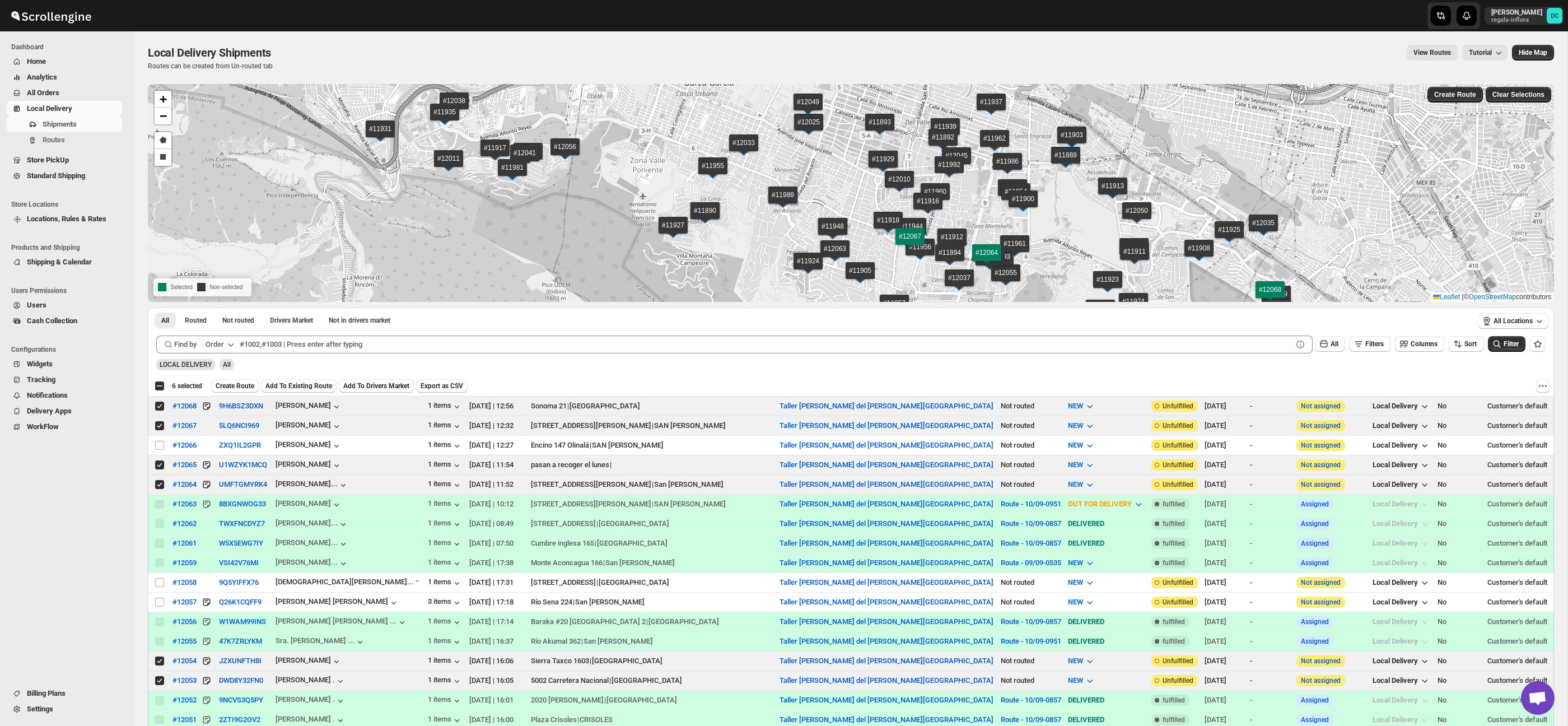
drag, startPoint x: 254, startPoint y: 389, endPoint x: 276, endPoint y: 388, distance: 22.0
click at [253, 389] on span "Create Route" at bounding box center [235, 386] width 39 height 9
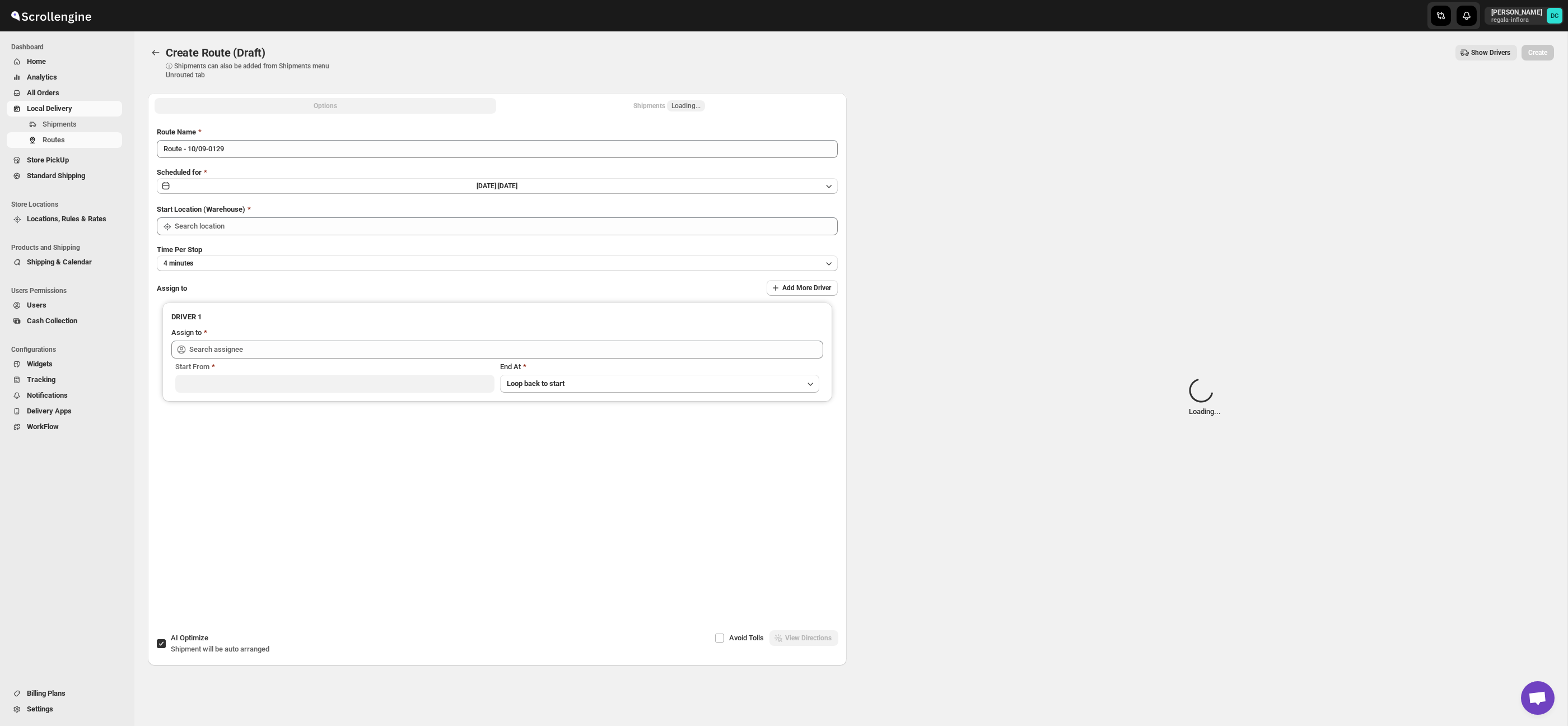
type input "Taller [PERSON_NAME] del [PERSON_NAME][GEOGRAPHIC_DATA]"
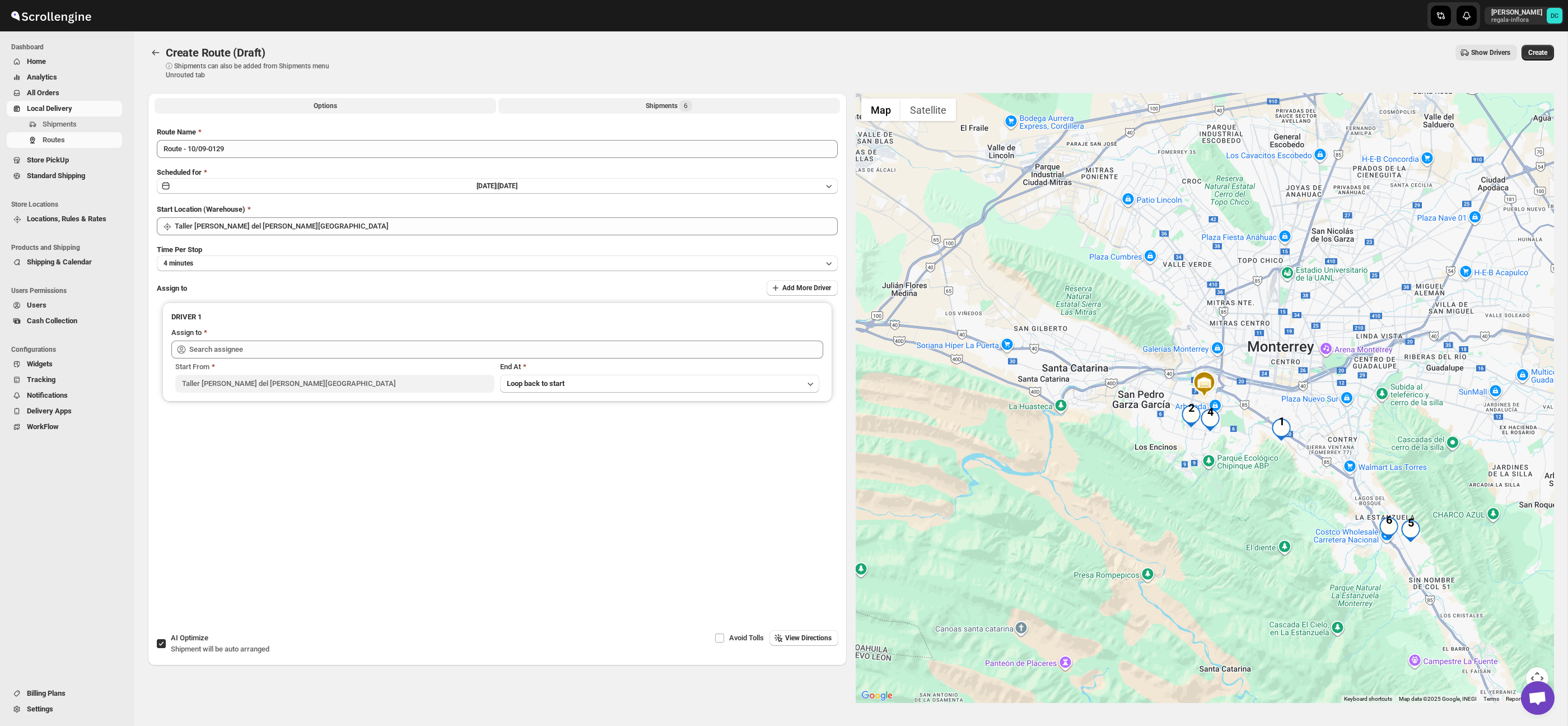
click at [669, 110] on div "Shipments 6" at bounding box center [669, 106] width 46 height 11
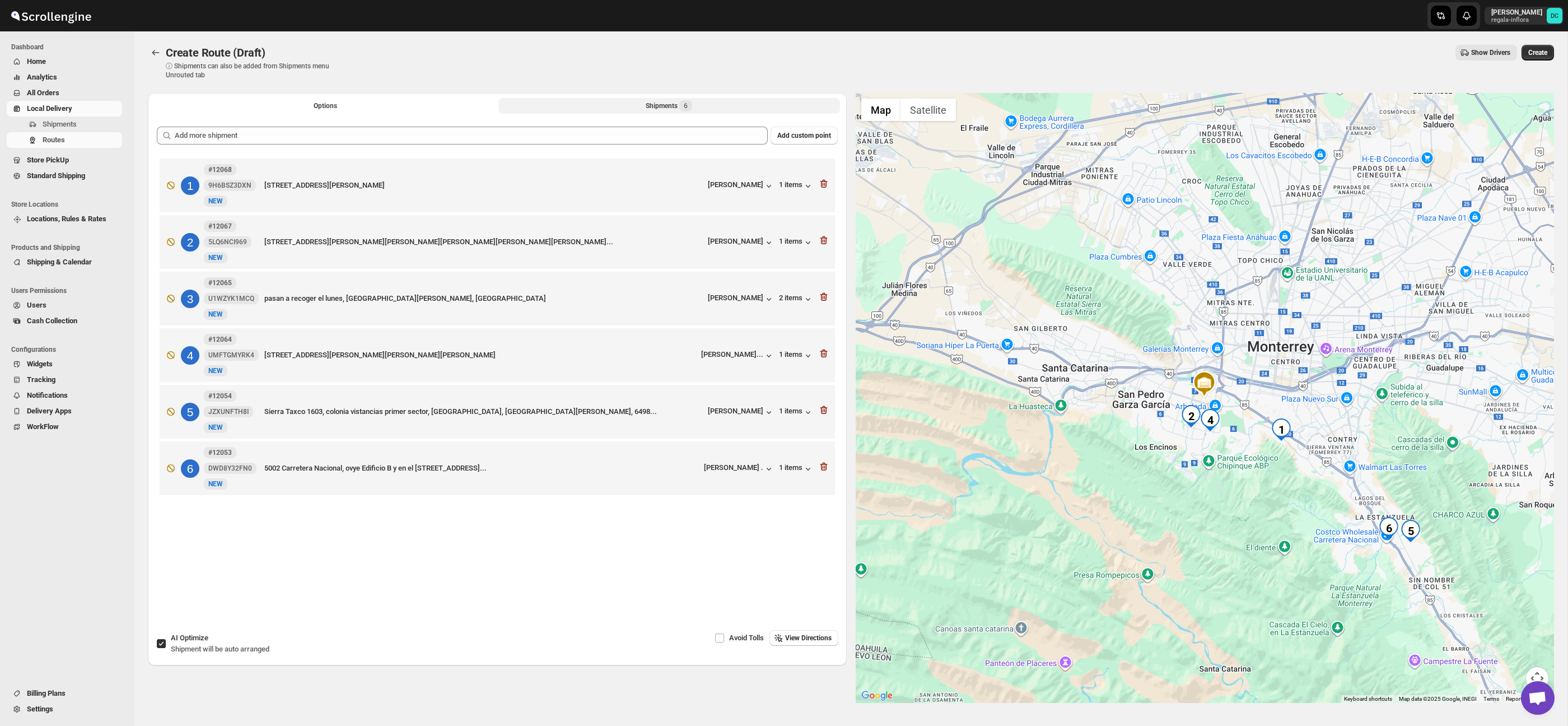
scroll to position [32, 0]
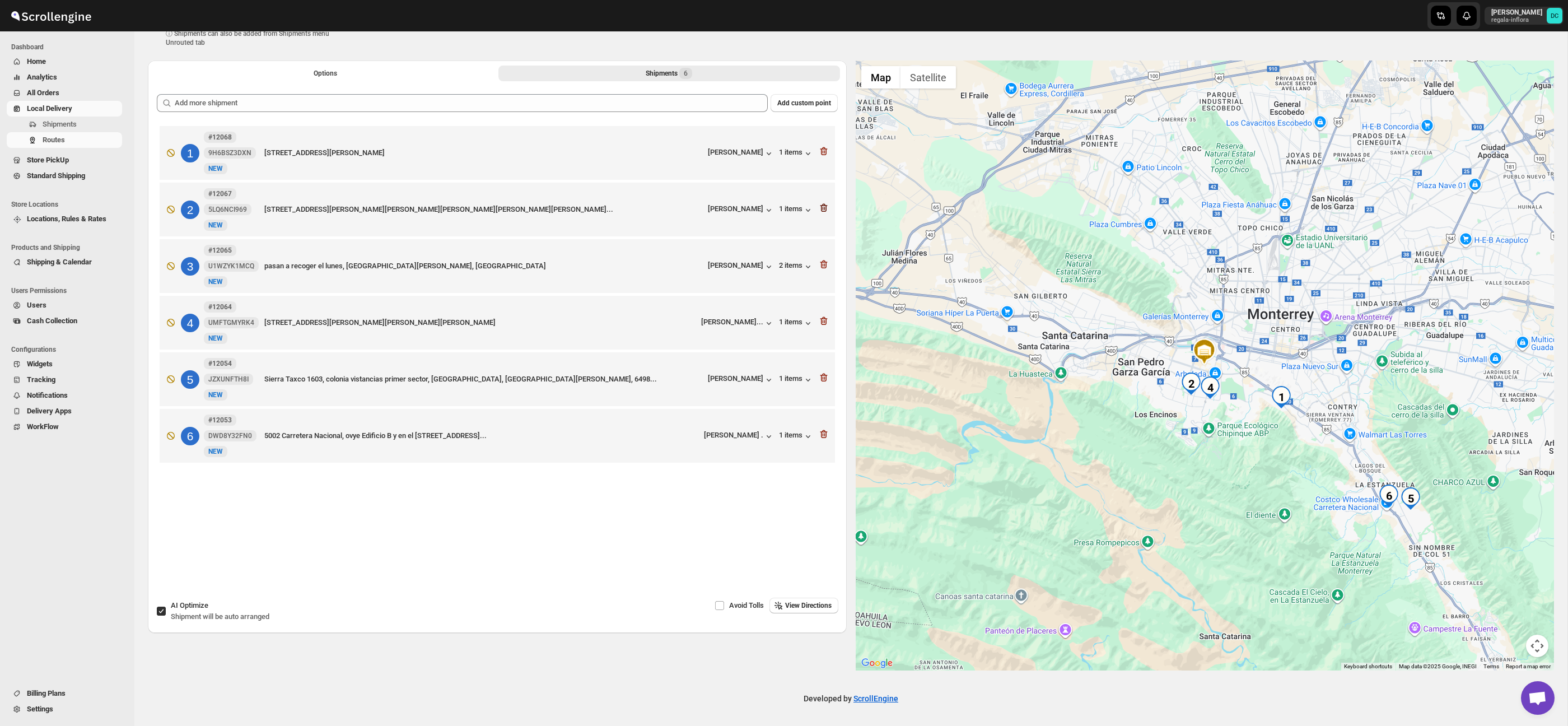
click at [824, 212] on icon "button" at bounding box center [824, 208] width 11 height 11
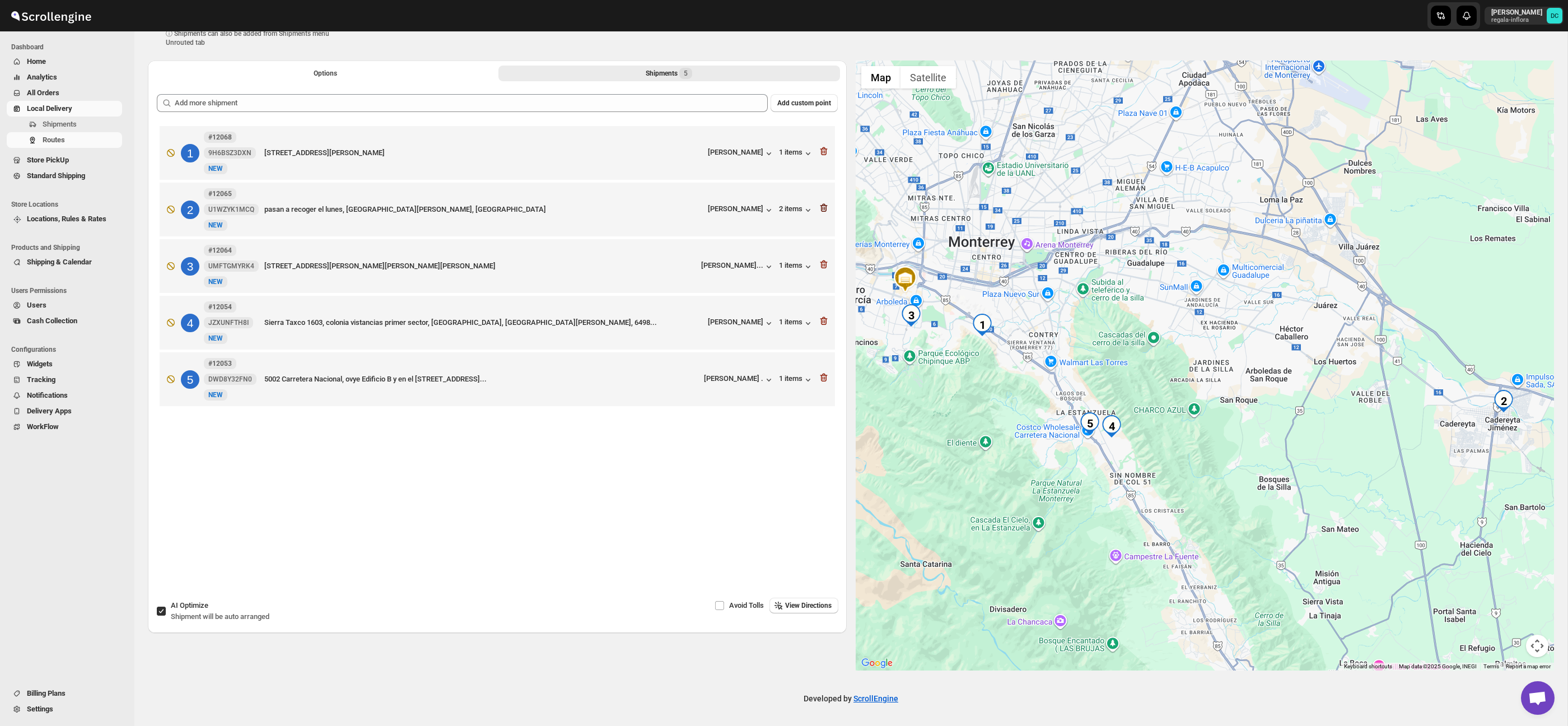
click at [823, 204] on icon "button" at bounding box center [824, 208] width 11 height 11
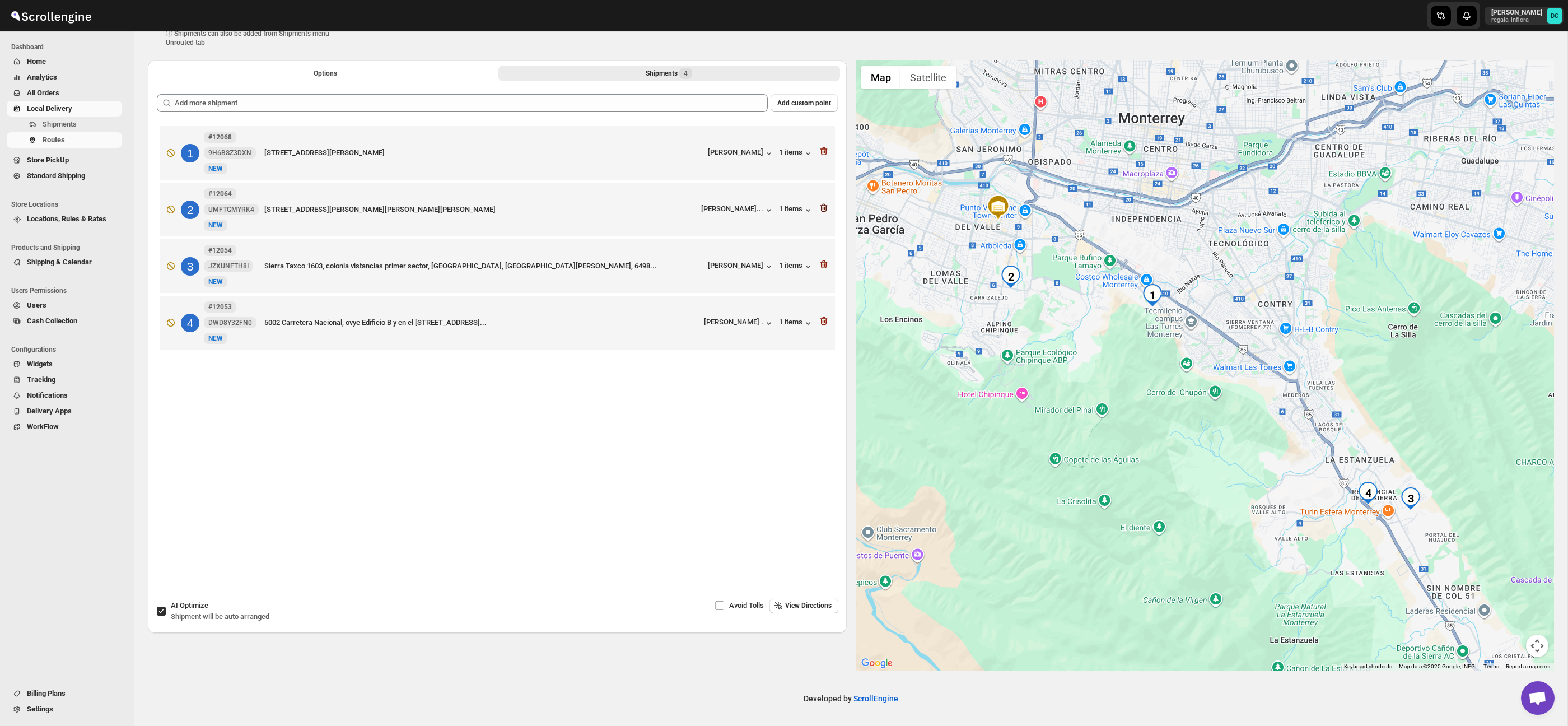
click at [822, 206] on icon "button" at bounding box center [823, 208] width 8 height 8
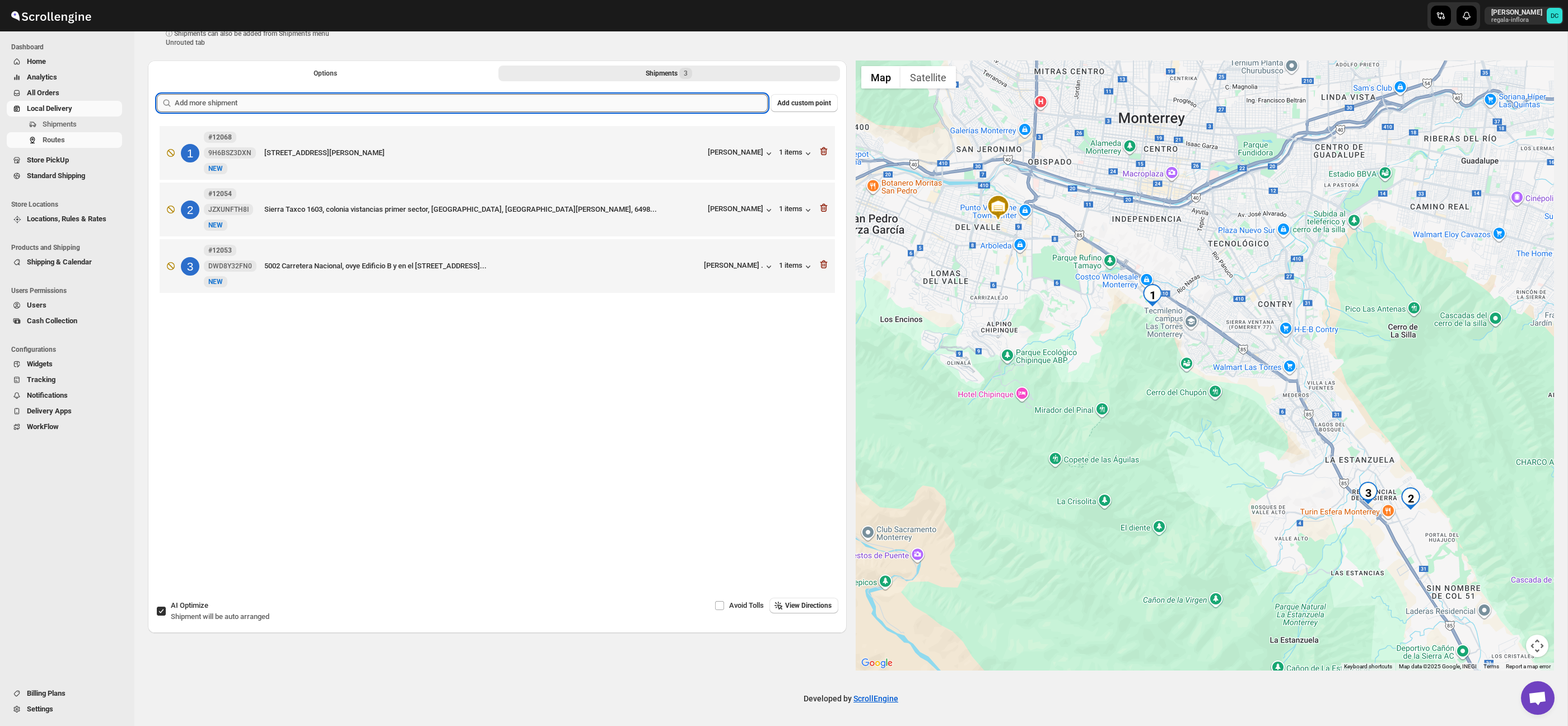
click at [468, 109] on input "text" at bounding box center [471, 103] width 593 height 18
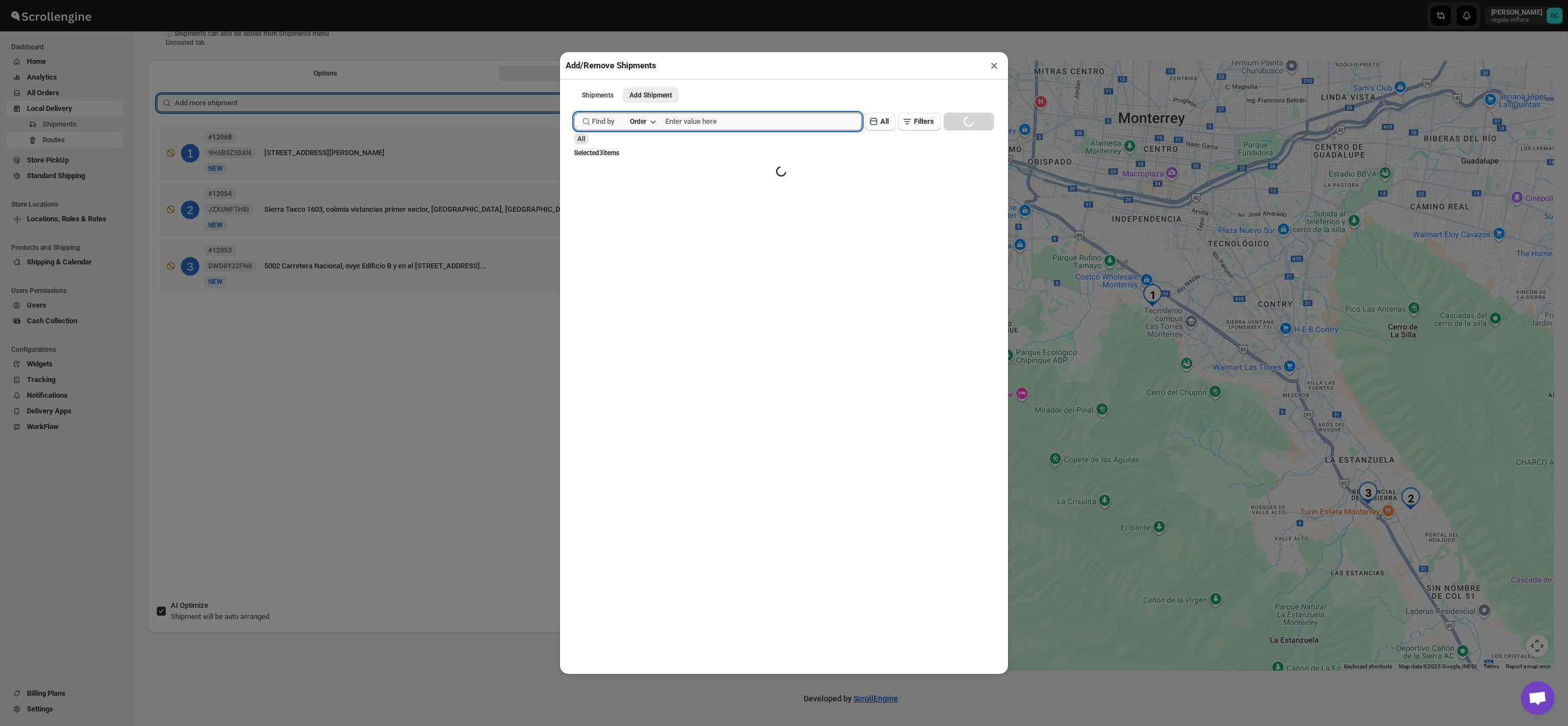
click at [758, 126] on input "text" at bounding box center [763, 121] width 197 height 18
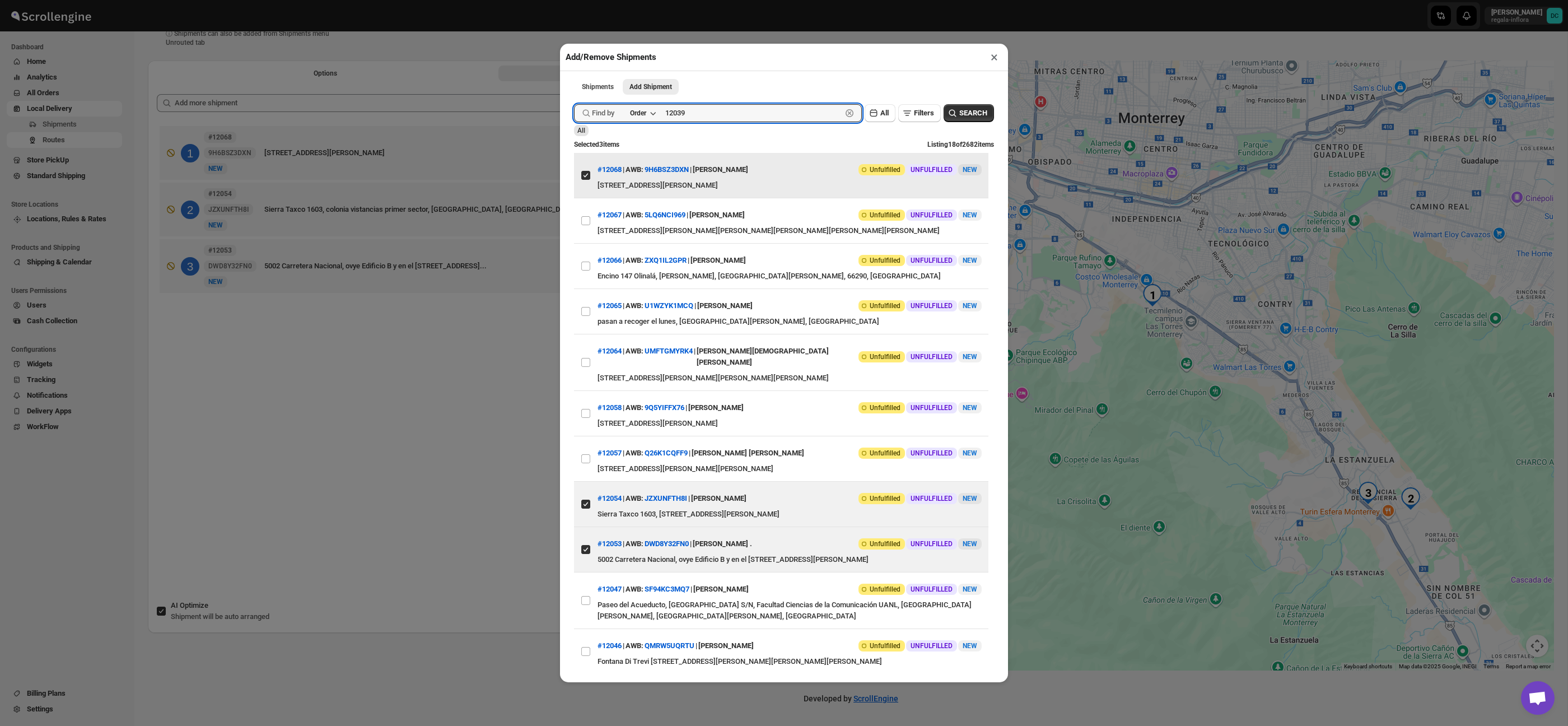
type input "12039"
click at [574, 0] on button "Submit" at bounding box center [590, 6] width 32 height 12
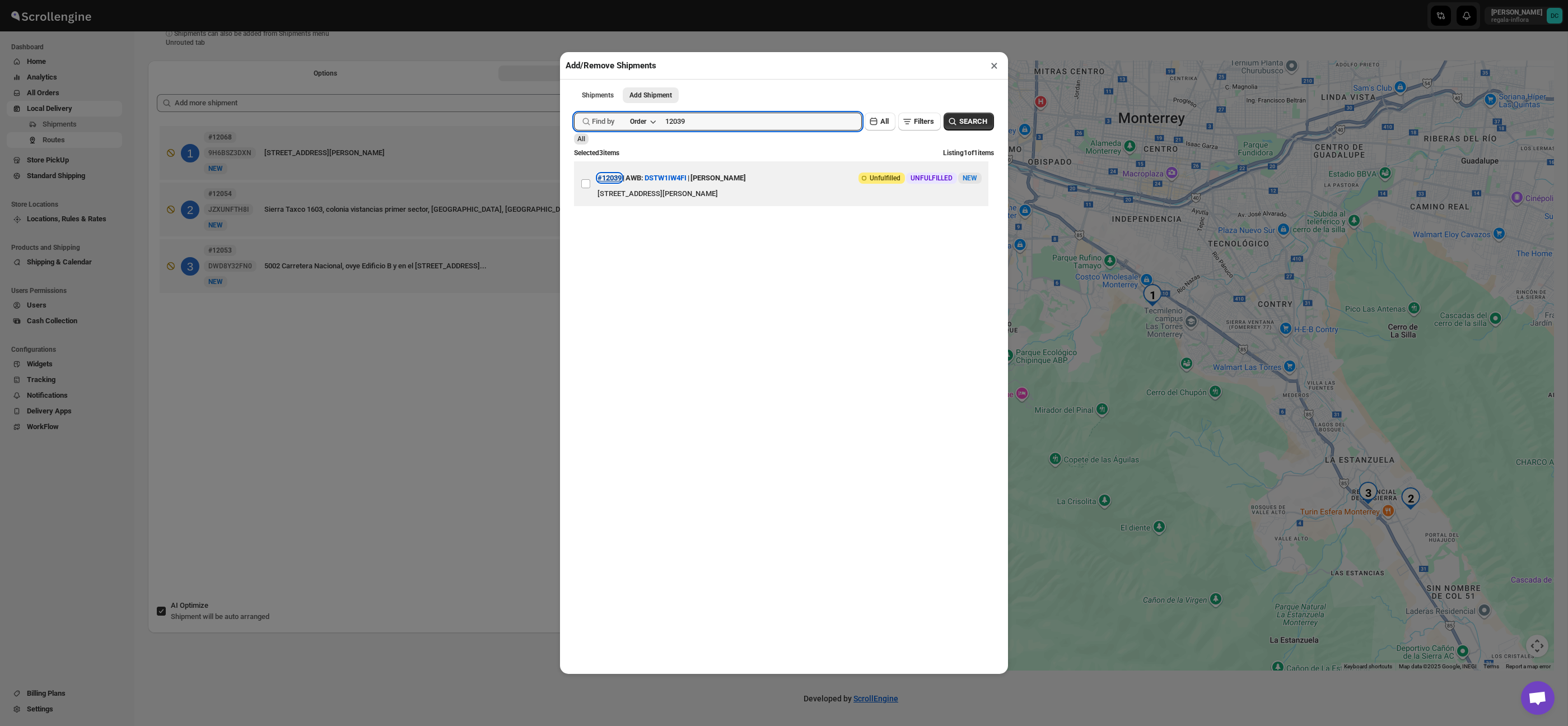
click at [622, 179] on button "#12039" at bounding box center [609, 178] width 24 height 8
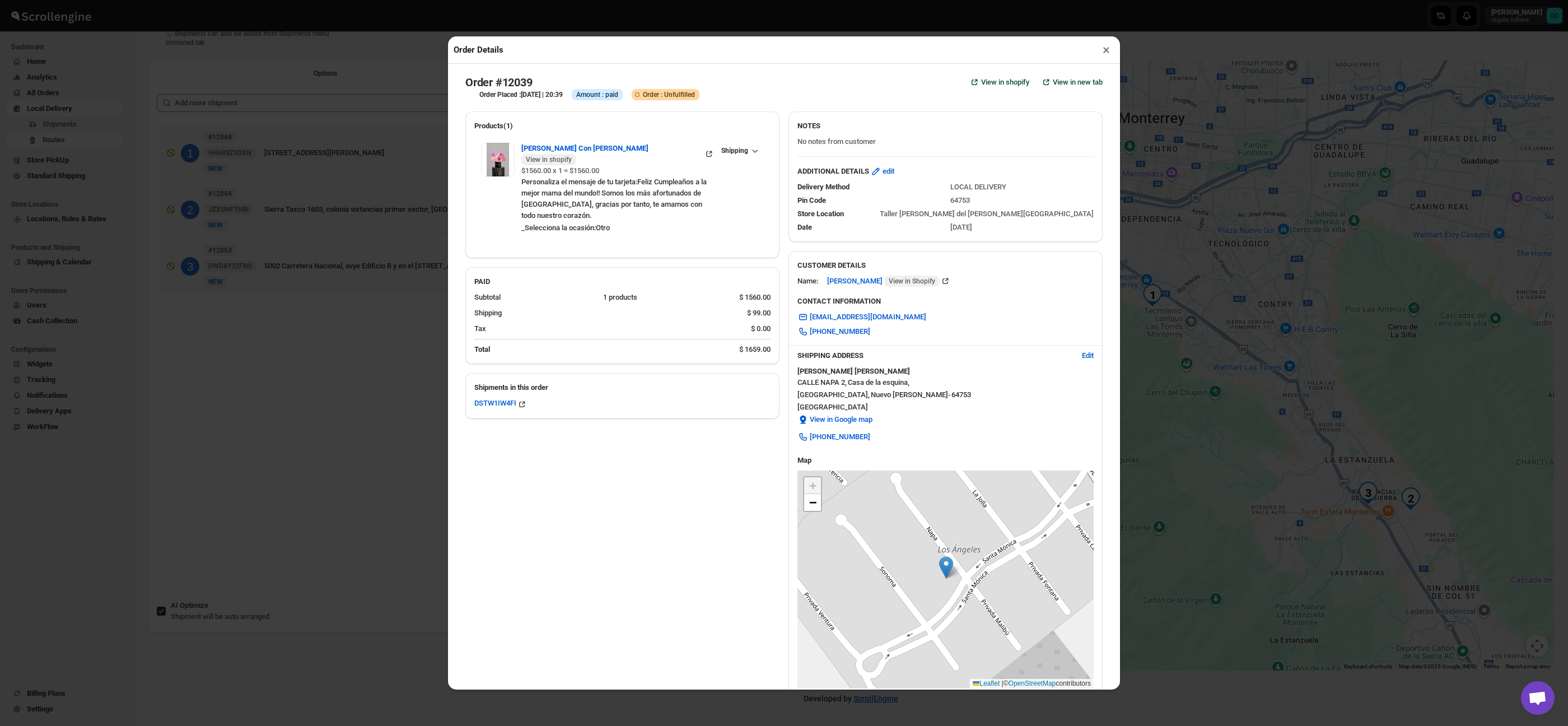
click at [1102, 49] on button "×" at bounding box center [1106, 50] width 17 height 16
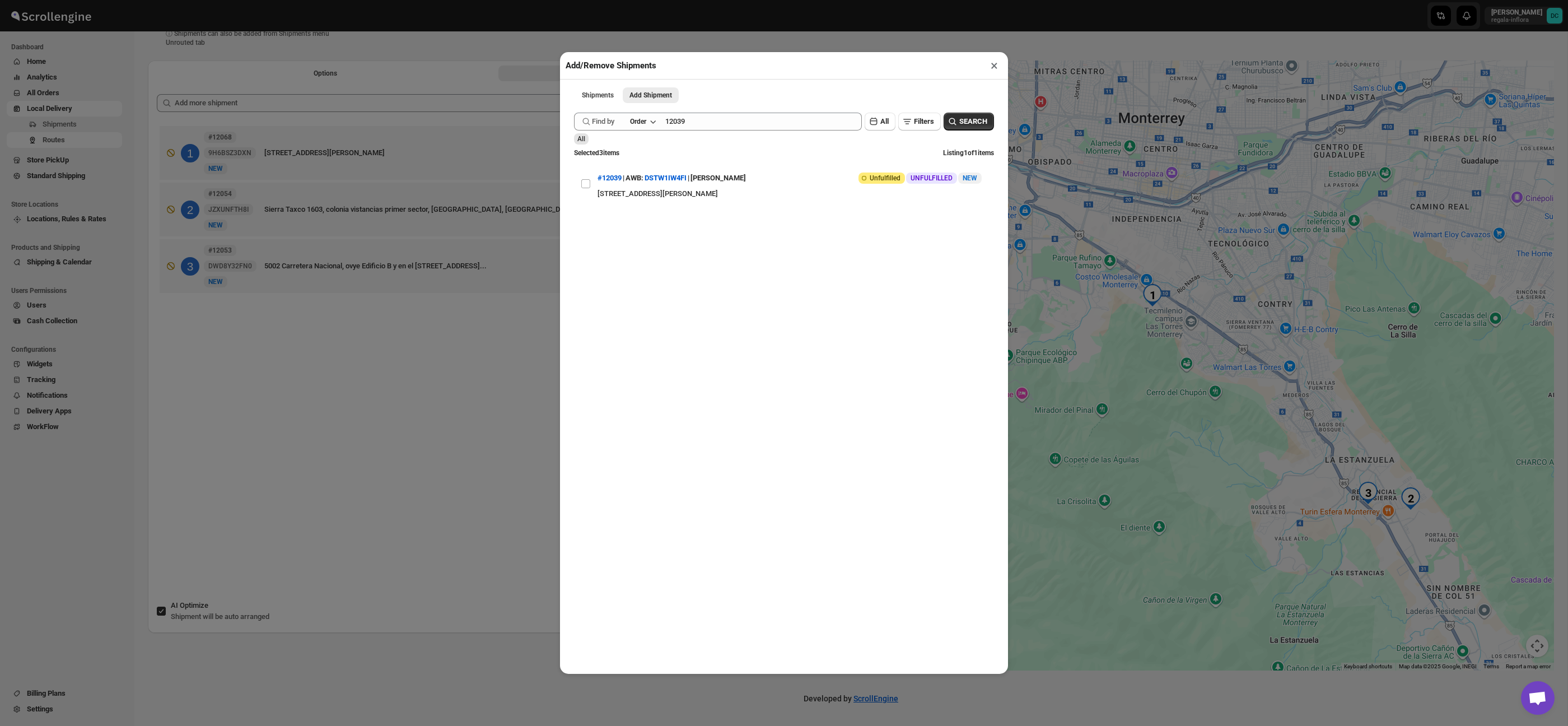
drag, startPoint x: 584, startPoint y: 183, endPoint x: 622, endPoint y: 159, distance: 44.9
click at [585, 183] on input "View details for 68bf9355460e7d780920ae7f" at bounding box center [585, 184] width 9 height 9
checkbox input "true"
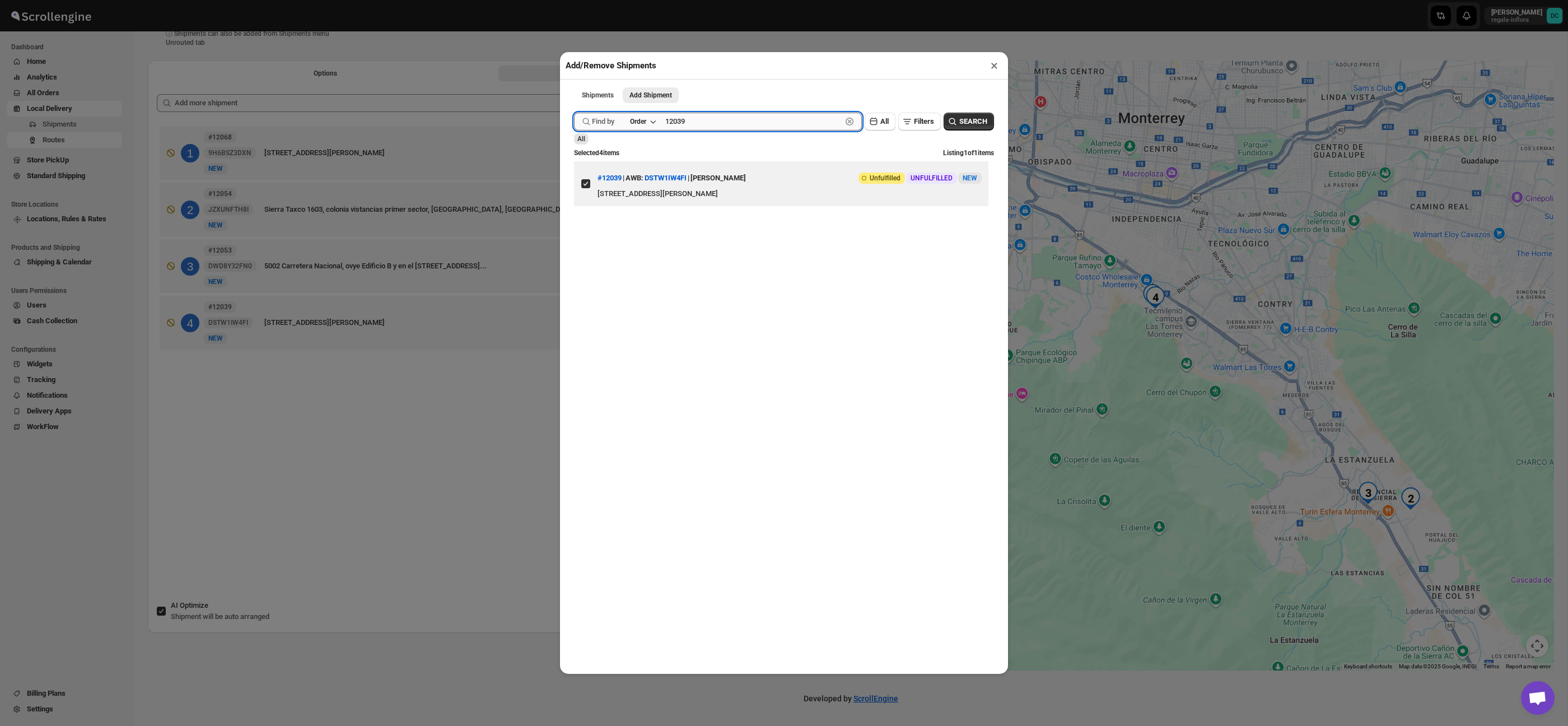
click at [715, 121] on input "12039" at bounding box center [754, 121] width 177 height 18
type input "11976"
click at [952, 120] on icon "button" at bounding box center [952, 121] width 11 height 11
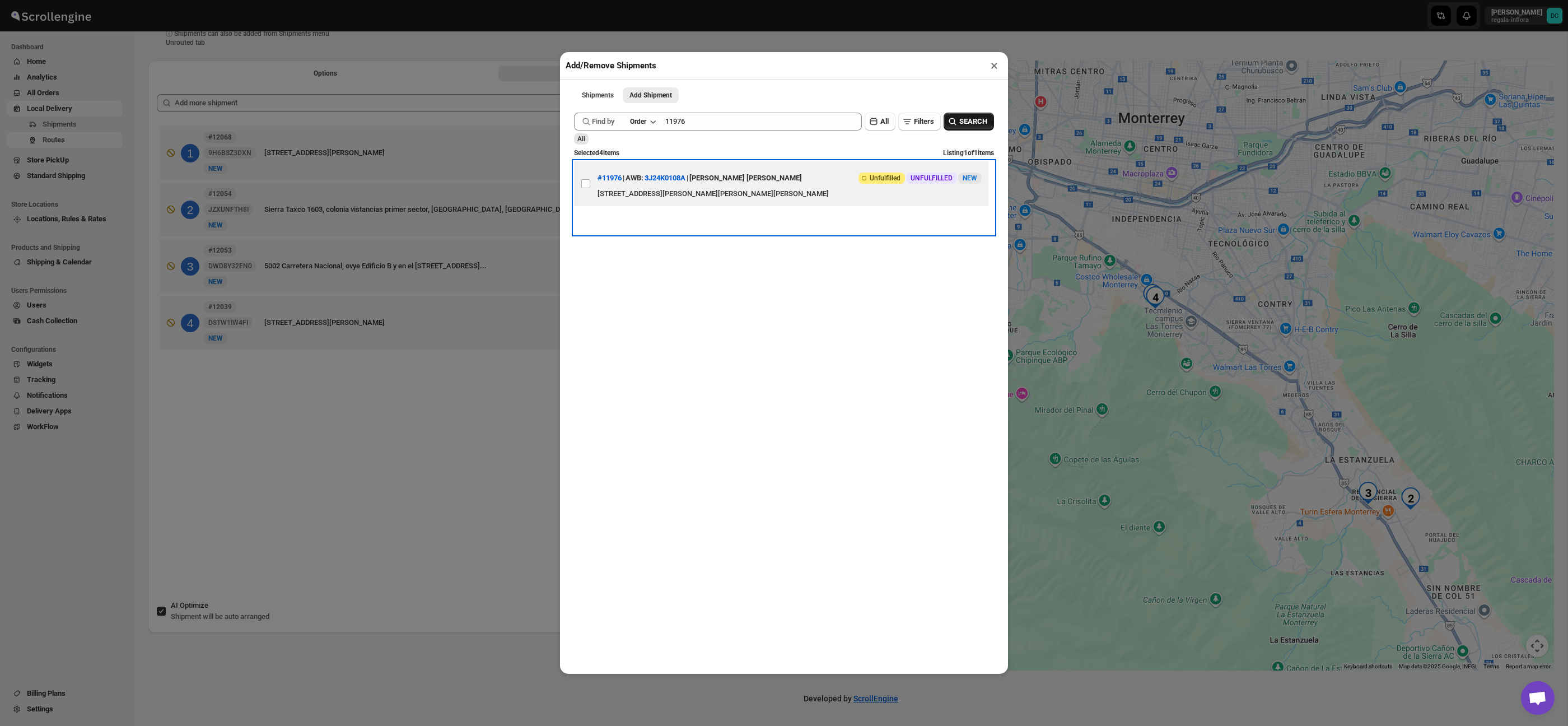
click at [611, 188] on div "#11976 | AWB: 3J24K0108A | [PERSON_NAME] [PERSON_NAME]" at bounding box center [700, 177] width 204 height 20
checkbox input "true"
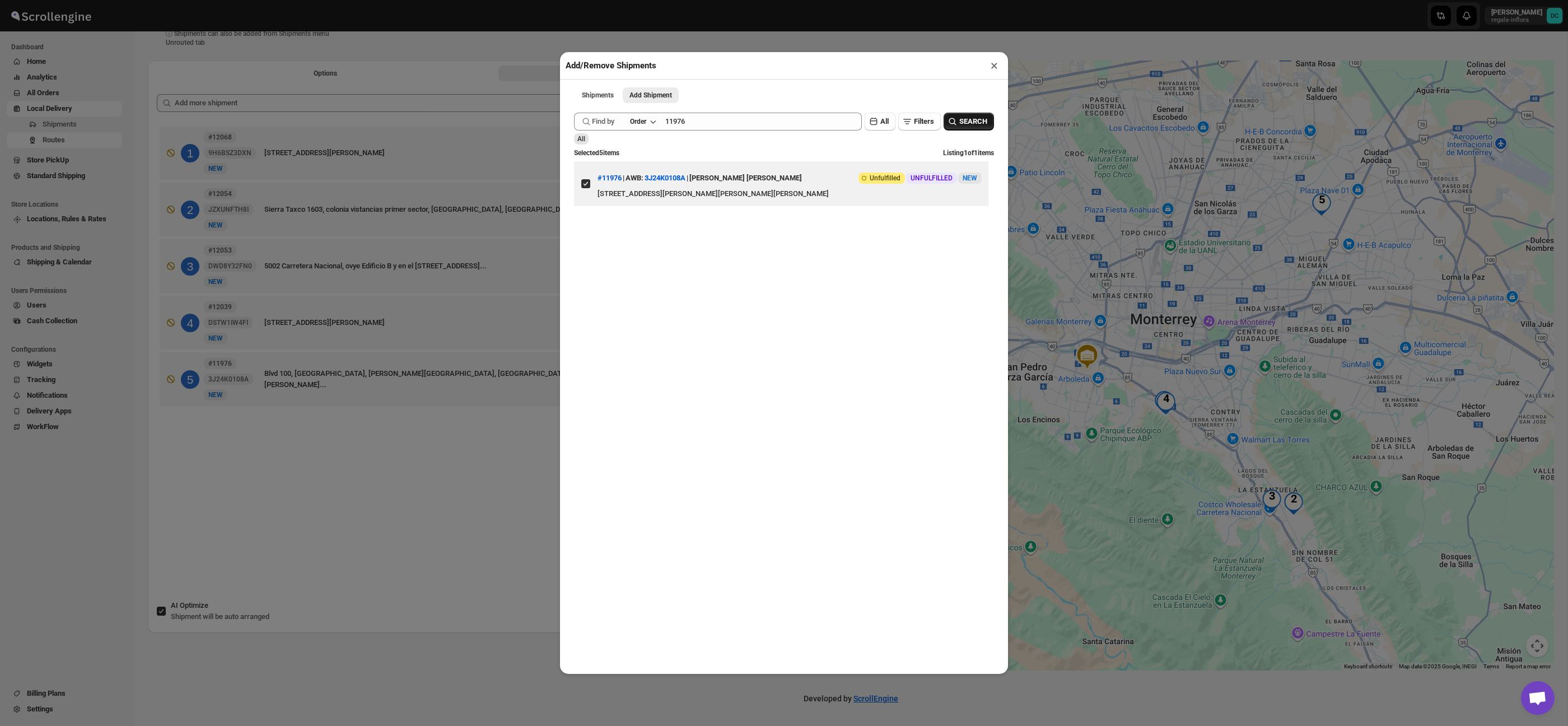
click at [998, 65] on button "×" at bounding box center [994, 66] width 17 height 16
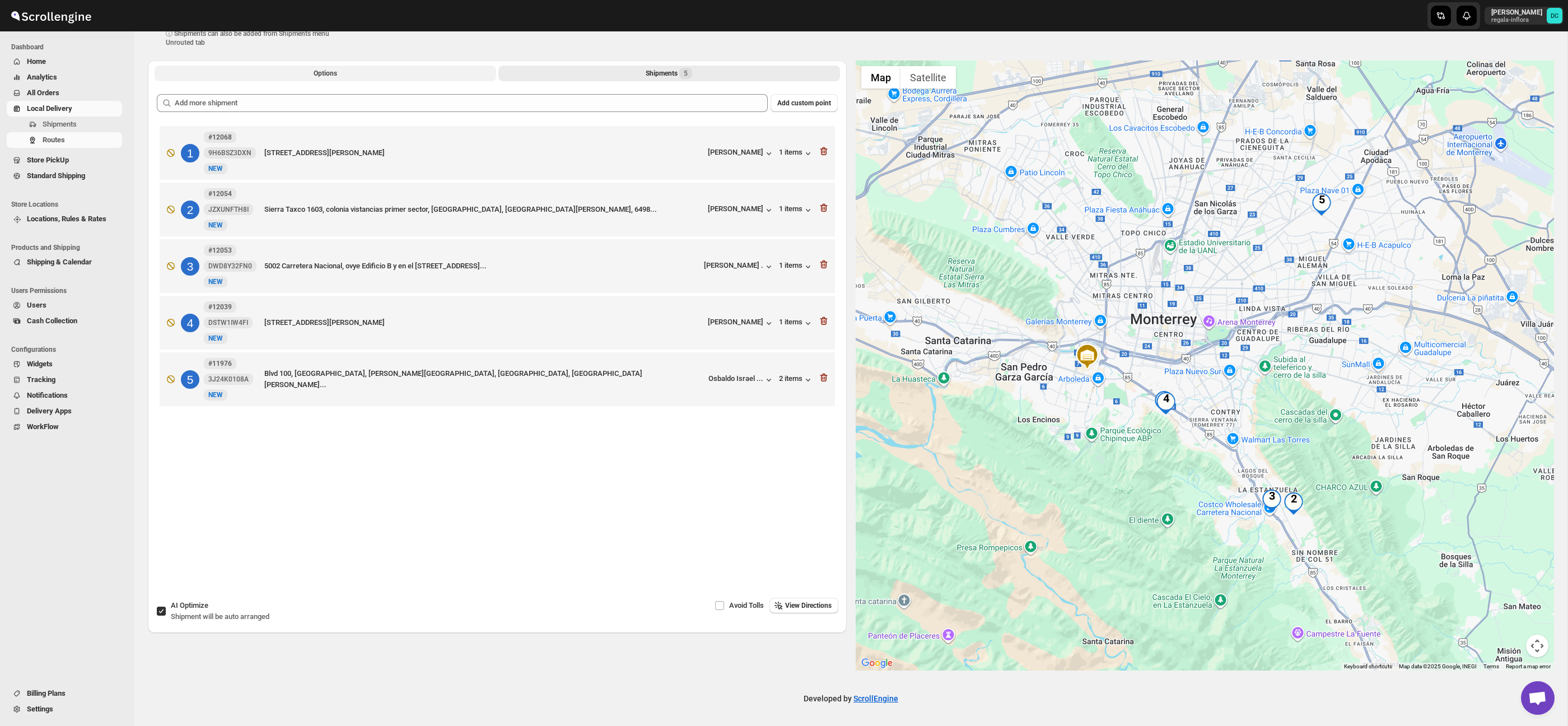
click at [467, 72] on button "Options" at bounding box center [325, 73] width 342 height 16
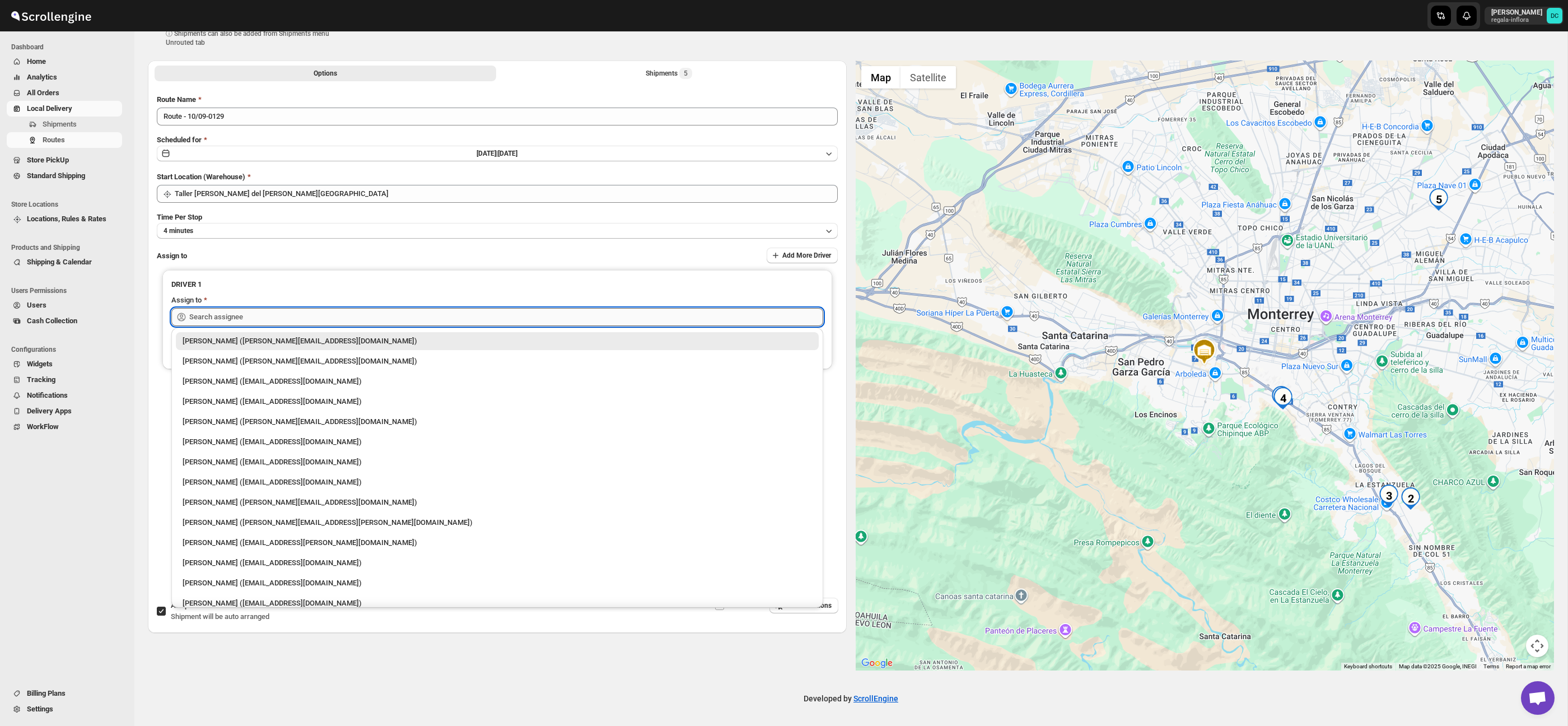
click at [233, 314] on input "text" at bounding box center [506, 317] width 634 height 18
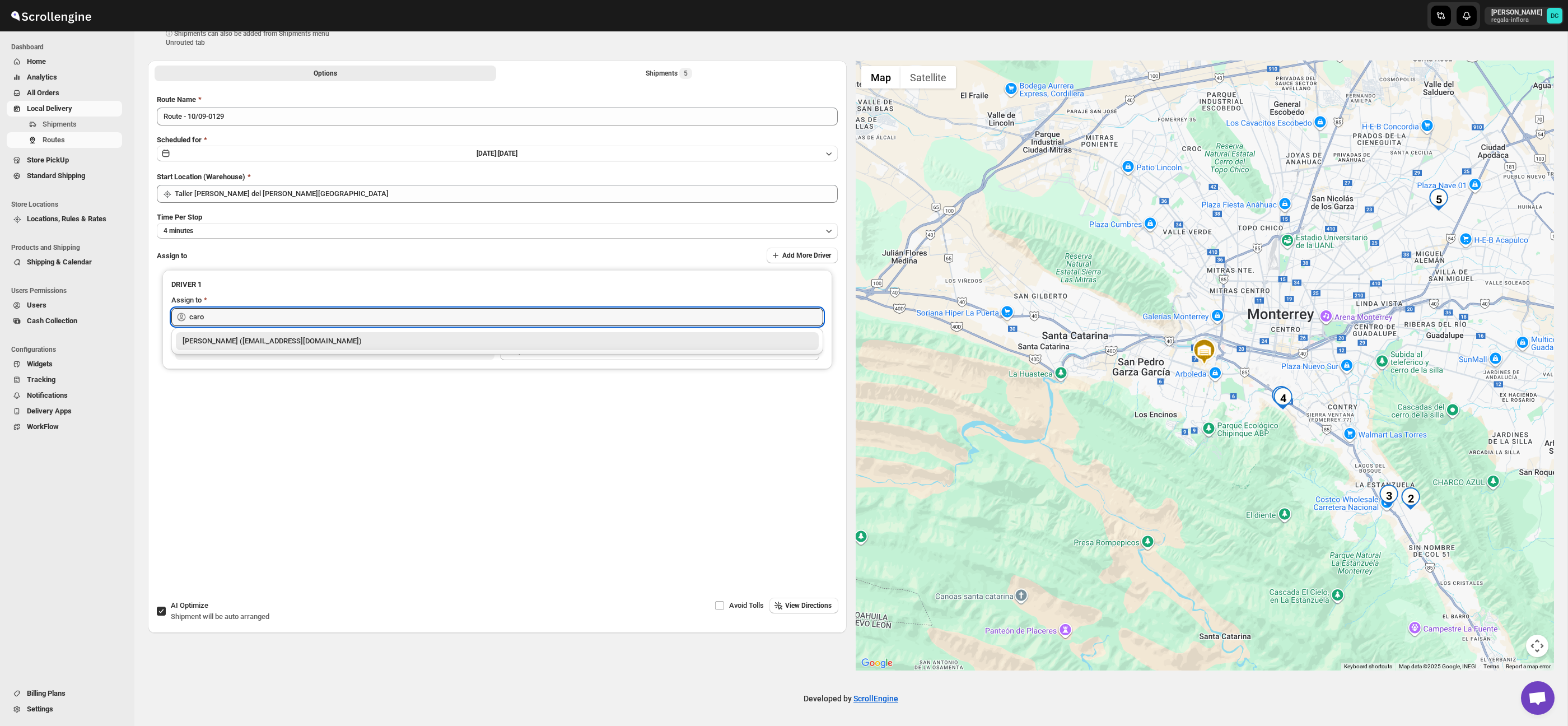
click at [254, 336] on div "[PERSON_NAME] ([EMAIL_ADDRESS][DOMAIN_NAME])" at bounding box center [498, 341] width 629 height 11
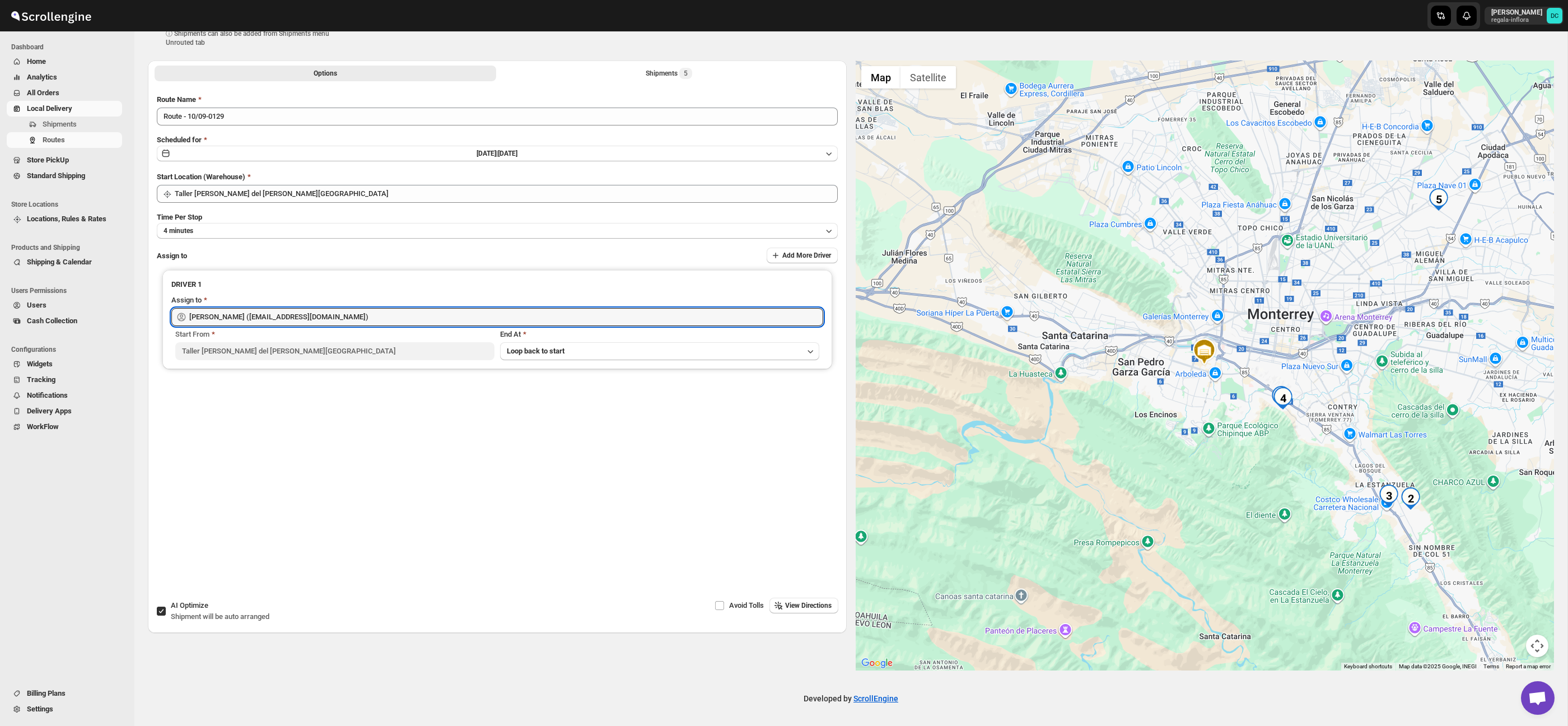
scroll to position [0, 0]
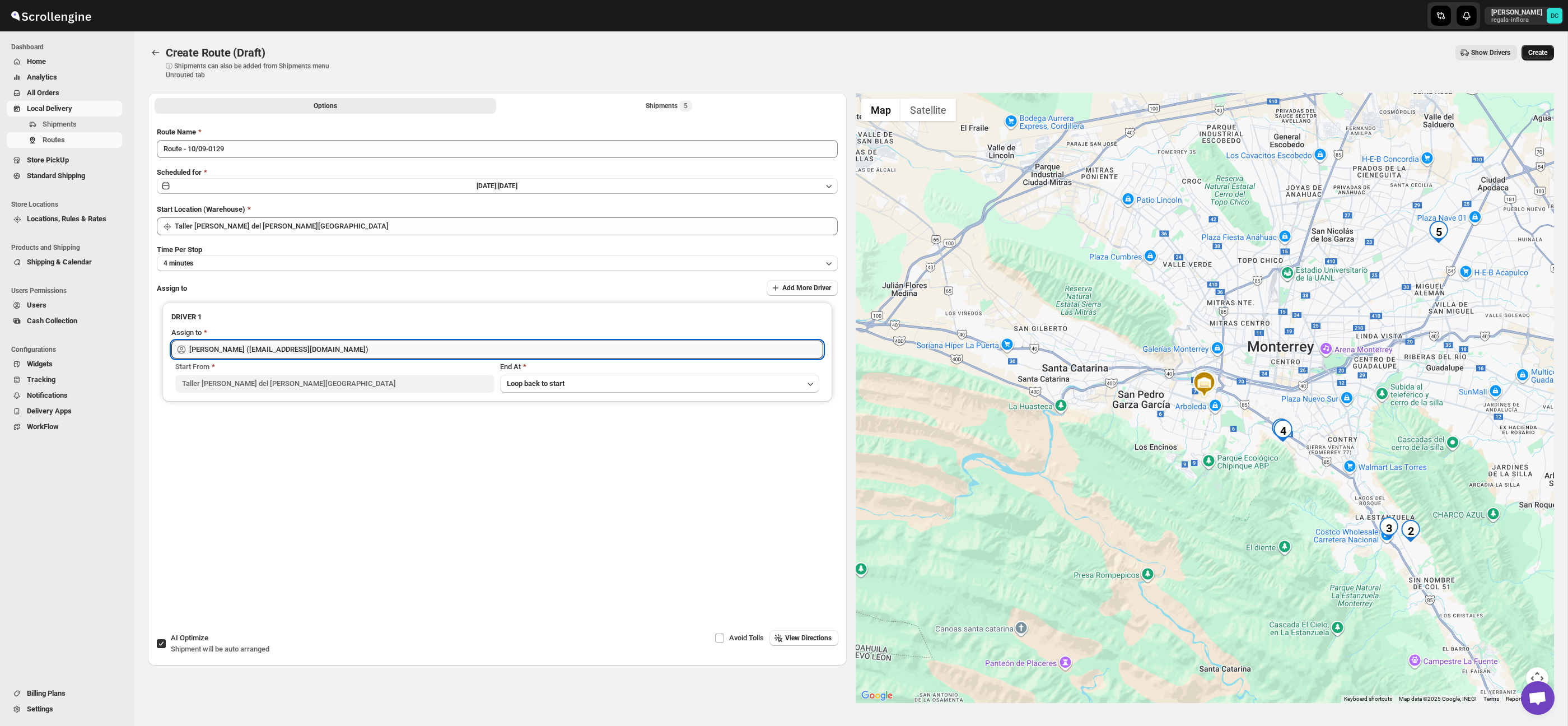
type input "[PERSON_NAME] ([EMAIL_ADDRESS][DOMAIN_NAME])"
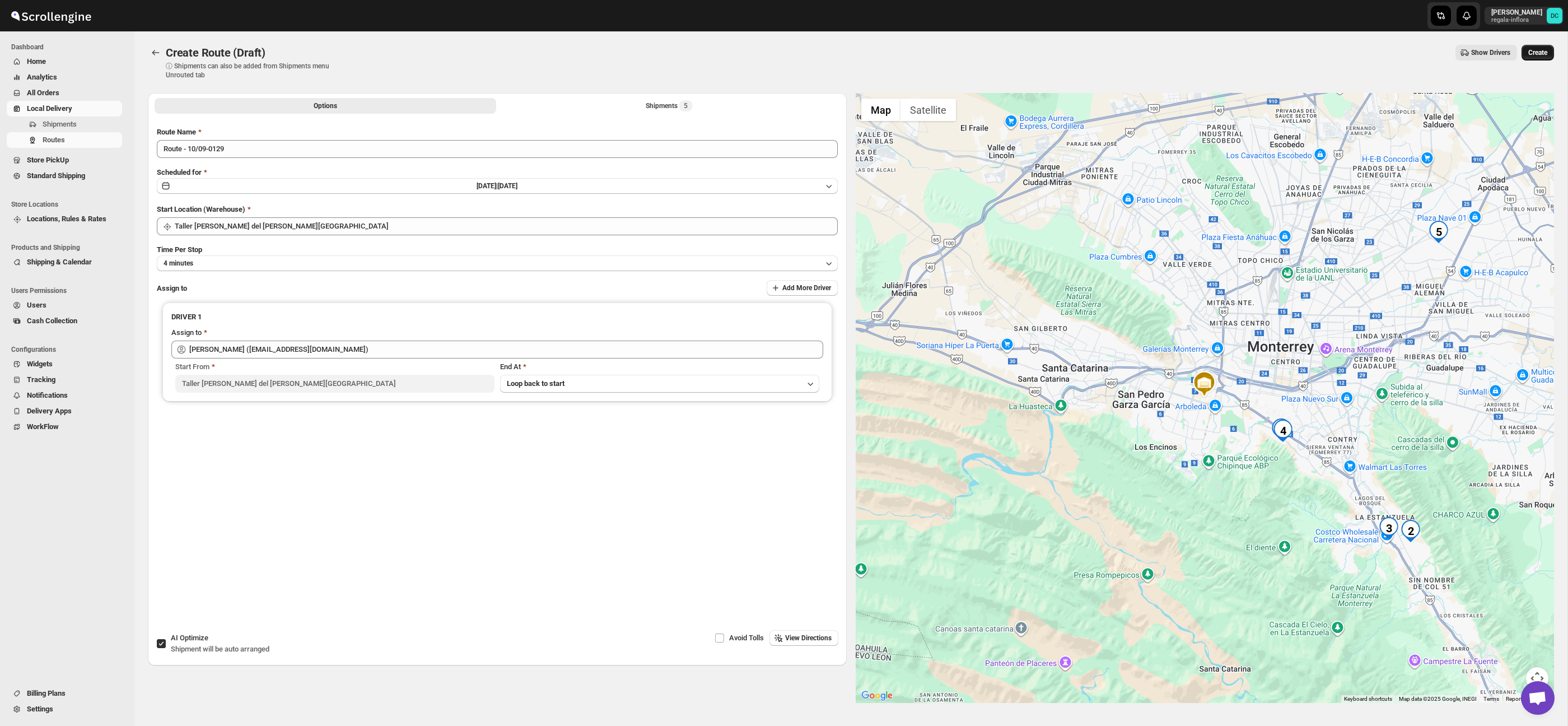
click at [1542, 50] on span "Create" at bounding box center [1538, 52] width 19 height 9
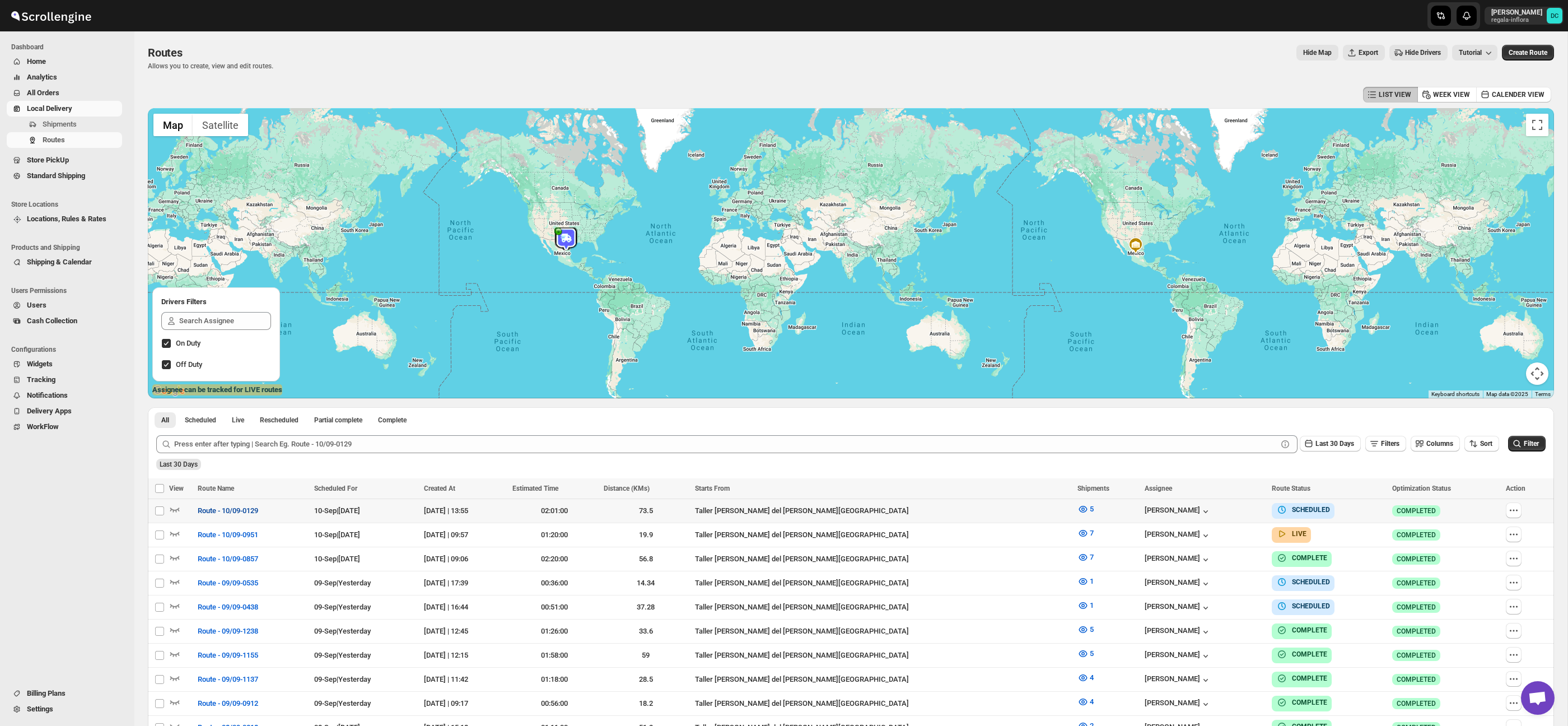
click at [254, 510] on span "Route - 10/09-0129" at bounding box center [228, 511] width 61 height 11
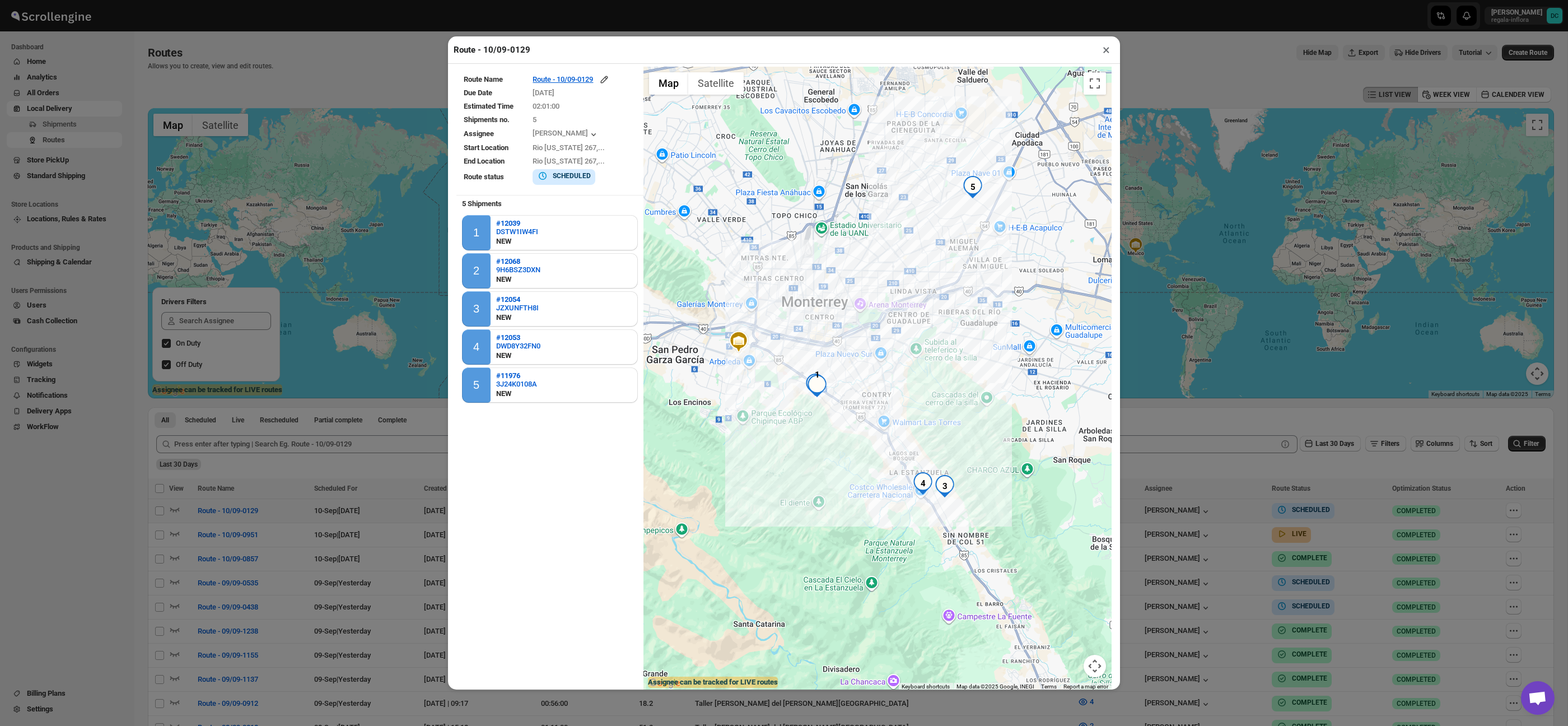
drag, startPoint x: 895, startPoint y: 415, endPoint x: 751, endPoint y: 386, distance: 146.9
click at [752, 387] on div at bounding box center [877, 379] width 468 height 625
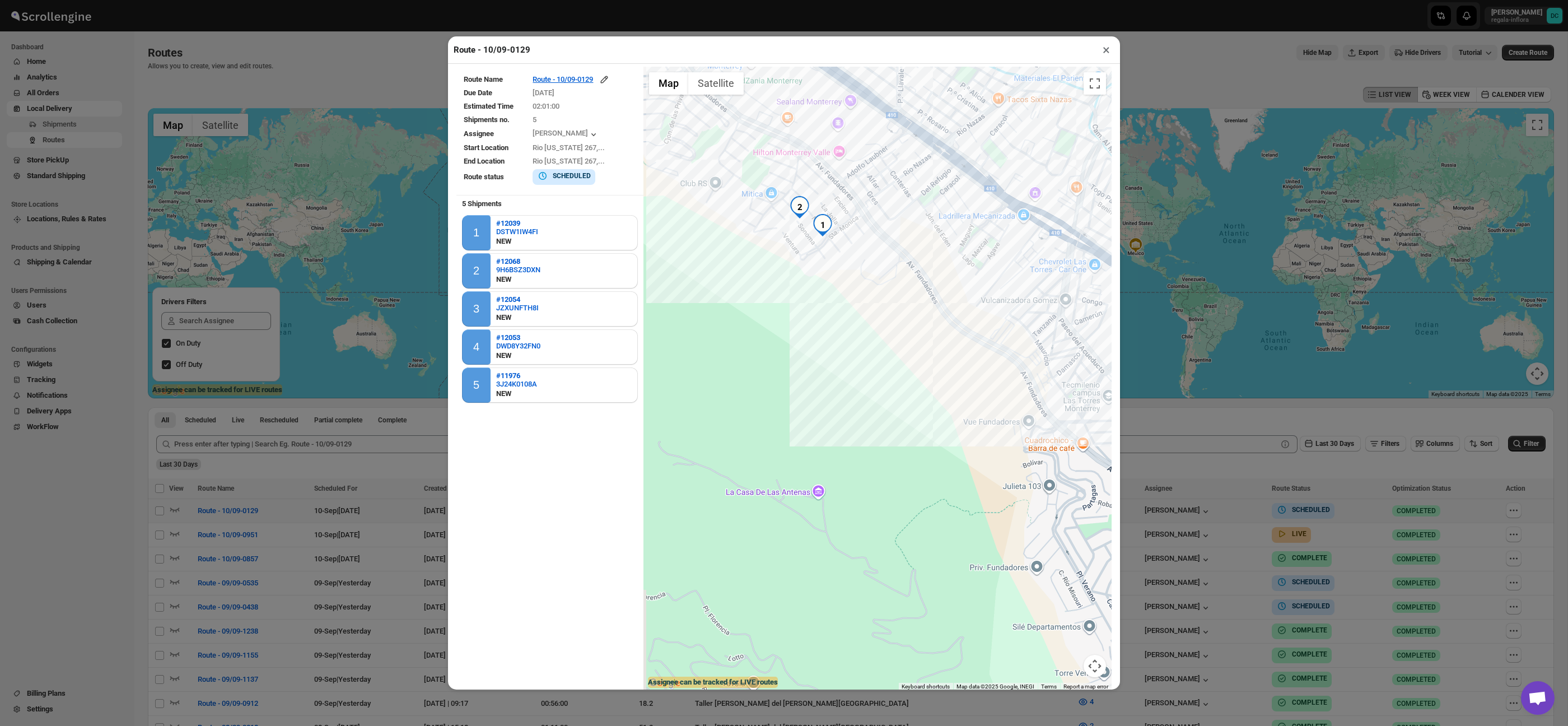
drag, startPoint x: 706, startPoint y: 371, endPoint x: 950, endPoint y: 393, distance: 245.0
click at [950, 393] on div at bounding box center [877, 379] width 468 height 625
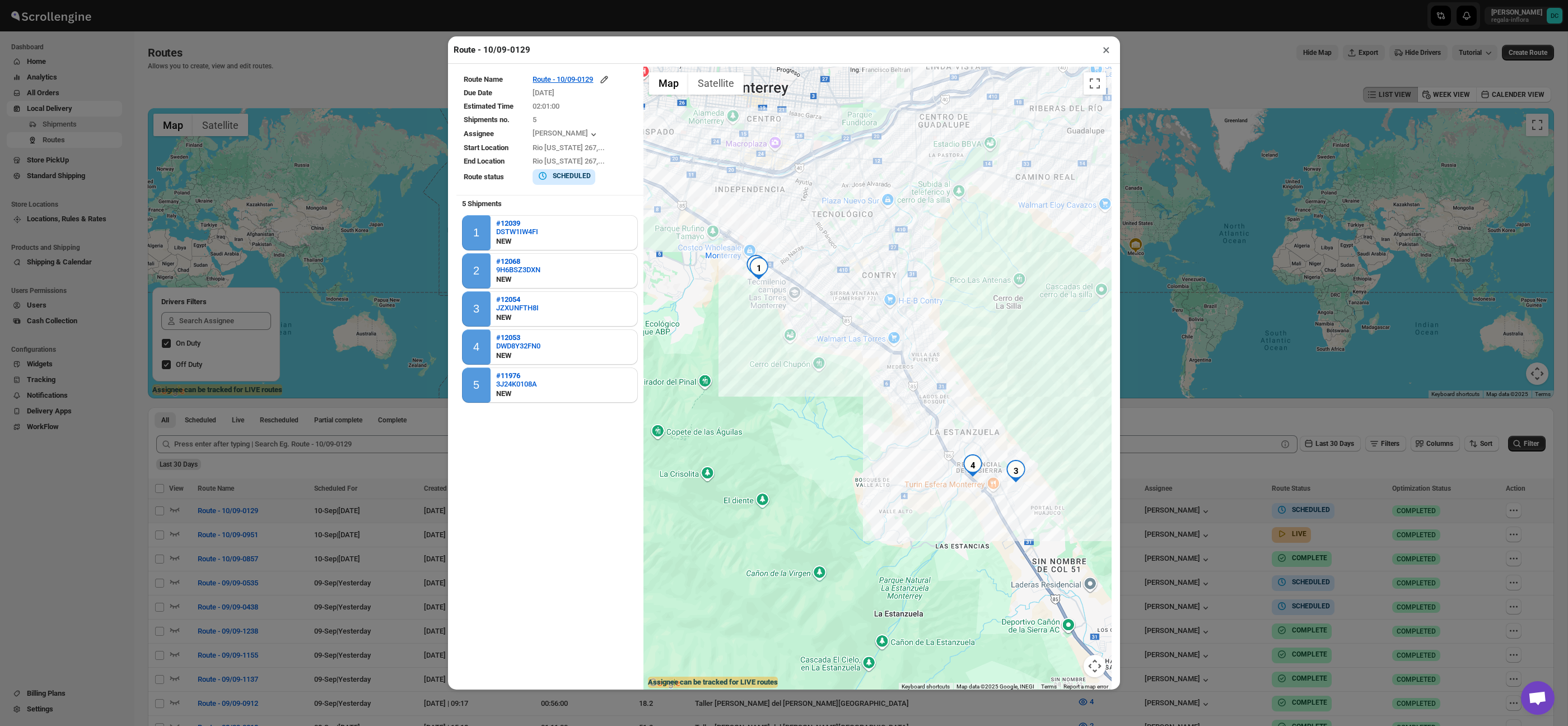
drag, startPoint x: 953, startPoint y: 423, endPoint x: 785, endPoint y: 331, distance: 191.5
click at [785, 331] on div at bounding box center [877, 379] width 468 height 625
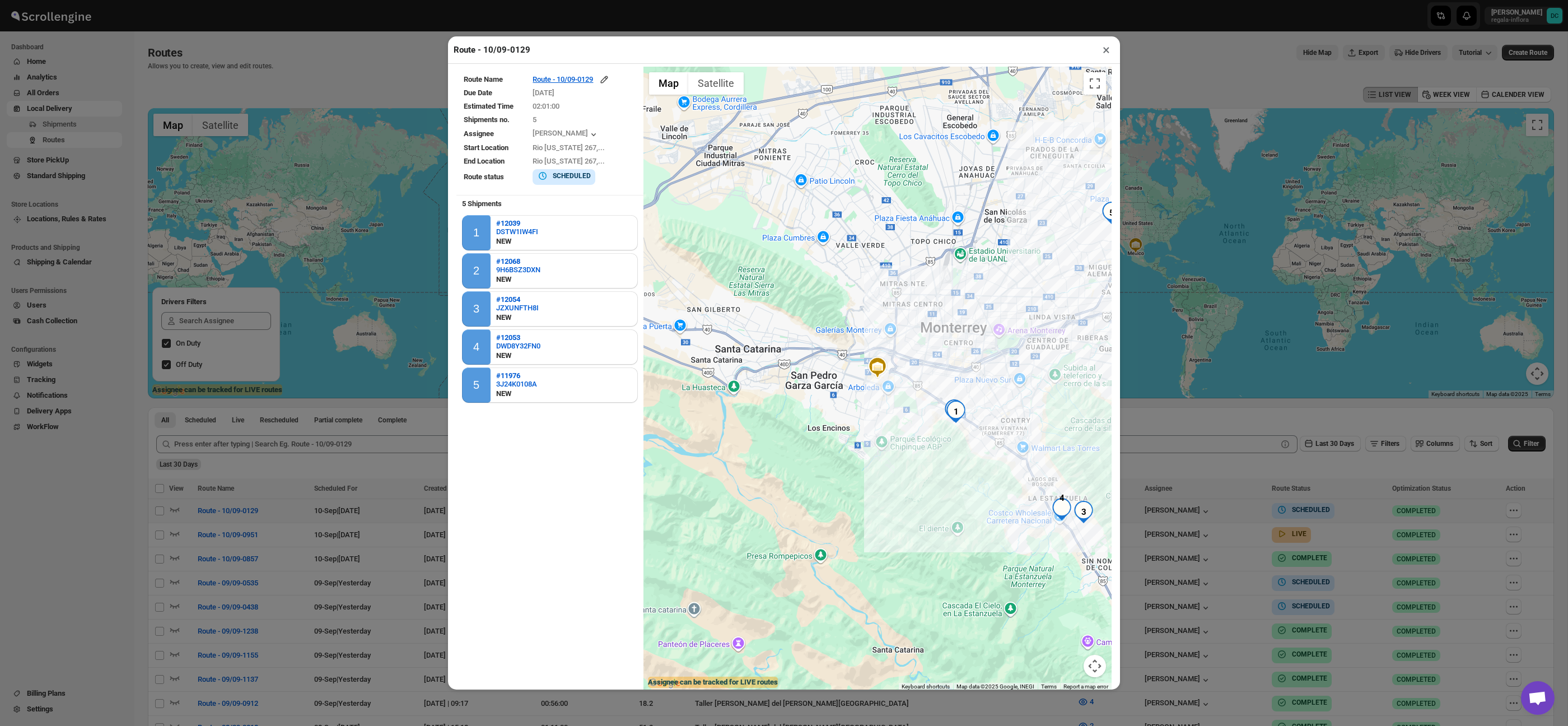
click at [1101, 53] on button "×" at bounding box center [1106, 50] width 17 height 16
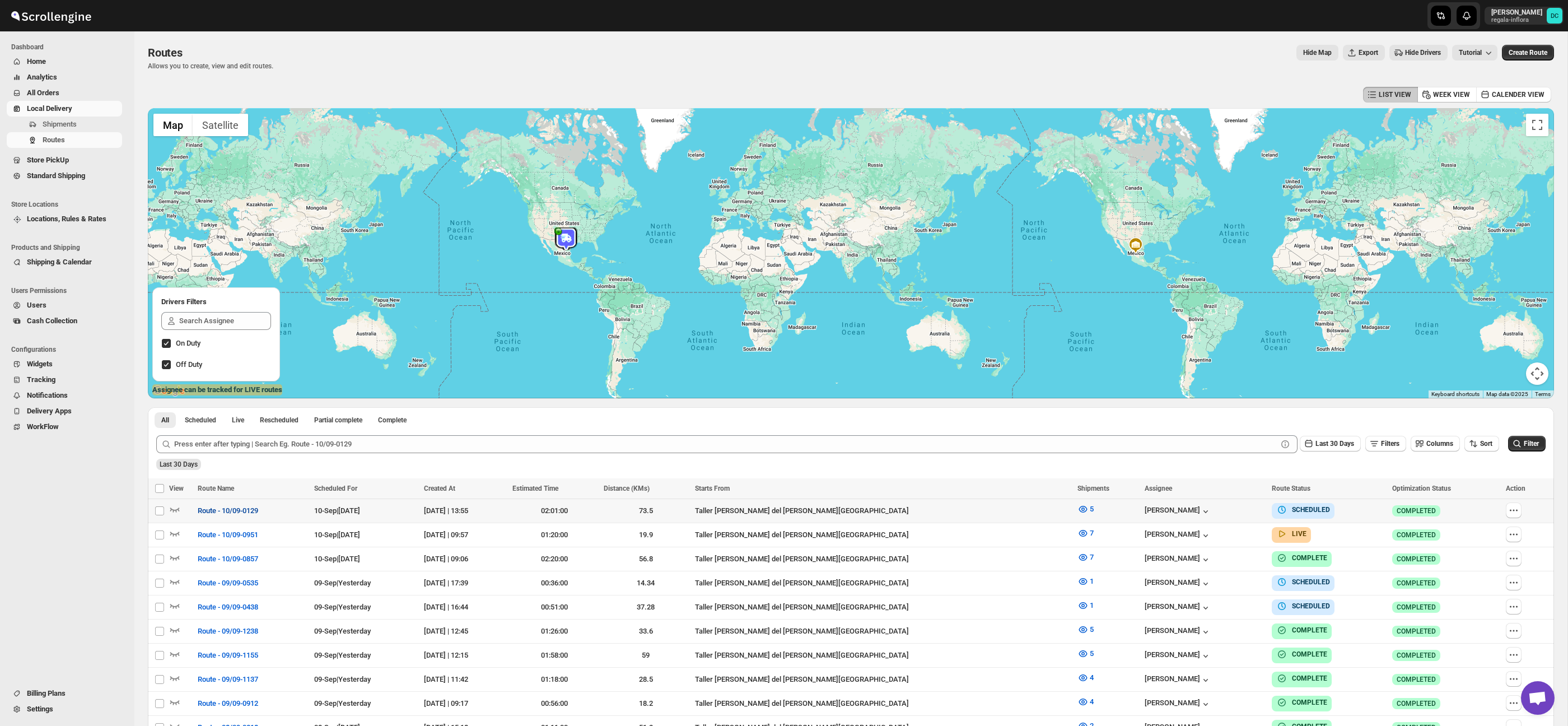
click at [258, 511] on span "Route - 10/09-0129" at bounding box center [228, 511] width 61 height 11
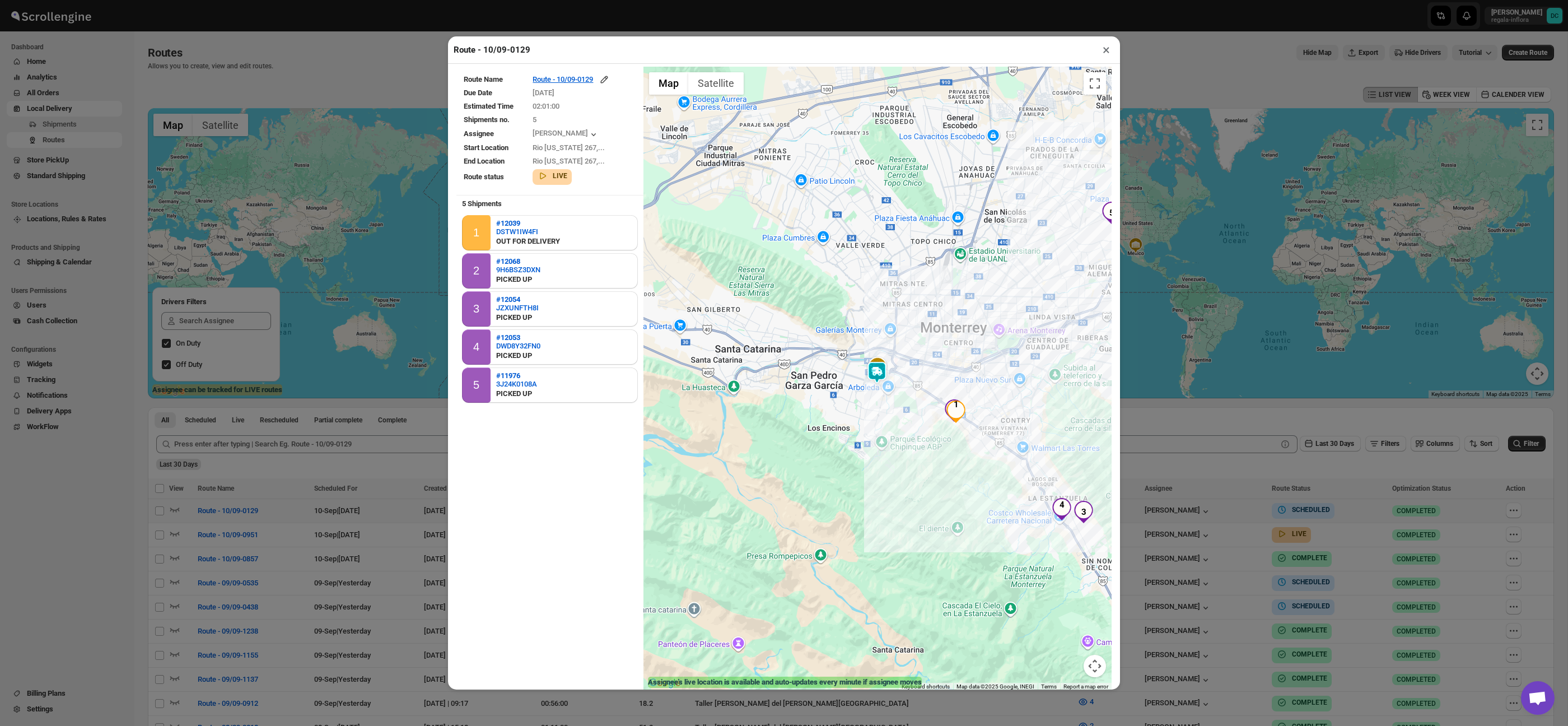
click at [1109, 43] on button "×" at bounding box center [1106, 50] width 17 height 16
